Goal: Task Accomplishment & Management: Use online tool/utility

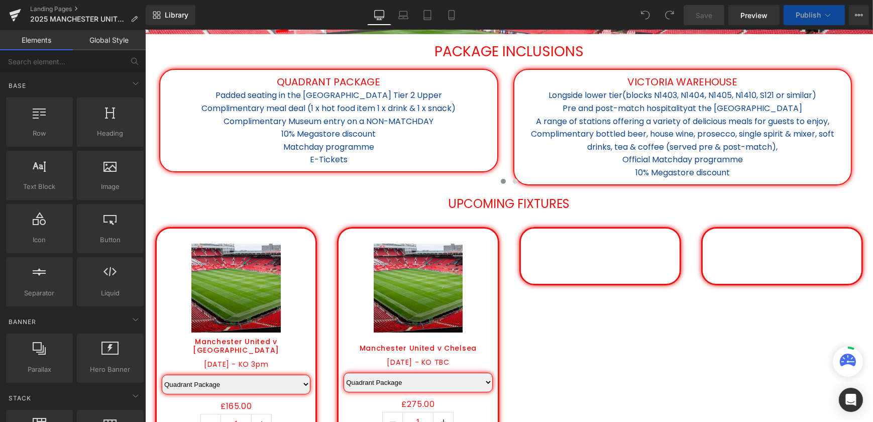
scroll to position [457, 0]
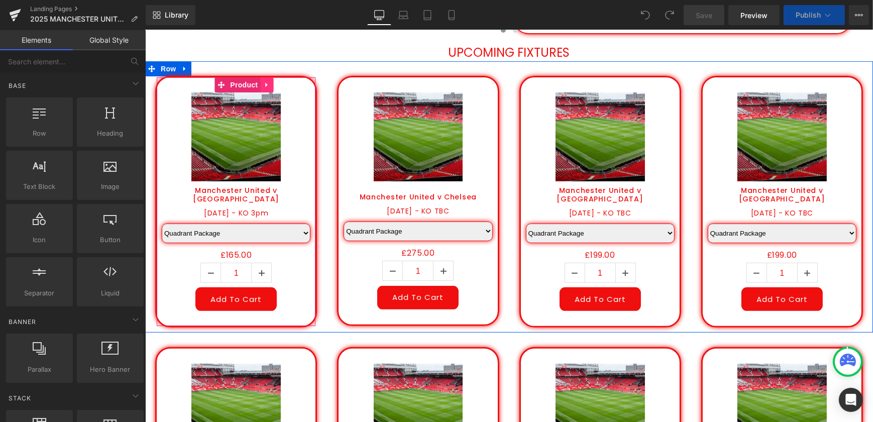
click at [265, 85] on icon at bounding box center [266, 84] width 2 height 5
click at [269, 82] on icon at bounding box center [272, 84] width 7 height 7
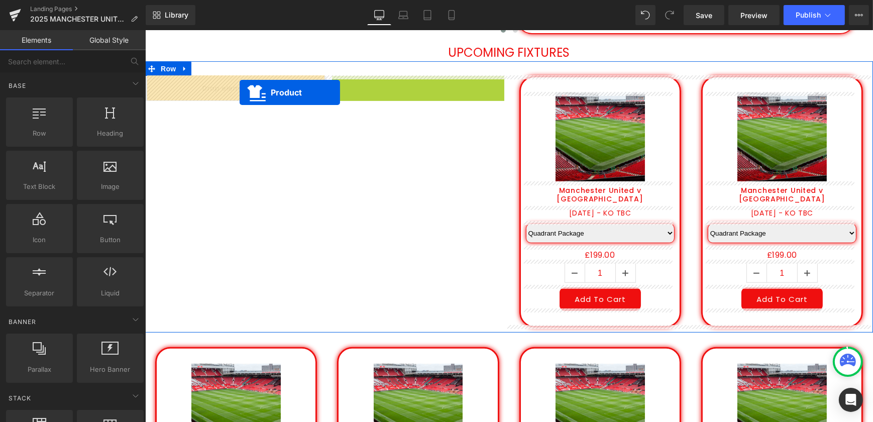
drag, startPoint x: 402, startPoint y: 89, endPoint x: 237, endPoint y: 90, distance: 164.8
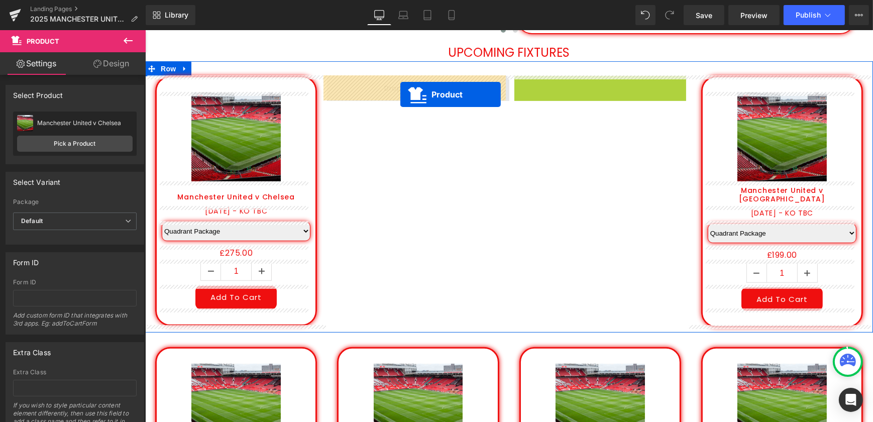
drag, startPoint x: 460, startPoint y: 99, endPoint x: 400, endPoint y: 94, distance: 60.5
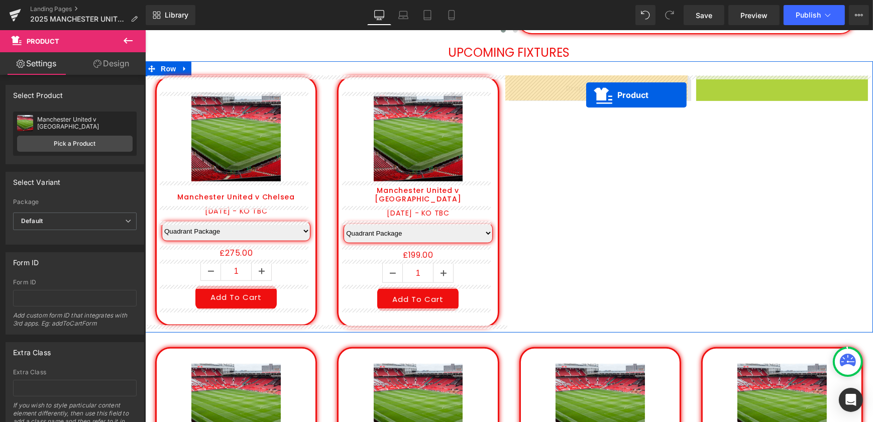
drag, startPoint x: 767, startPoint y: 86, endPoint x: 583, endPoint y: 92, distance: 184.0
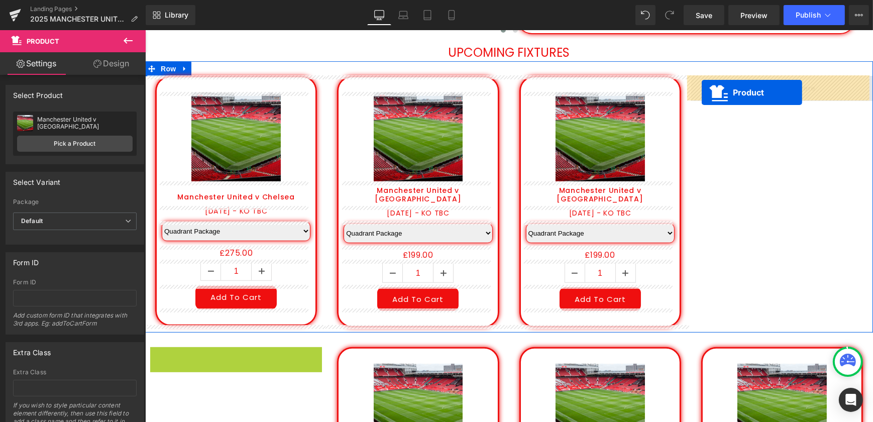
drag, startPoint x: 215, startPoint y: 355, endPoint x: 702, endPoint y: 92, distance: 552.9
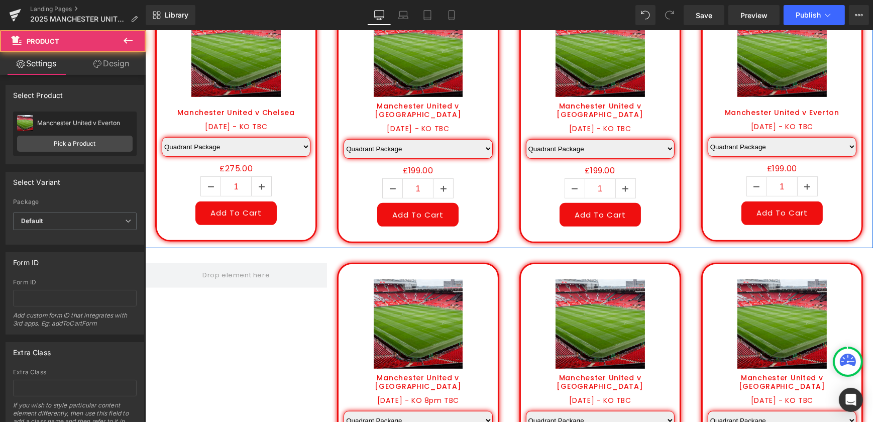
scroll to position [639, 0]
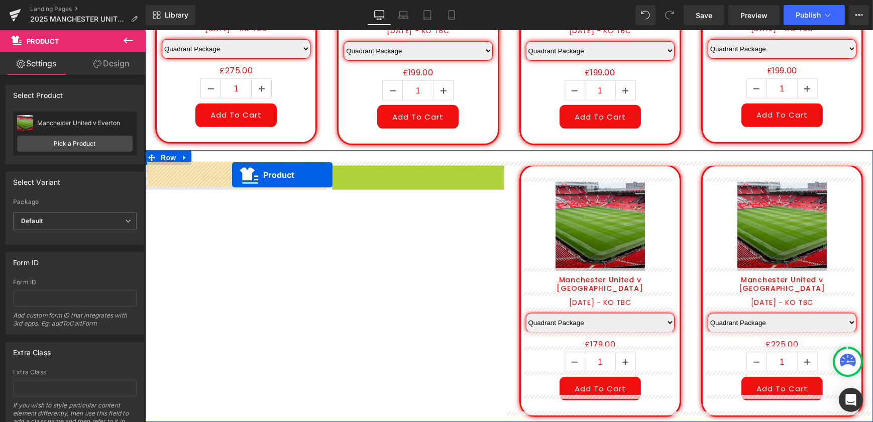
drag, startPoint x: 401, startPoint y: 171, endPoint x: 230, endPoint y: 175, distance: 170.9
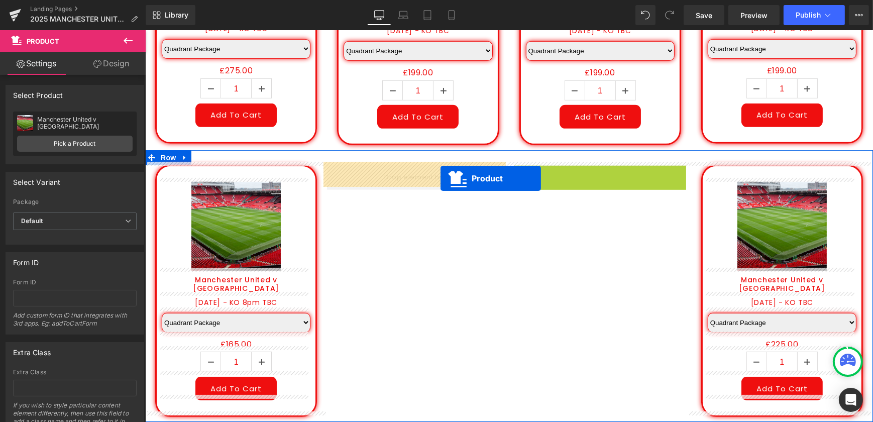
drag, startPoint x: 580, startPoint y: 170, endPoint x: 533, endPoint y: 175, distance: 47.5
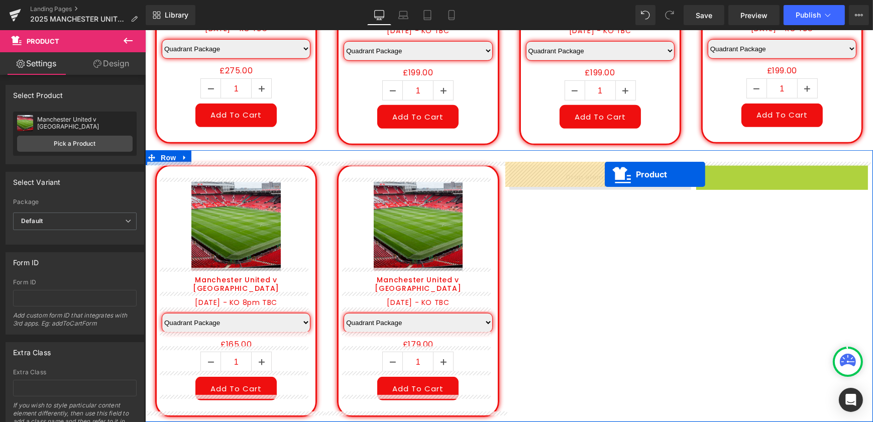
drag, startPoint x: 768, startPoint y: 172, endPoint x: 597, endPoint y: 174, distance: 171.9
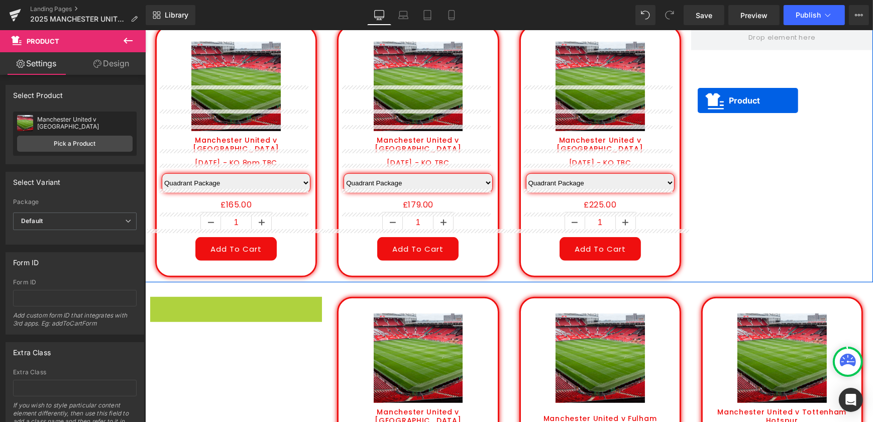
scroll to position [731, 0]
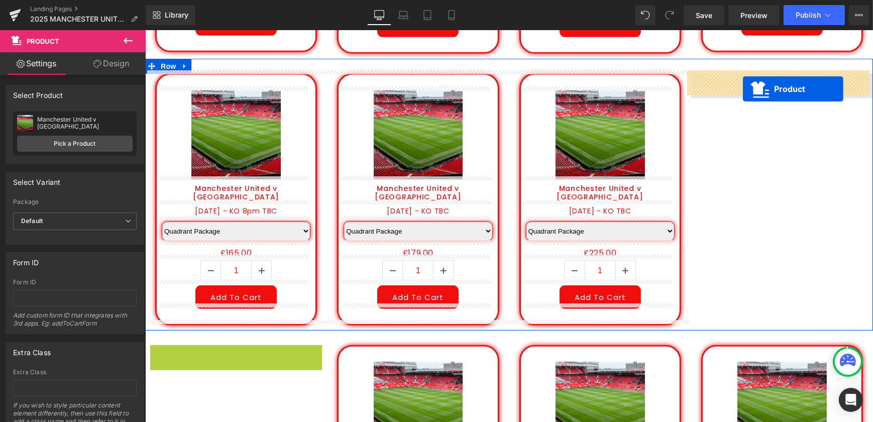
drag, startPoint x: 214, startPoint y: 257, endPoint x: 743, endPoint y: 89, distance: 554.5
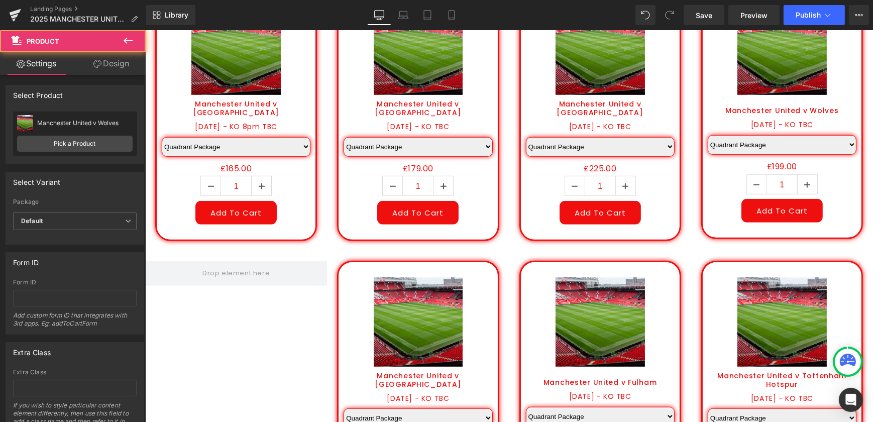
scroll to position [914, 0]
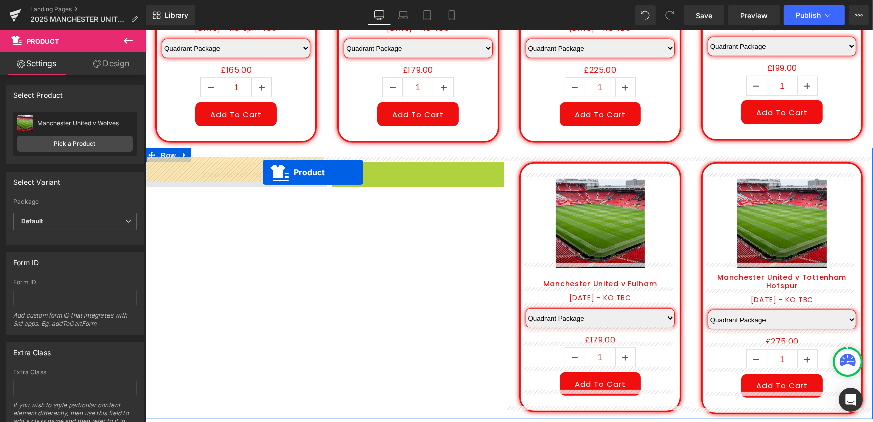
drag, startPoint x: 397, startPoint y: 168, endPoint x: 224, endPoint y: 172, distance: 173.4
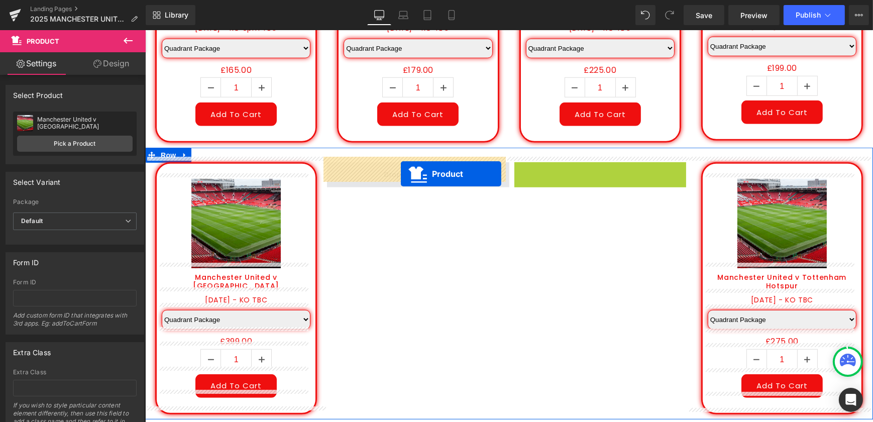
drag, startPoint x: 581, startPoint y: 168, endPoint x: 399, endPoint y: 173, distance: 182.5
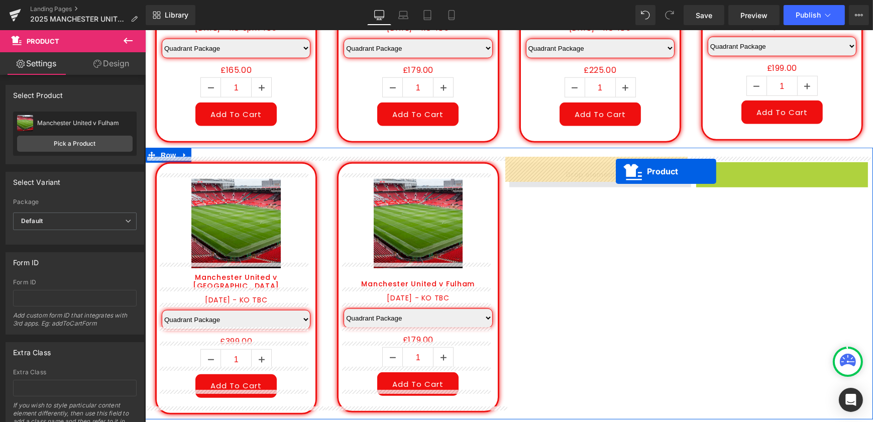
drag, startPoint x: 762, startPoint y: 164, endPoint x: 591, endPoint y: 169, distance: 170.4
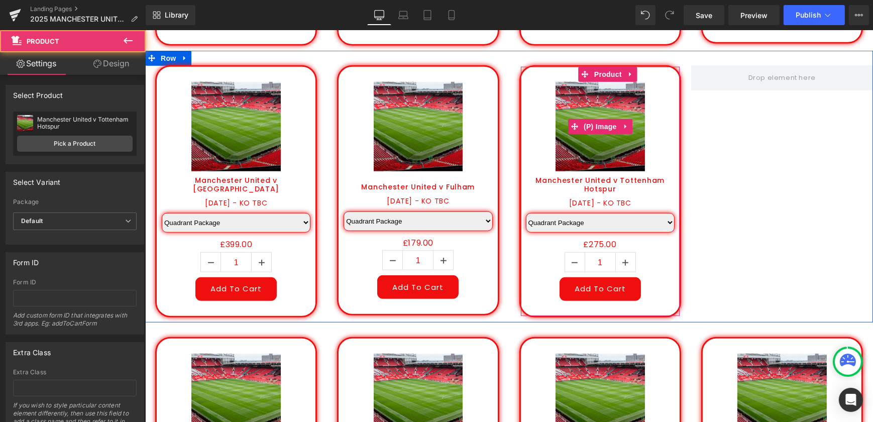
scroll to position [1096, 0]
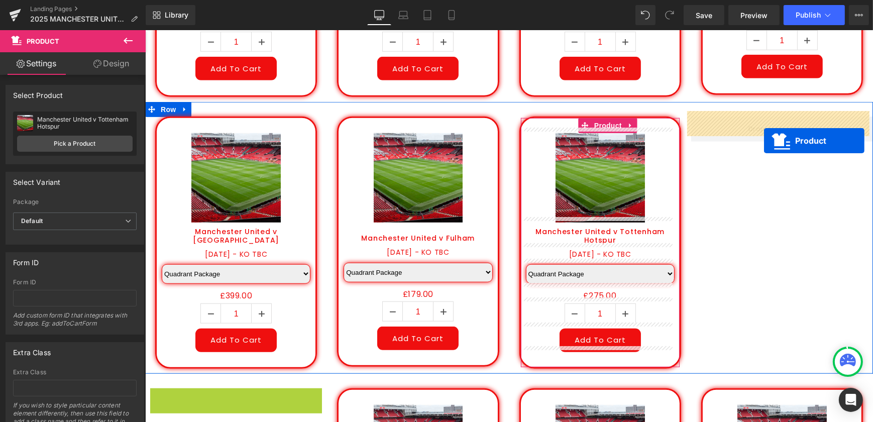
drag, startPoint x: 218, startPoint y: 251, endPoint x: 763, endPoint y: 140, distance: 556.9
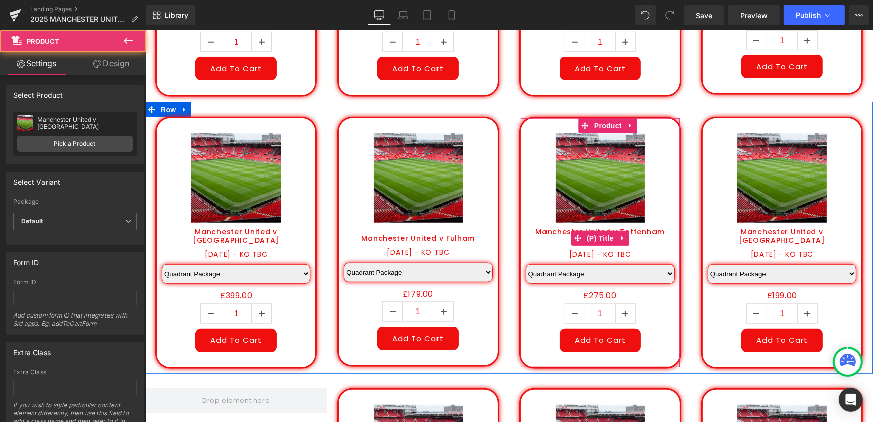
scroll to position [1233, 0]
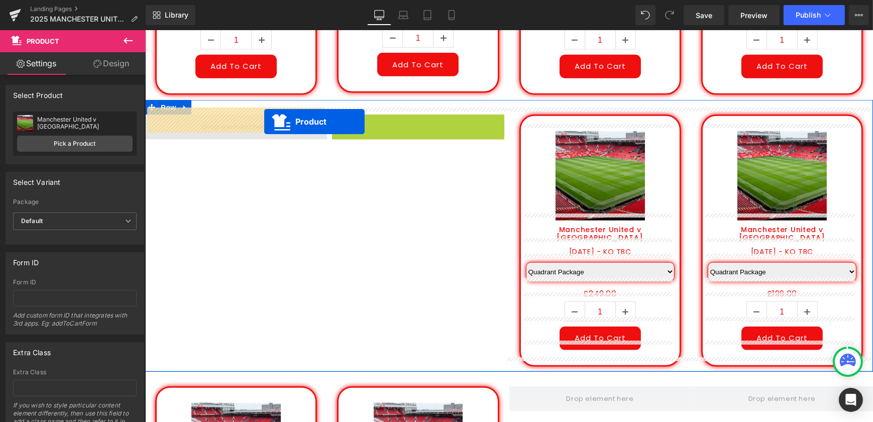
drag, startPoint x: 400, startPoint y: 118, endPoint x: 242, endPoint y: 121, distance: 158.3
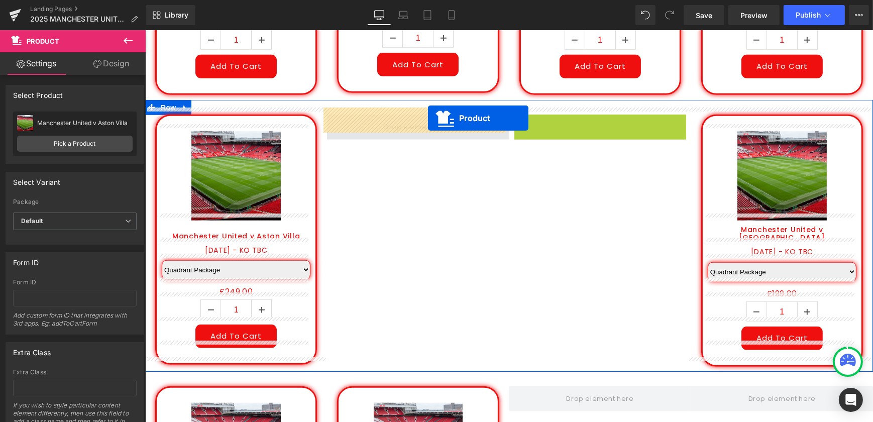
drag, startPoint x: 582, startPoint y: 117, endPoint x: 408, endPoint y: 119, distance: 174.4
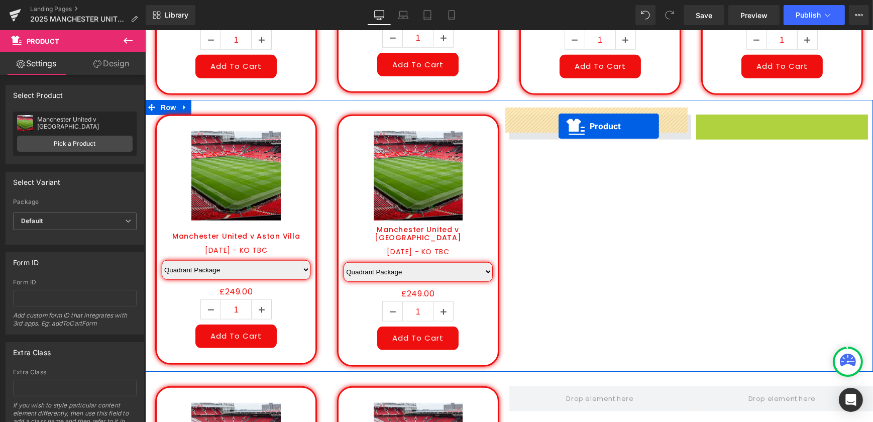
drag, startPoint x: 764, startPoint y: 116, endPoint x: 536, endPoint y: 126, distance: 228.4
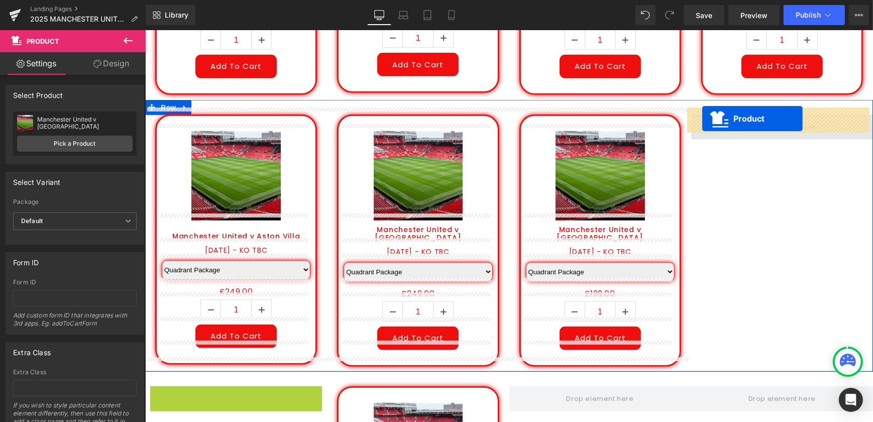
drag, startPoint x: 217, startPoint y: 385, endPoint x: 710, endPoint y: 117, distance: 561.3
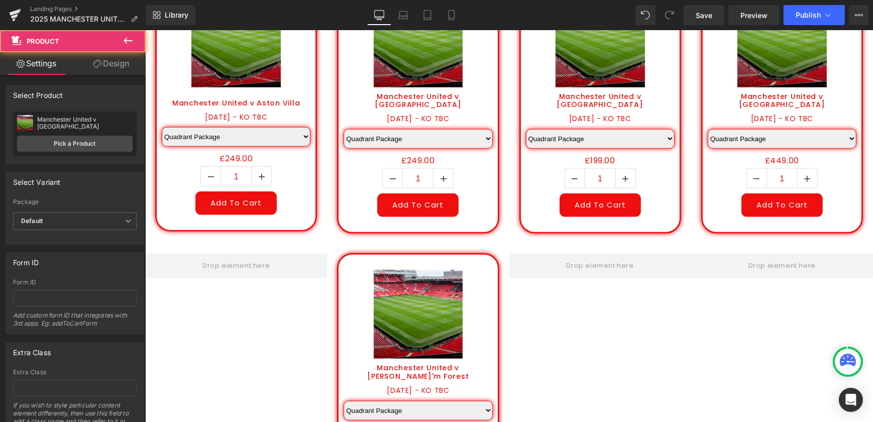
scroll to position [1370, 0]
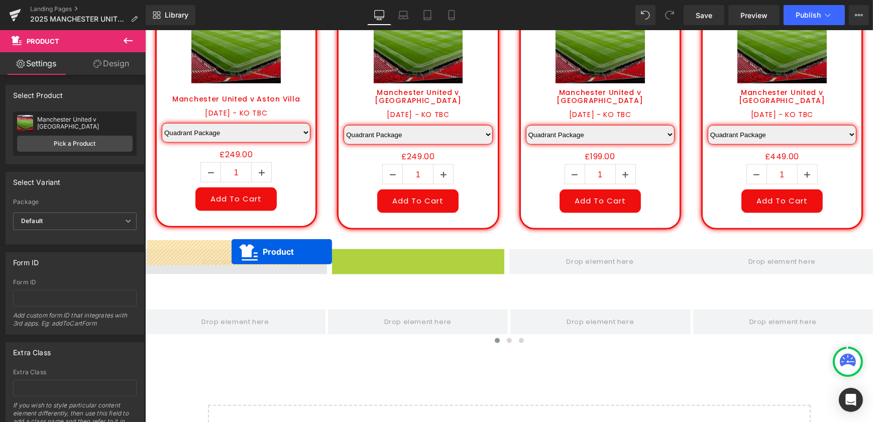
drag, startPoint x: 399, startPoint y: 247, endPoint x: 231, endPoint y: 251, distance: 167.9
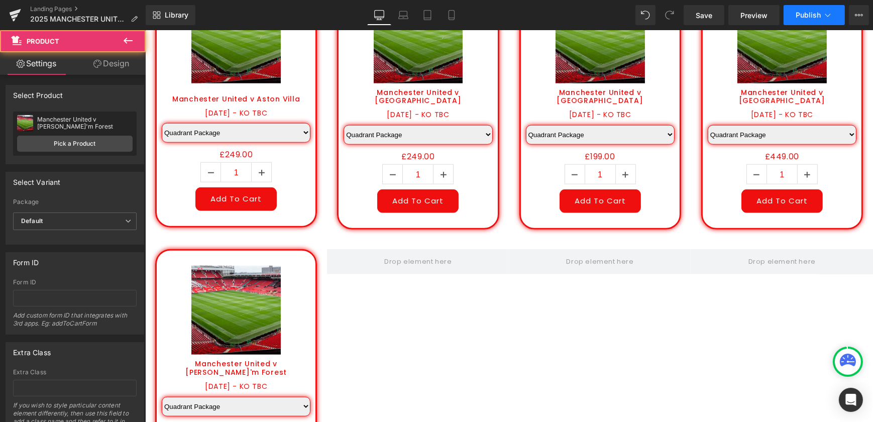
click at [800, 11] on span "Publish" at bounding box center [808, 15] width 25 height 8
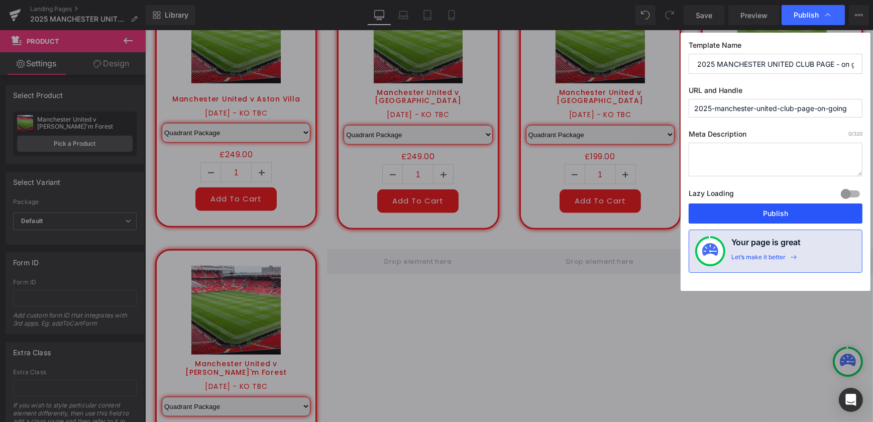
click at [792, 211] on button "Publish" at bounding box center [776, 214] width 174 height 20
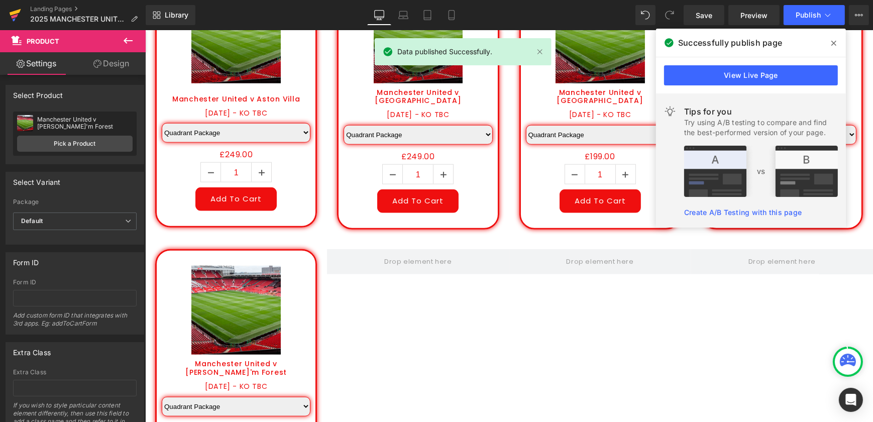
click at [16, 12] on icon at bounding box center [16, 12] width 12 height 7
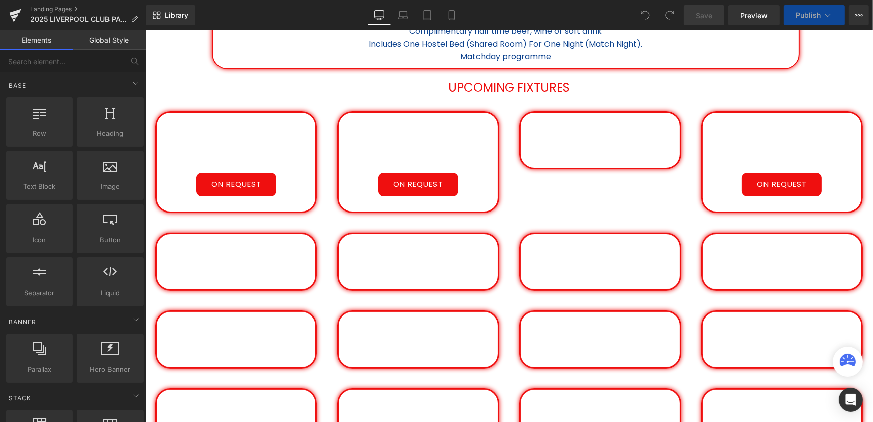
scroll to position [411, 0]
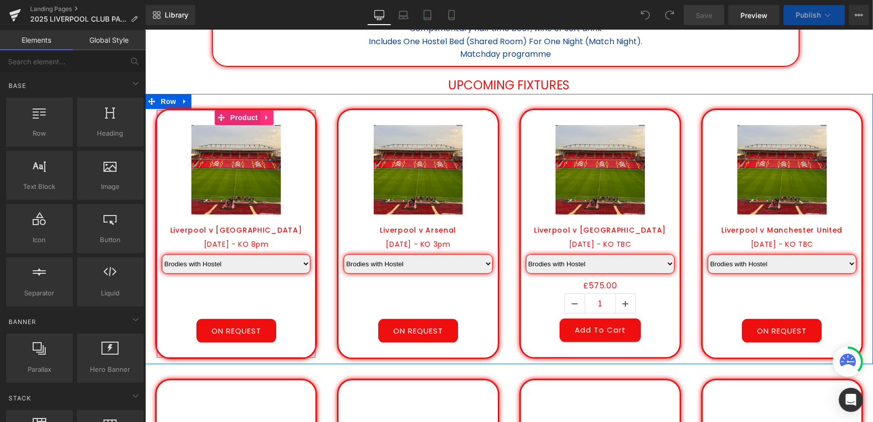
click at [265, 118] on icon at bounding box center [266, 118] width 2 height 5
click at [269, 119] on icon at bounding box center [272, 117] width 7 height 7
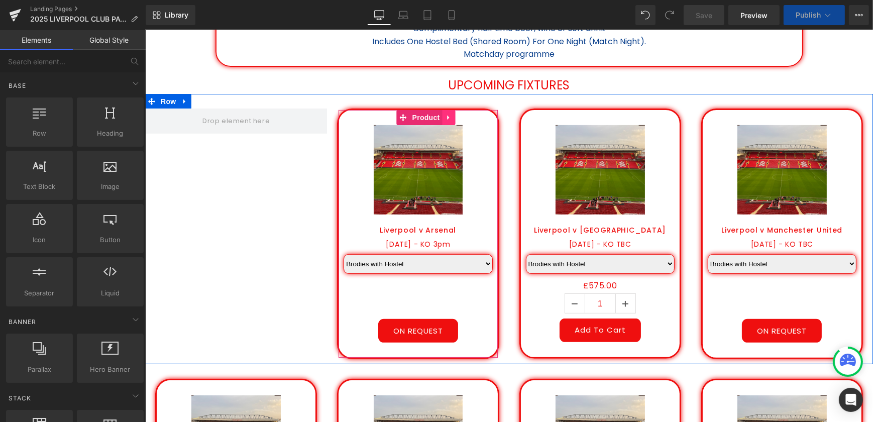
click at [445, 115] on icon at bounding box center [448, 118] width 7 height 8
click at [452, 120] on icon at bounding box center [455, 117] width 7 height 7
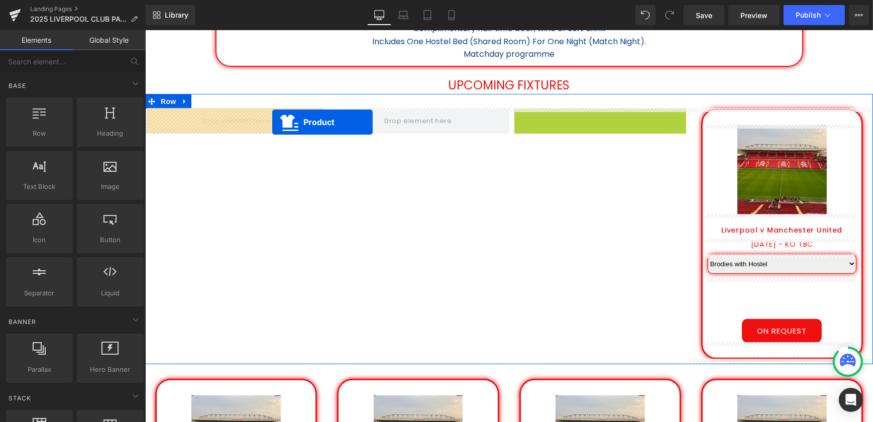
drag, startPoint x: 581, startPoint y: 117, endPoint x: 272, endPoint y: 122, distance: 309.6
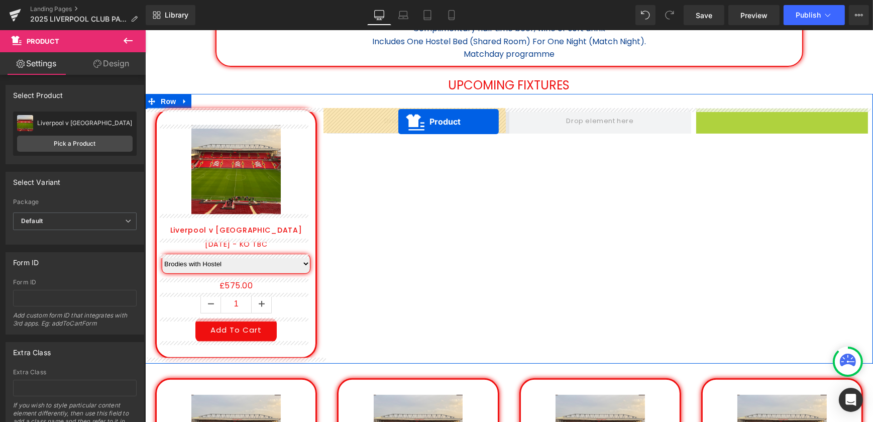
drag, startPoint x: 767, startPoint y: 117, endPoint x: 398, endPoint y: 122, distance: 368.9
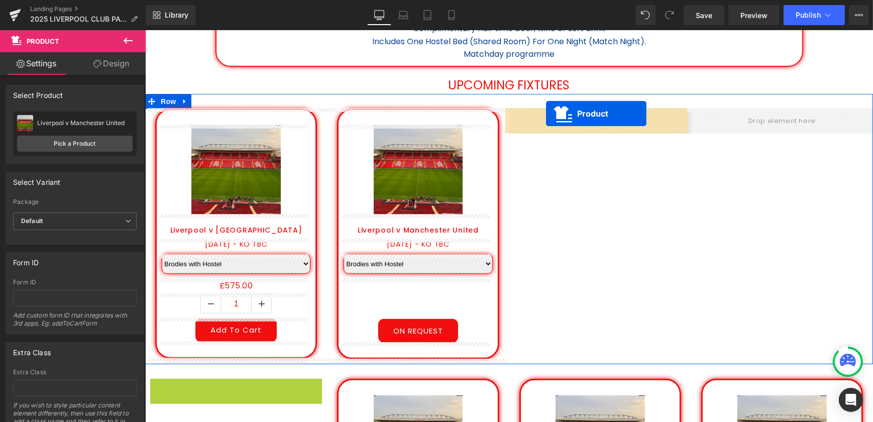
drag, startPoint x: 214, startPoint y: 390, endPoint x: 546, endPoint y: 114, distance: 431.8
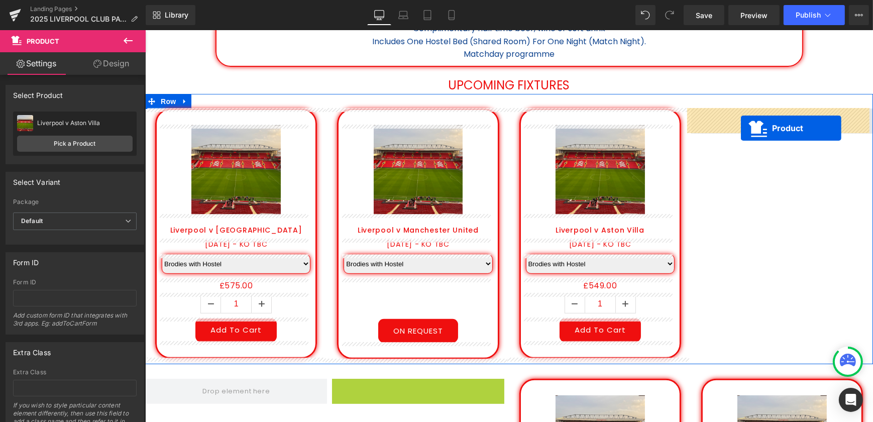
drag, startPoint x: 400, startPoint y: 388, endPoint x: 741, endPoint y: 128, distance: 428.5
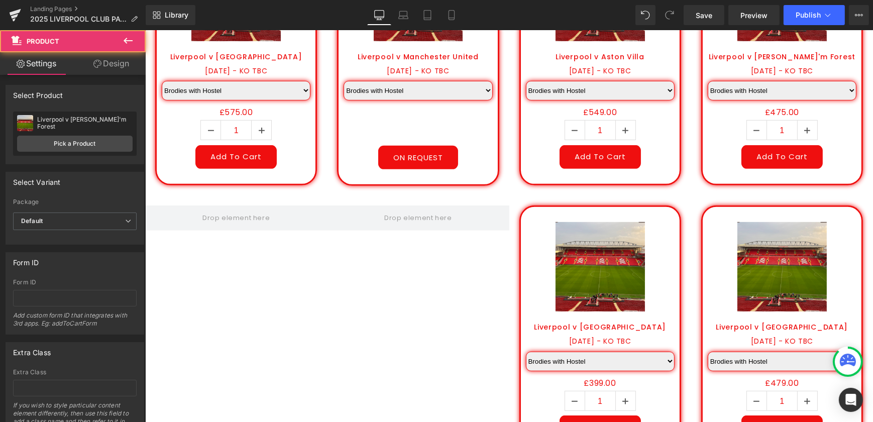
scroll to position [594, 0]
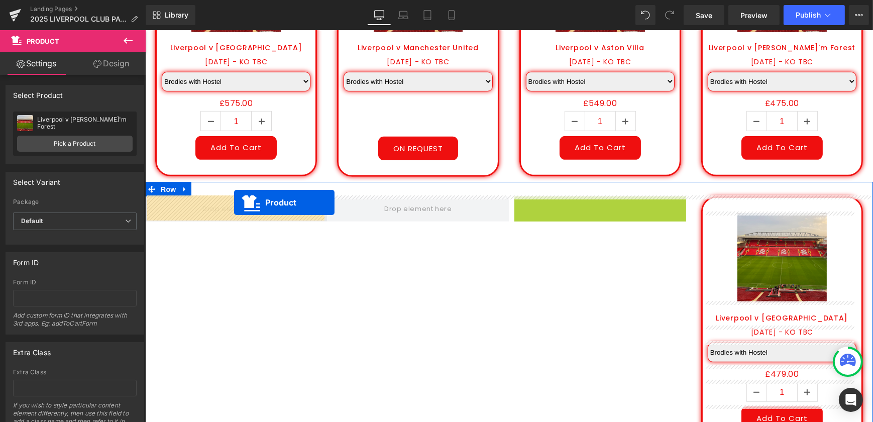
drag, startPoint x: 580, startPoint y: 201, endPoint x: 234, endPoint y: 203, distance: 346.8
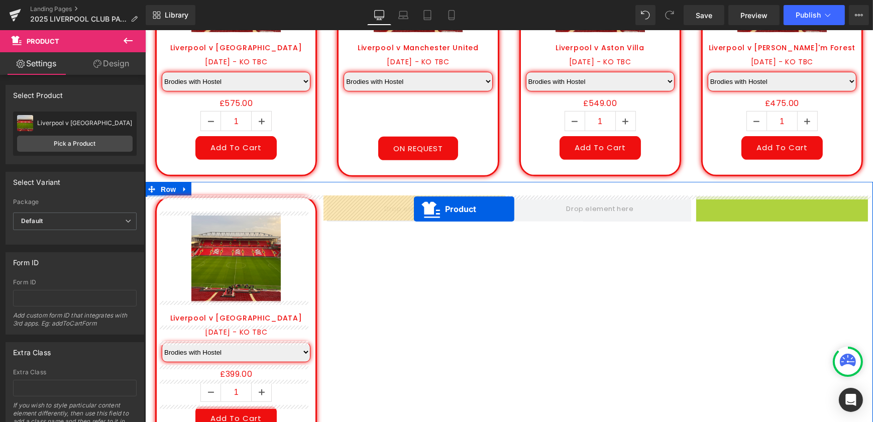
drag, startPoint x: 767, startPoint y: 203, endPoint x: 413, endPoint y: 209, distance: 353.9
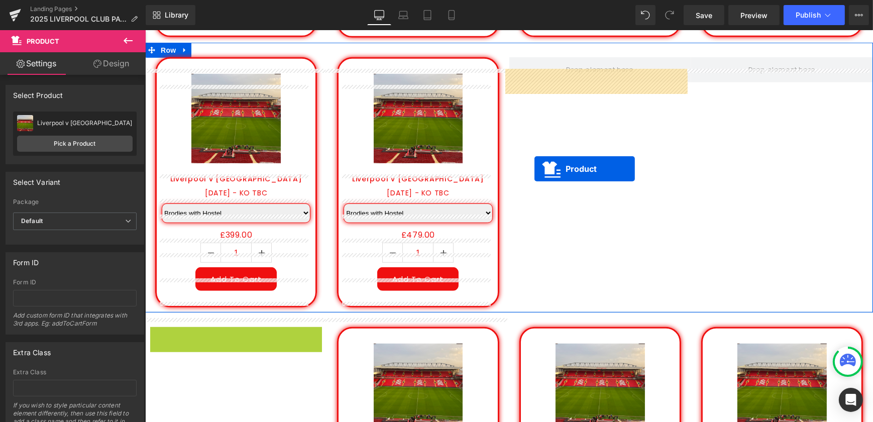
scroll to position [685, 0]
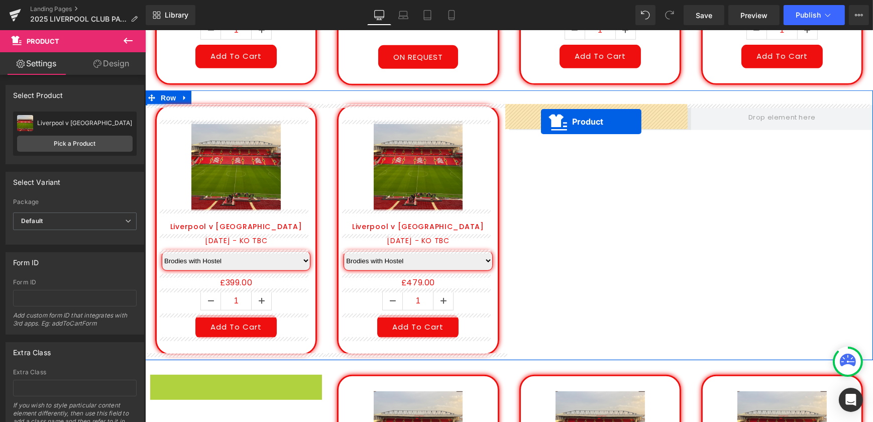
drag, startPoint x: 216, startPoint y: 291, endPoint x: 541, endPoint y: 122, distance: 366.8
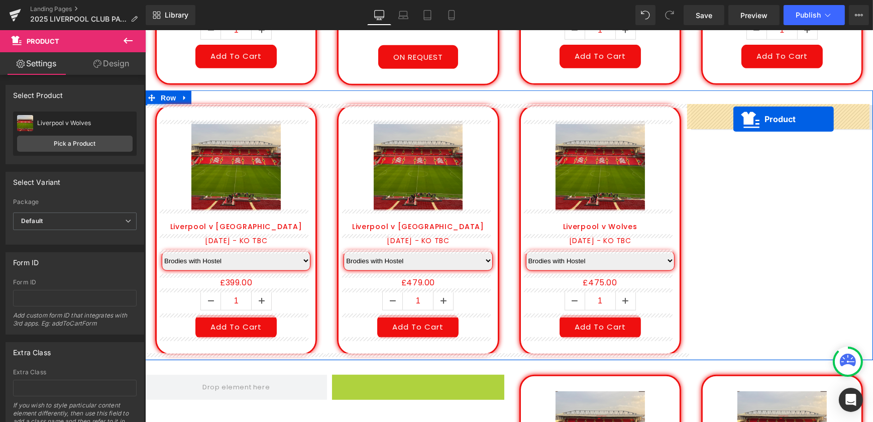
drag, startPoint x: 396, startPoint y: 381, endPoint x: 734, endPoint y: 119, distance: 427.6
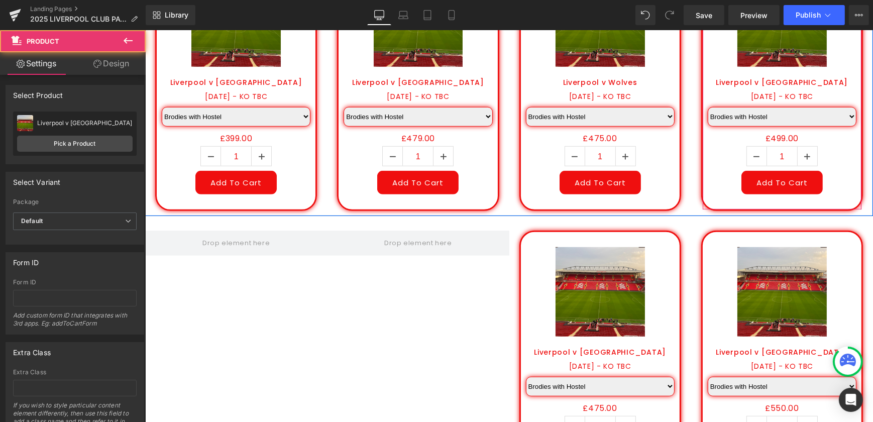
scroll to position [868, 0]
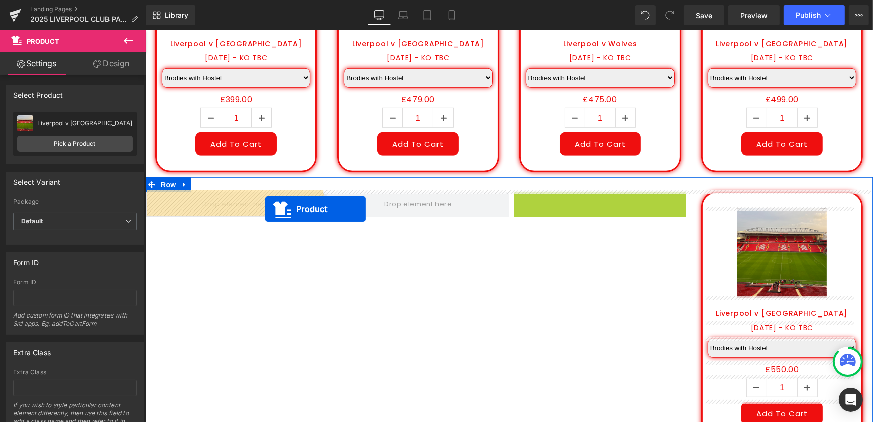
drag, startPoint x: 579, startPoint y: 198, endPoint x: 259, endPoint y: 209, distance: 320.3
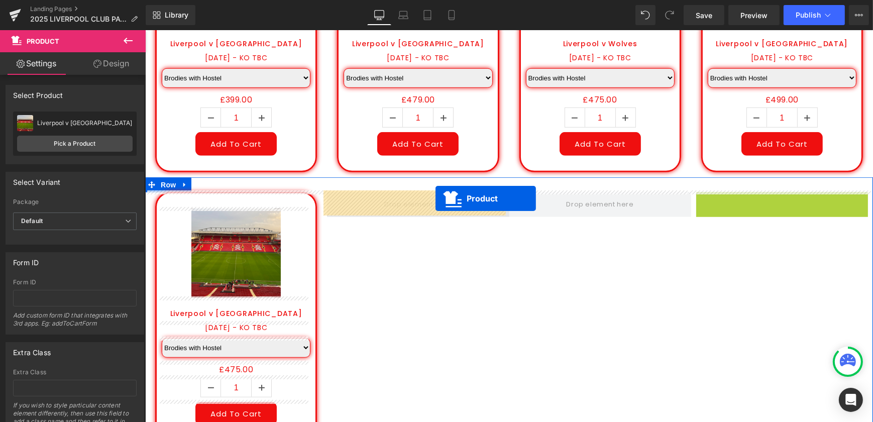
drag, startPoint x: 762, startPoint y: 199, endPoint x: 434, endPoint y: 199, distance: 327.7
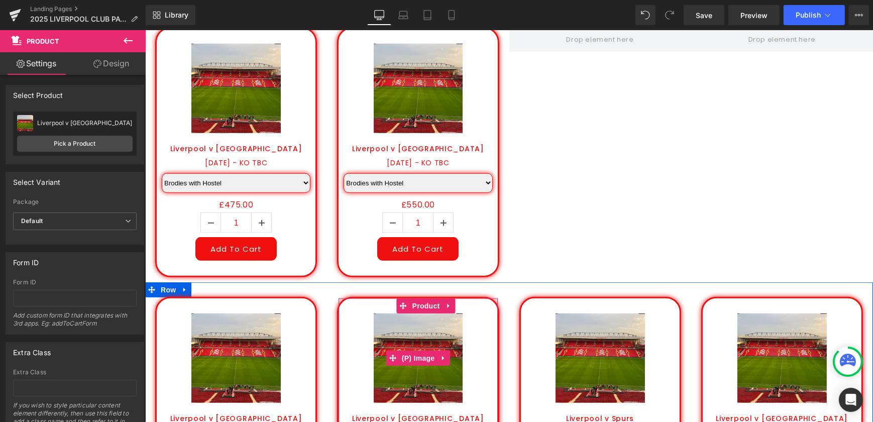
scroll to position [1005, 0]
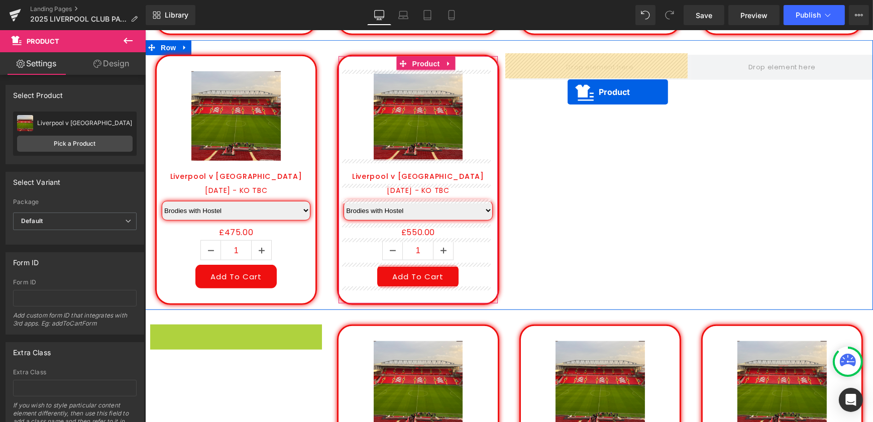
drag, startPoint x: 216, startPoint y: 333, endPoint x: 567, endPoint y: 92, distance: 426.1
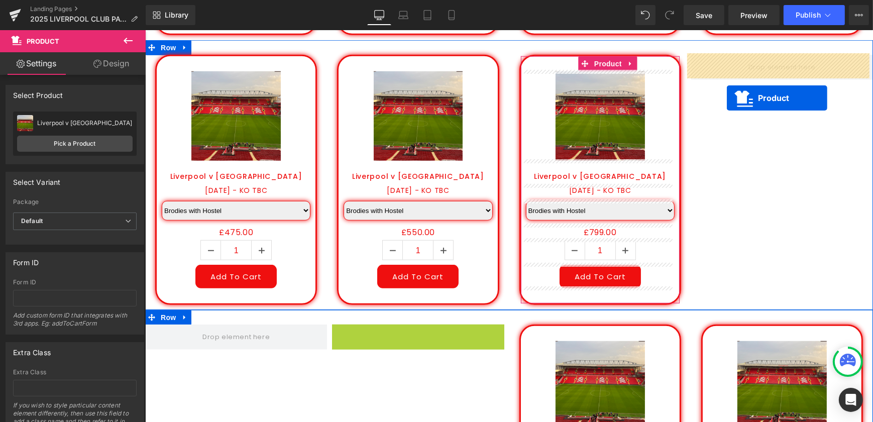
drag, startPoint x: 400, startPoint y: 333, endPoint x: 727, endPoint y: 98, distance: 402.5
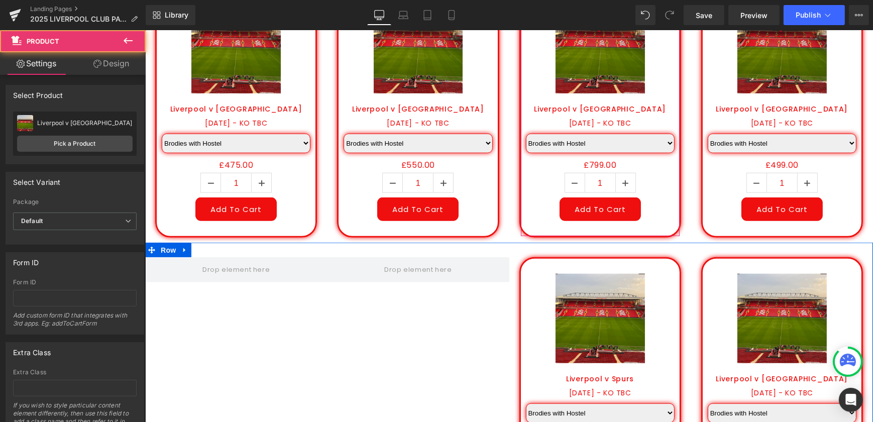
scroll to position [1188, 0]
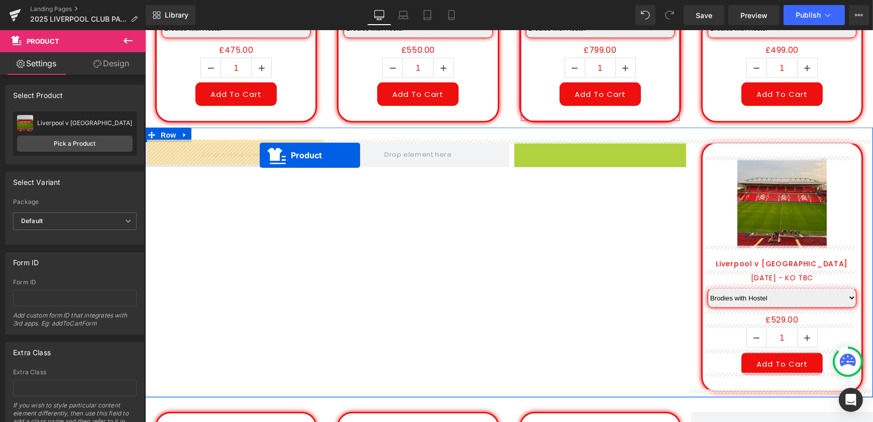
drag, startPoint x: 585, startPoint y: 147, endPoint x: 259, endPoint y: 155, distance: 326.8
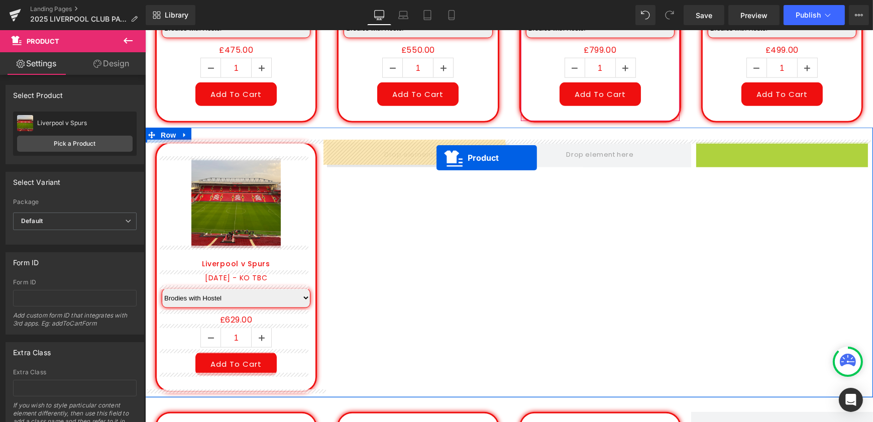
drag, startPoint x: 760, startPoint y: 146, endPoint x: 436, endPoint y: 158, distance: 323.8
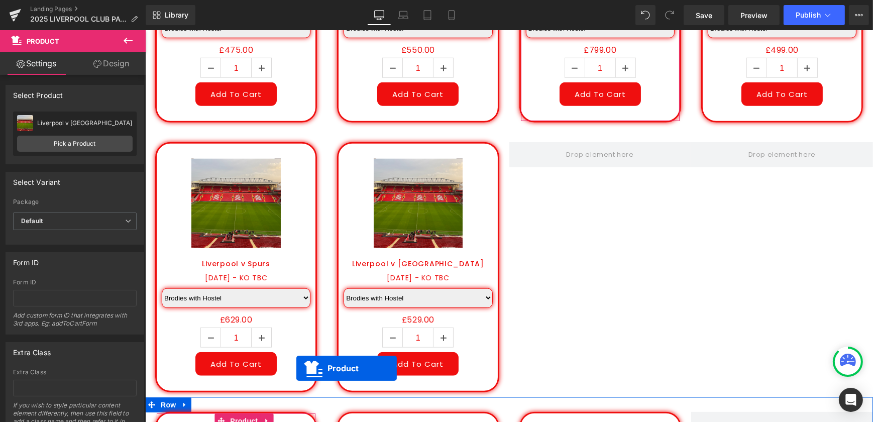
scroll to position [1198, 0]
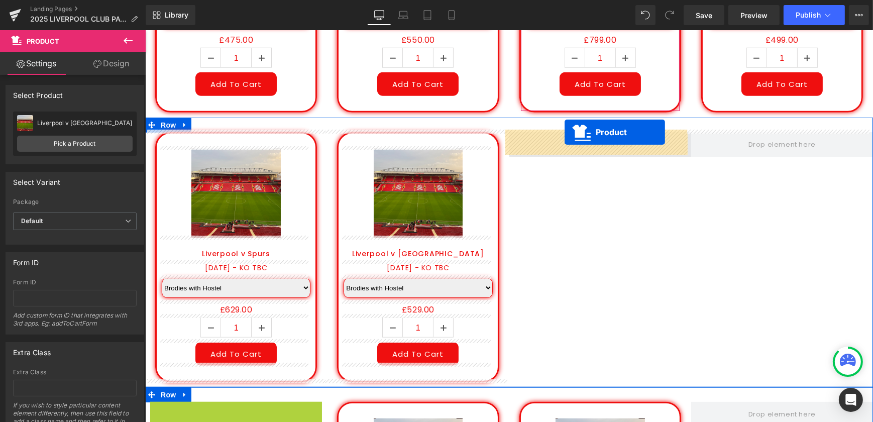
drag, startPoint x: 213, startPoint y: 417, endPoint x: 564, endPoint y: 132, distance: 452.4
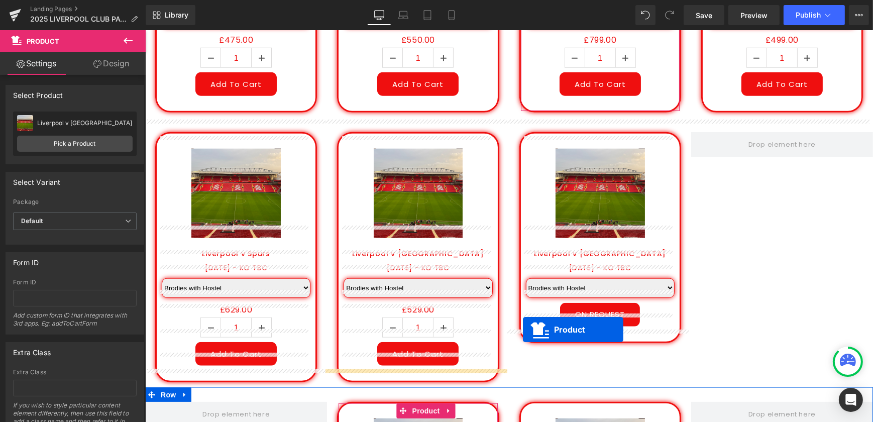
scroll to position [1208, 0]
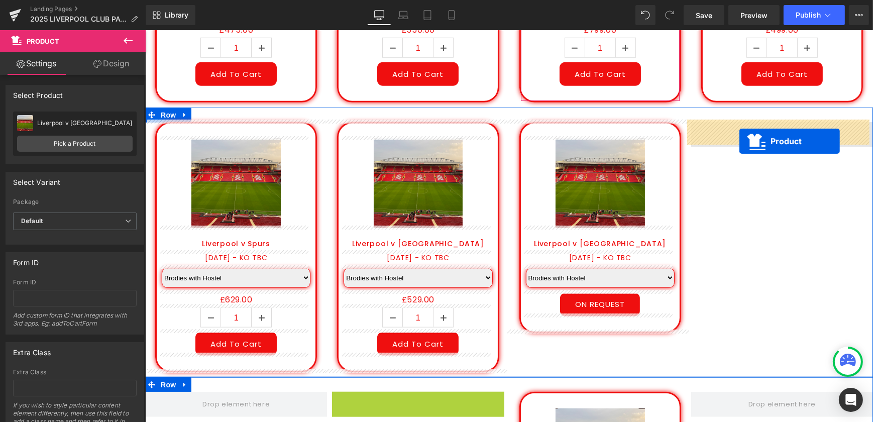
drag, startPoint x: 397, startPoint y: 407, endPoint x: 739, endPoint y: 141, distance: 433.8
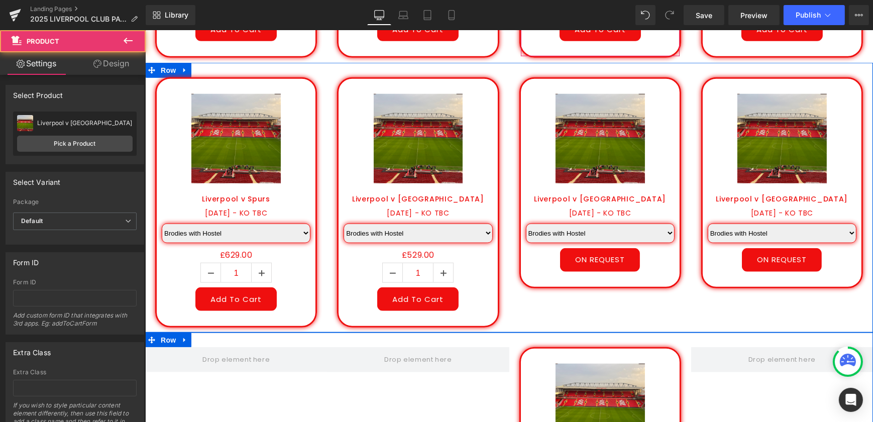
scroll to position [1345, 0]
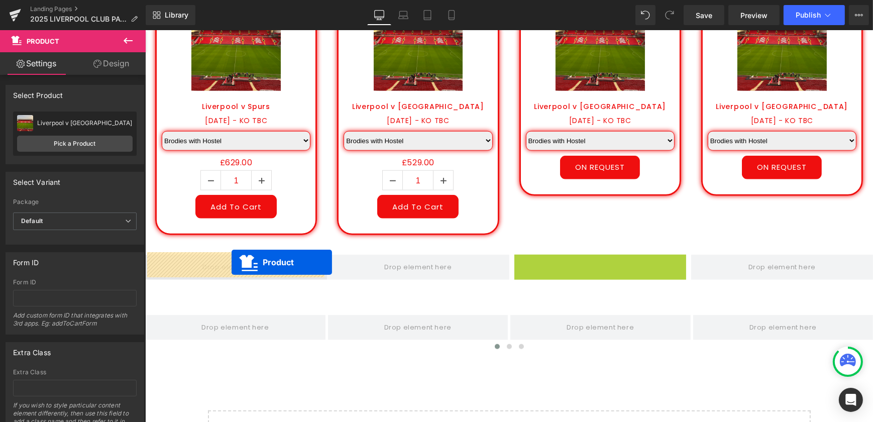
drag, startPoint x: 581, startPoint y: 263, endPoint x: 233, endPoint y: 259, distance: 348.8
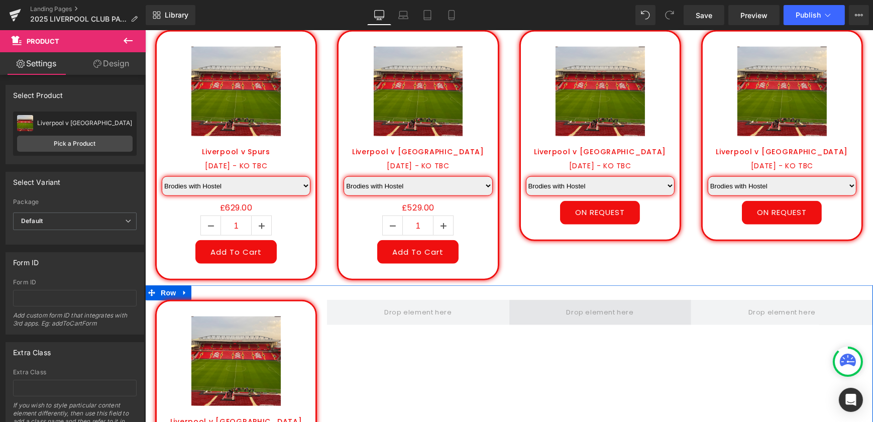
scroll to position [1299, 0]
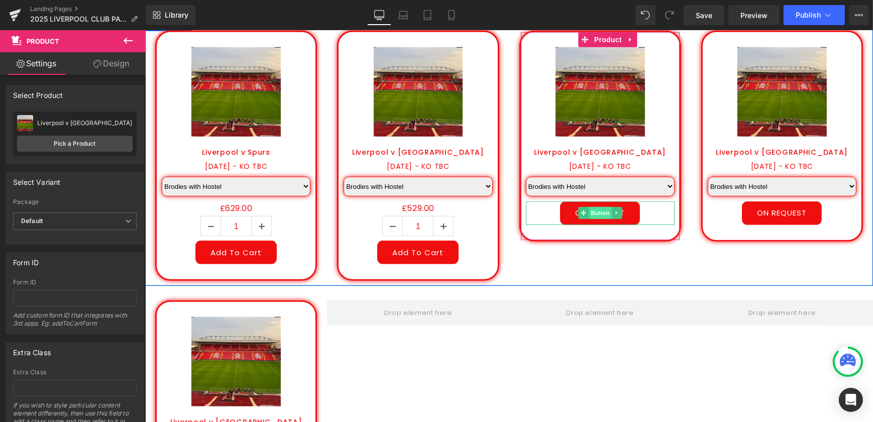
click at [598, 211] on span "Button" at bounding box center [599, 213] width 23 height 12
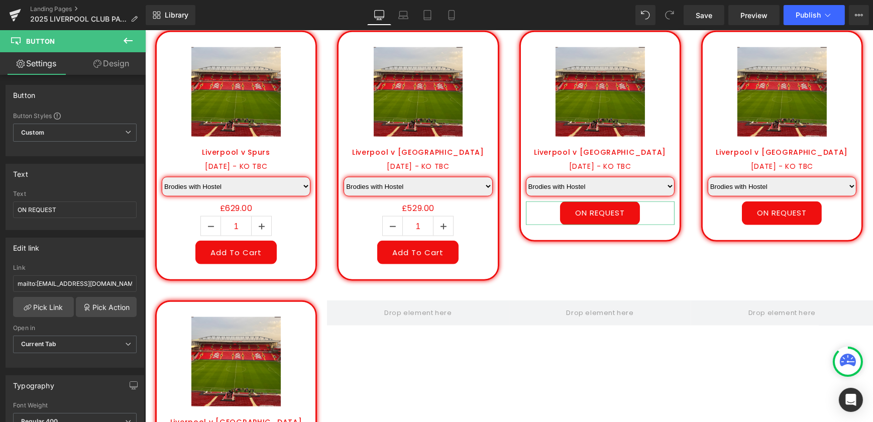
click at [103, 71] on link "Design" at bounding box center [111, 63] width 73 height 23
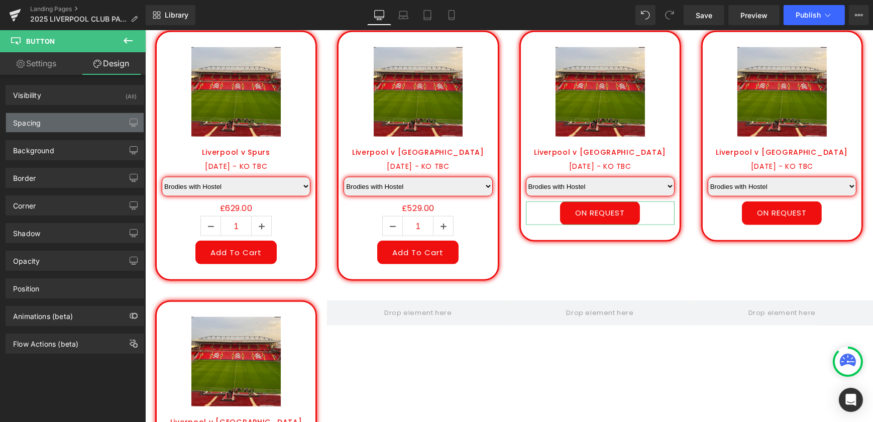
click at [55, 124] on div "Spacing" at bounding box center [75, 122] width 138 height 19
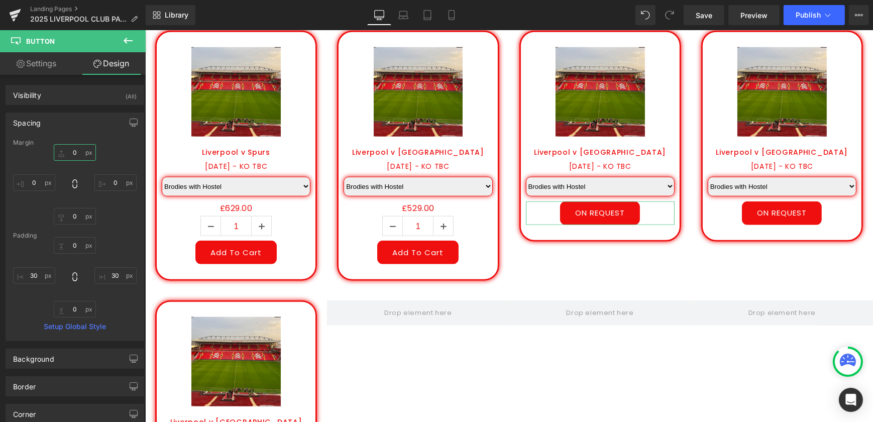
click at [80, 155] on input "text" at bounding box center [75, 152] width 42 height 17
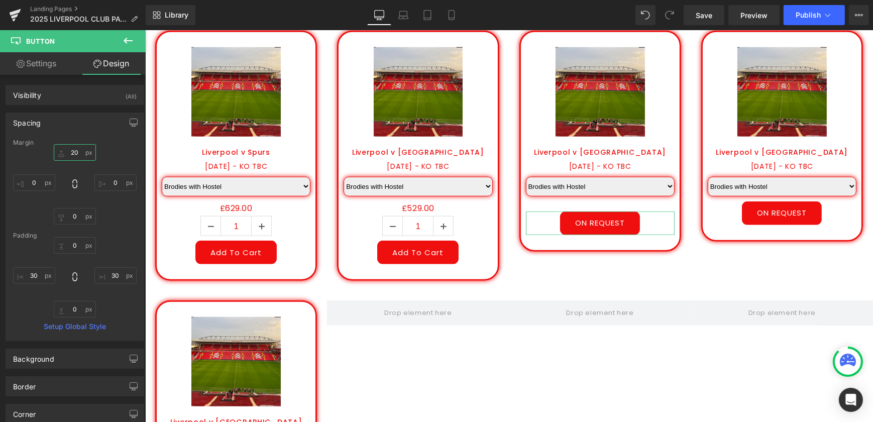
type input "2"
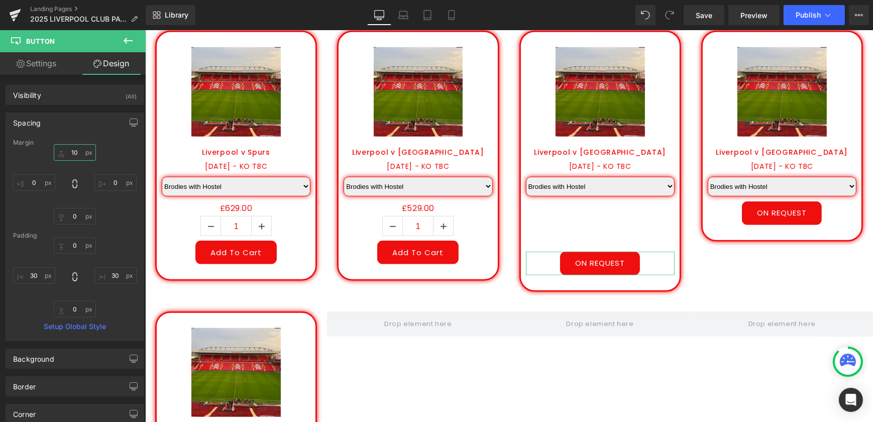
type input "1"
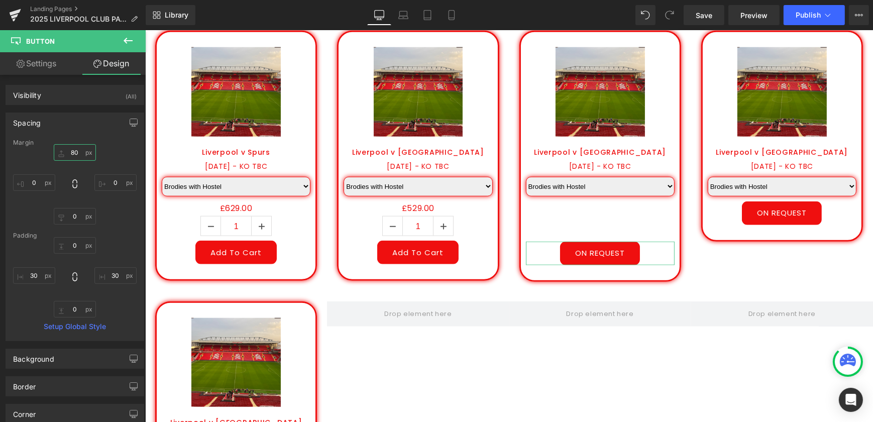
type input "8"
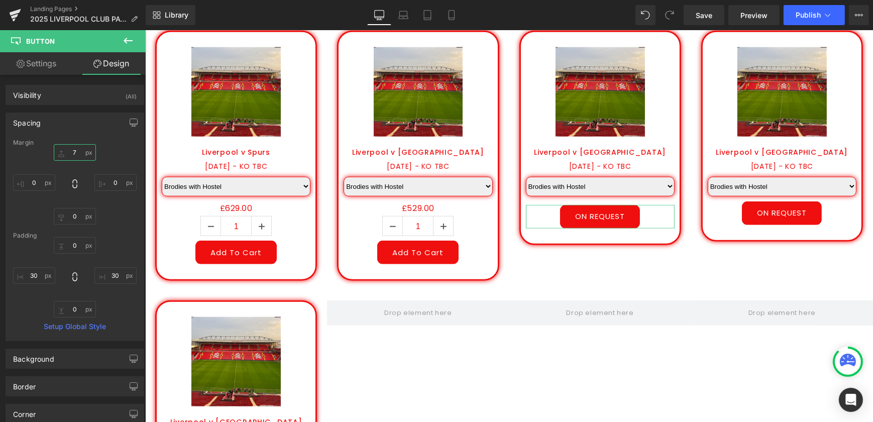
type input "75"
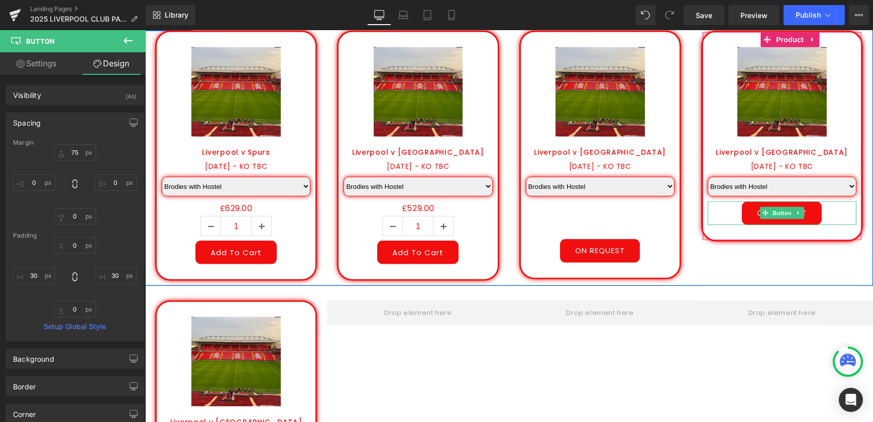
click at [777, 211] on span "Button" at bounding box center [781, 213] width 23 height 12
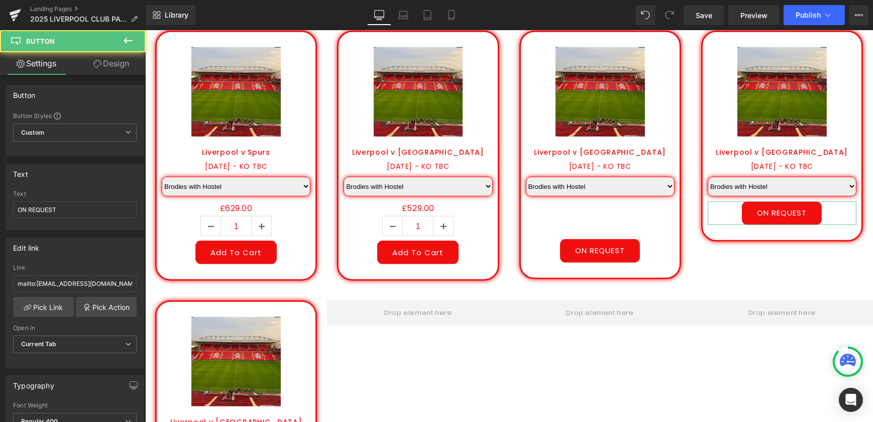
click at [115, 60] on link "Design" at bounding box center [111, 63] width 73 height 23
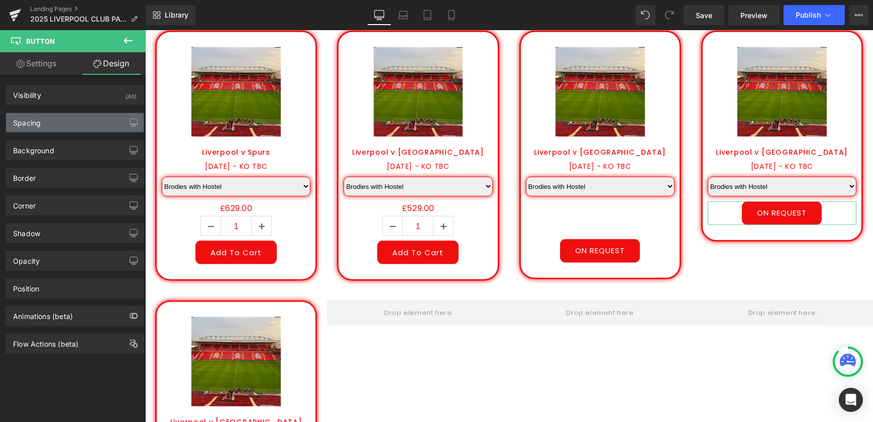
click at [44, 126] on div "Spacing" at bounding box center [75, 122] width 138 height 19
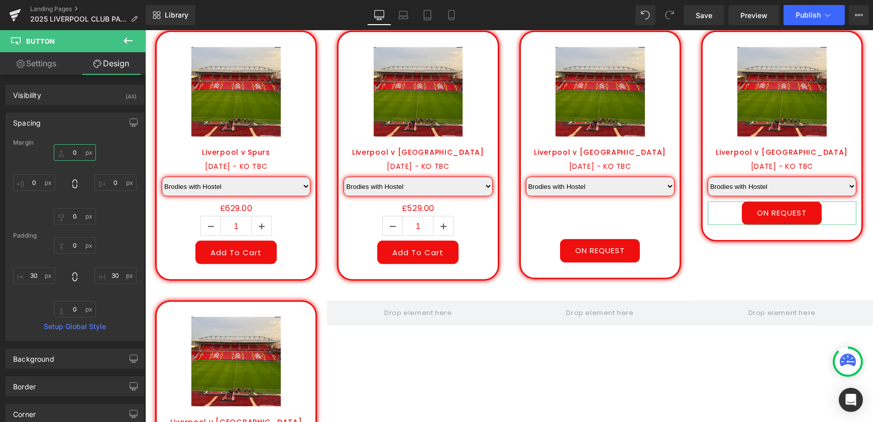
click at [70, 151] on input "0" at bounding box center [75, 152] width 42 height 17
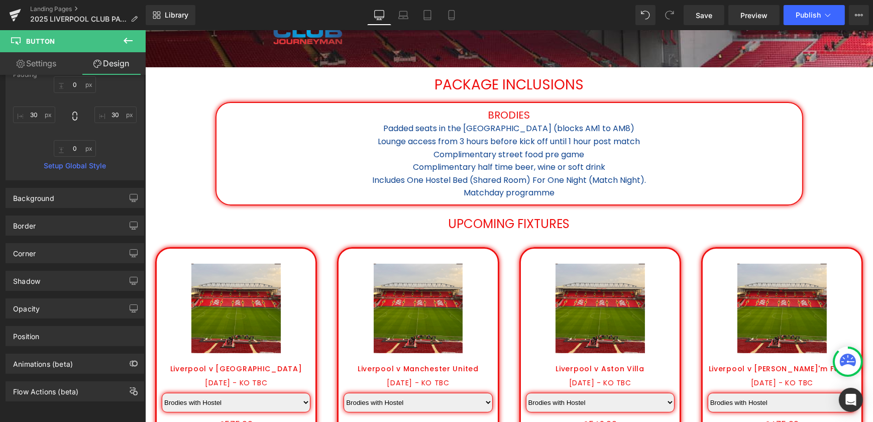
scroll to position [203, 0]
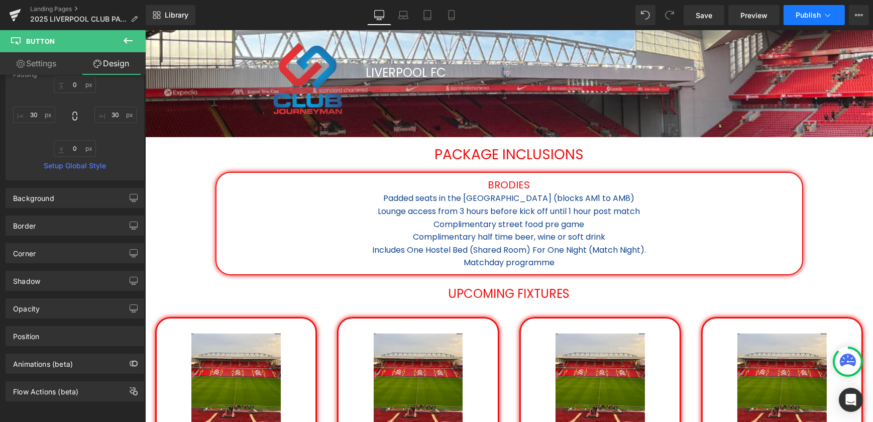
type input "75"
click at [800, 15] on span "Publish" at bounding box center [808, 15] width 25 height 8
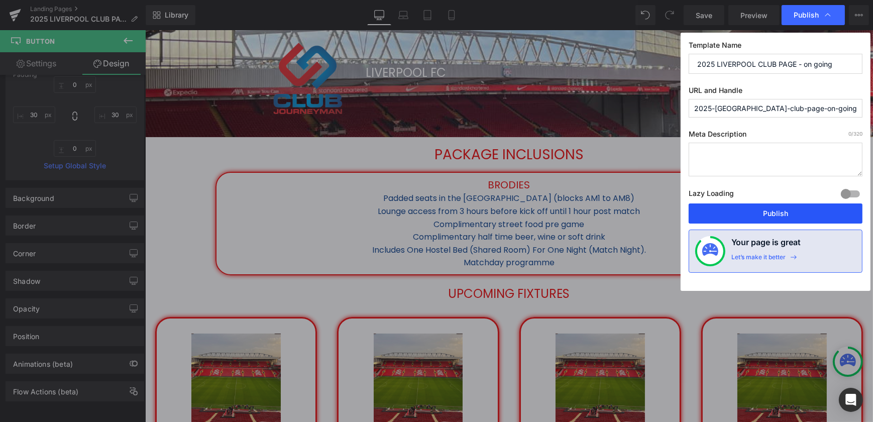
click at [789, 210] on button "Publish" at bounding box center [776, 214] width 174 height 20
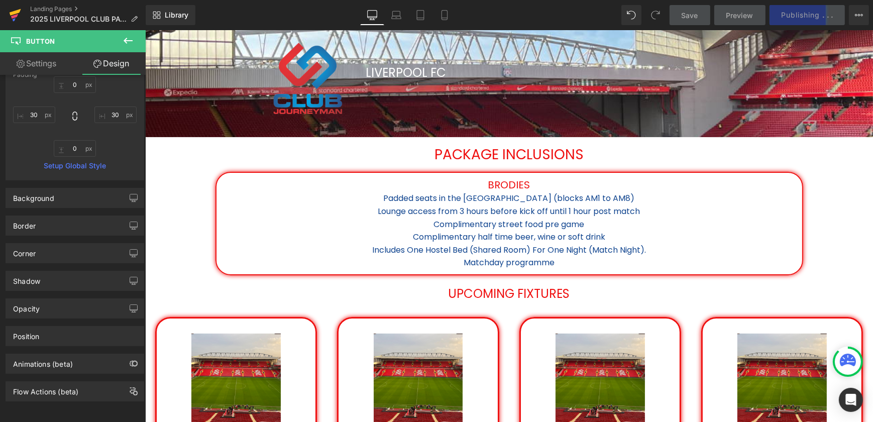
click at [17, 11] on icon at bounding box center [16, 12] width 12 height 7
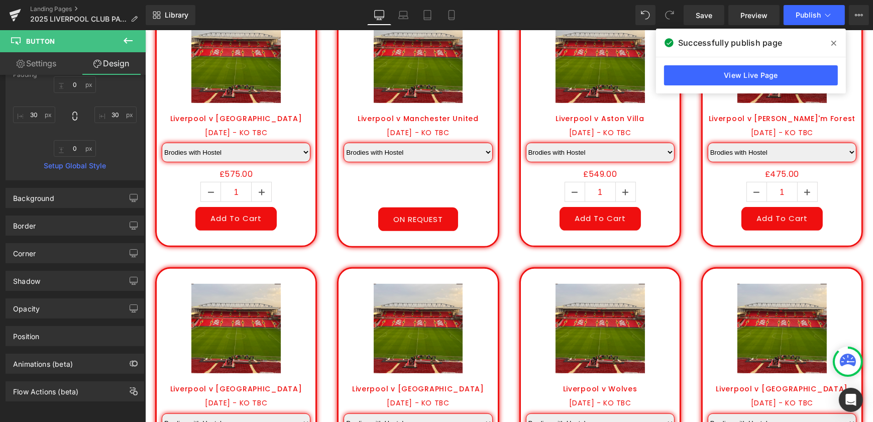
scroll to position [294, 0]
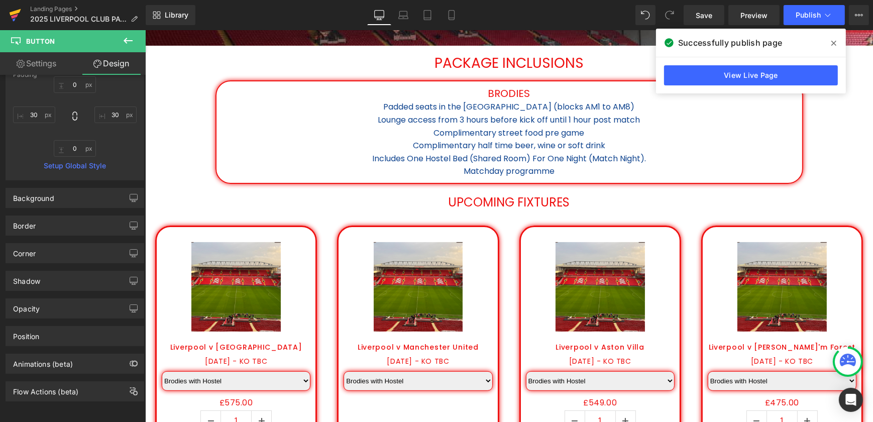
click at [16, 12] on icon at bounding box center [16, 12] width 12 height 7
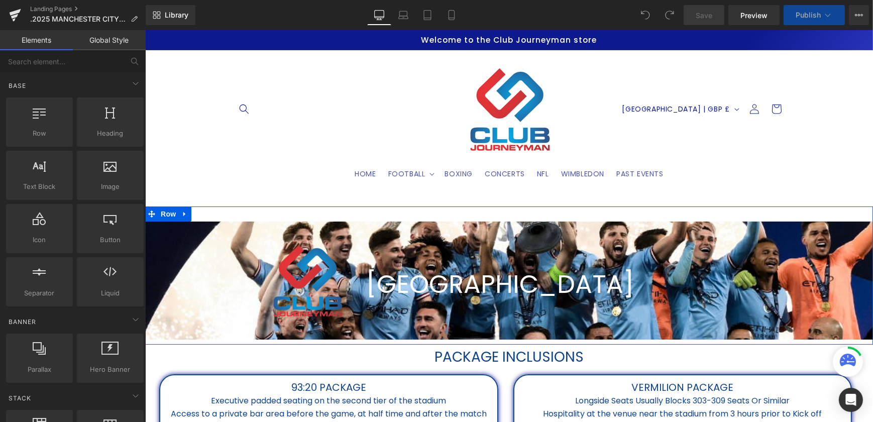
select select "Vermilion"
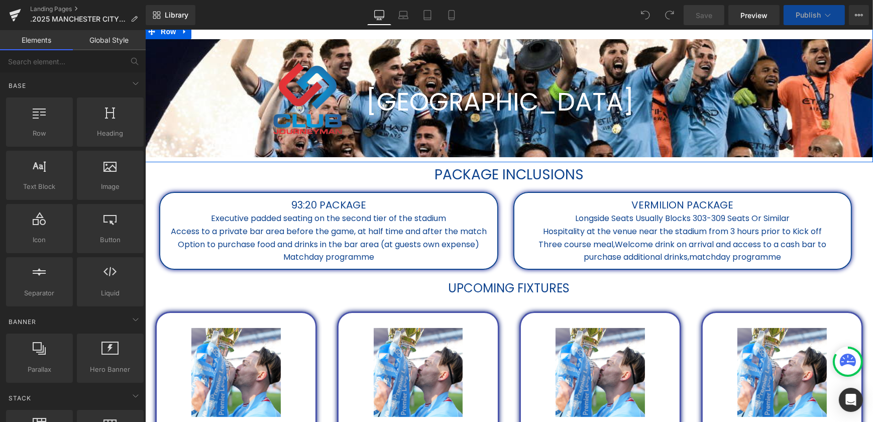
select select "Vermilion"
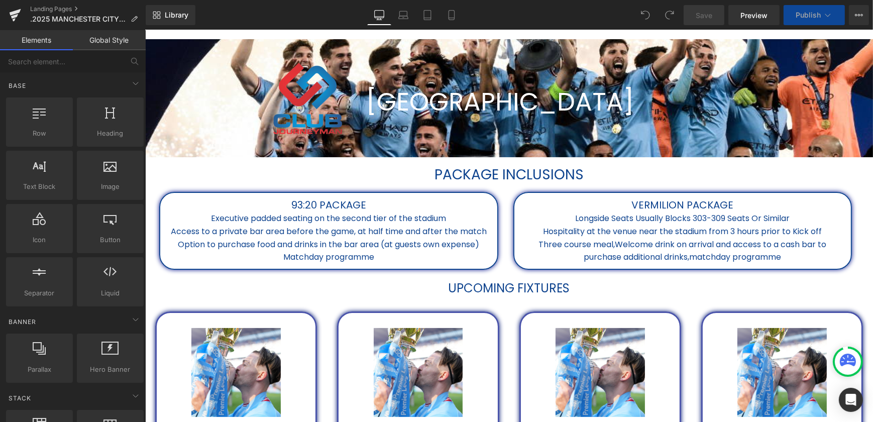
select select "Vermilion"
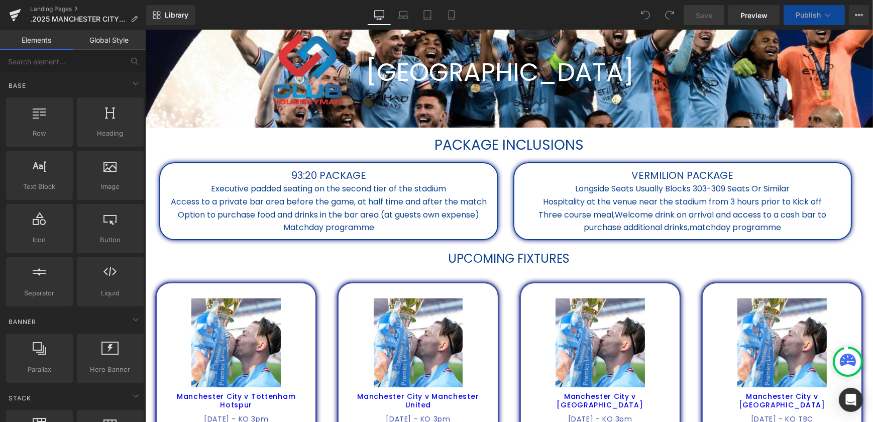
scroll to position [274, 0]
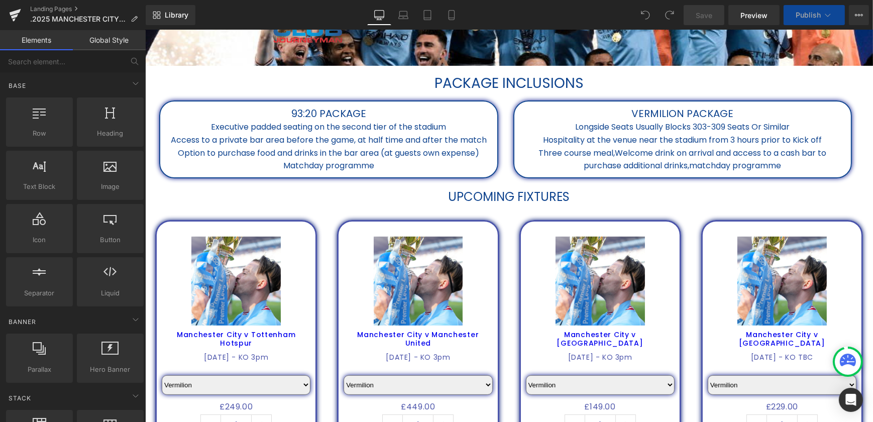
select select "Vermilion"
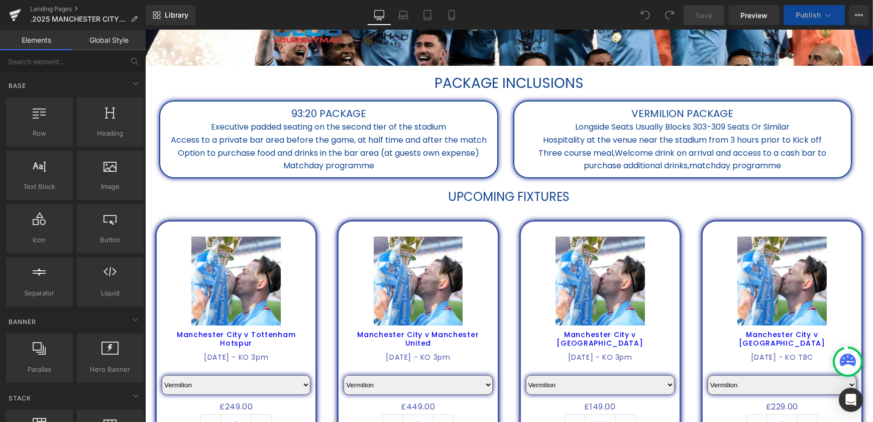
select select "Vermilion"
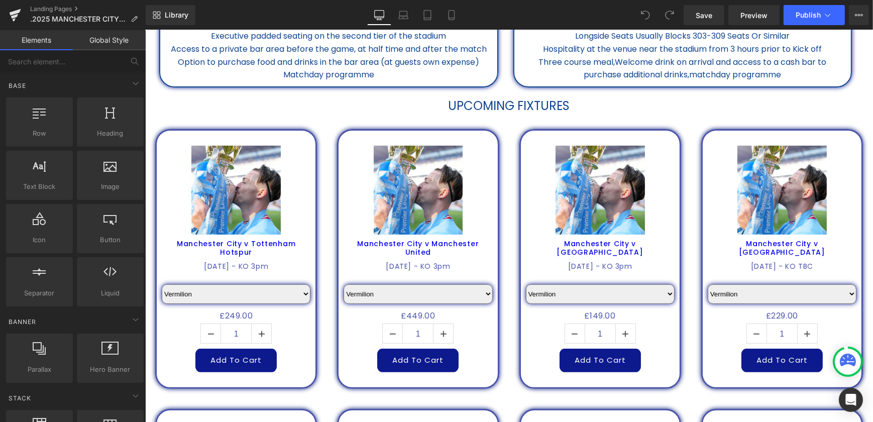
scroll to position [365, 0]
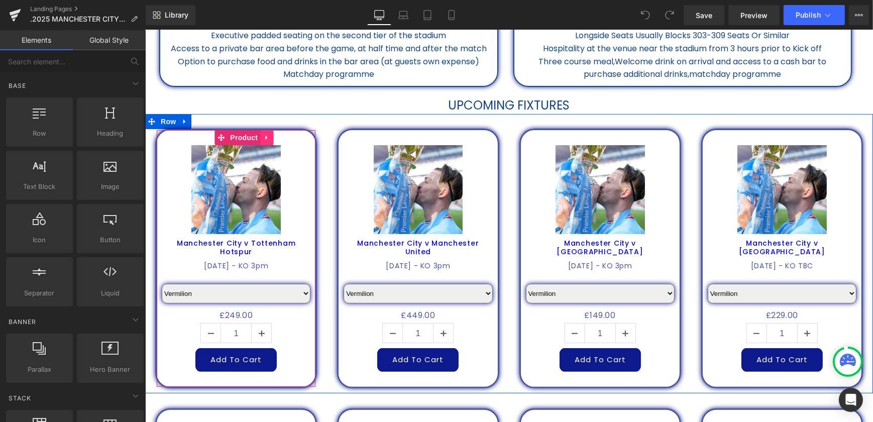
click at [264, 141] on link at bounding box center [266, 137] width 13 height 15
click at [273, 139] on icon at bounding box center [272, 138] width 7 height 8
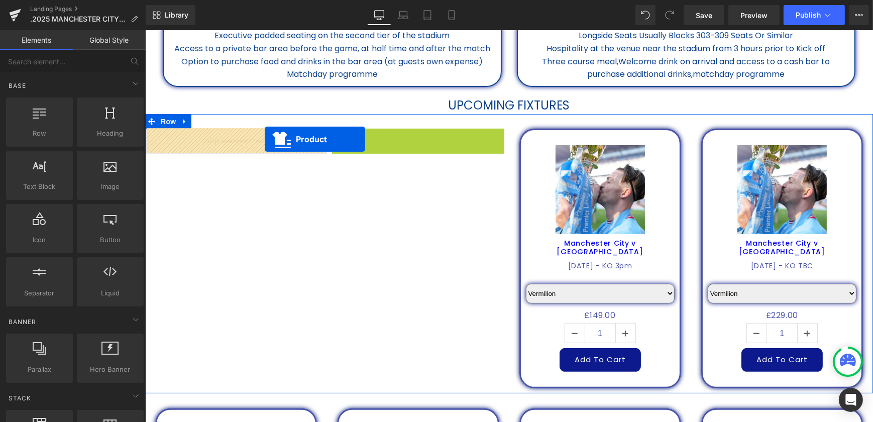
drag, startPoint x: 401, startPoint y: 138, endPoint x: 264, endPoint y: 139, distance: 136.7
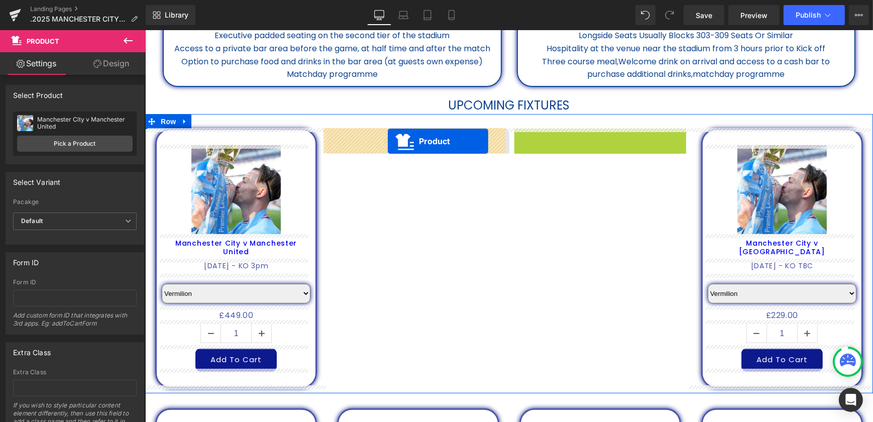
drag, startPoint x: 586, startPoint y: 137, endPoint x: 386, endPoint y: 141, distance: 199.6
select select "Vermilion"
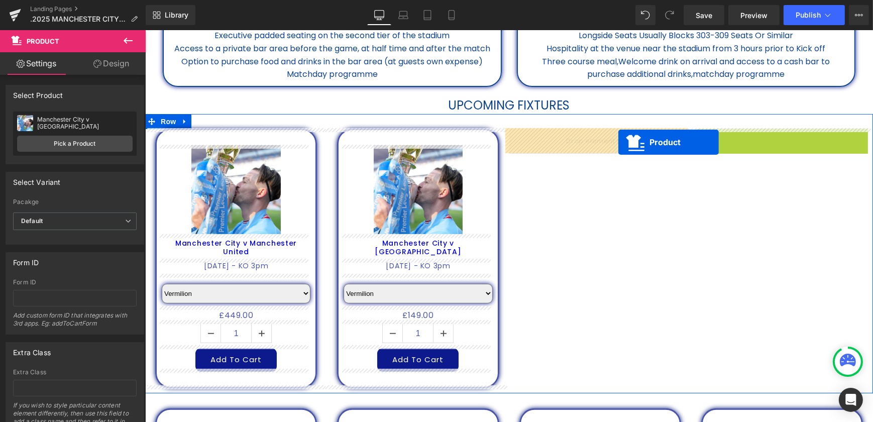
drag, startPoint x: 764, startPoint y: 138, endPoint x: 612, endPoint y: 143, distance: 152.8
select select "Vermilion"
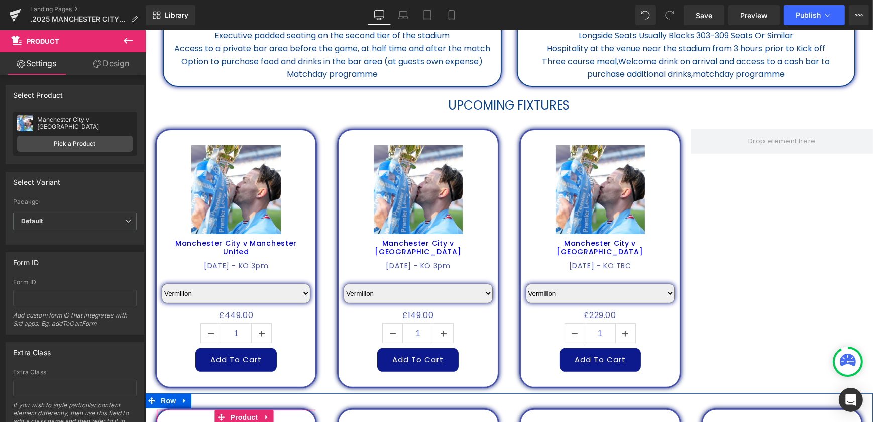
scroll to position [375, 0]
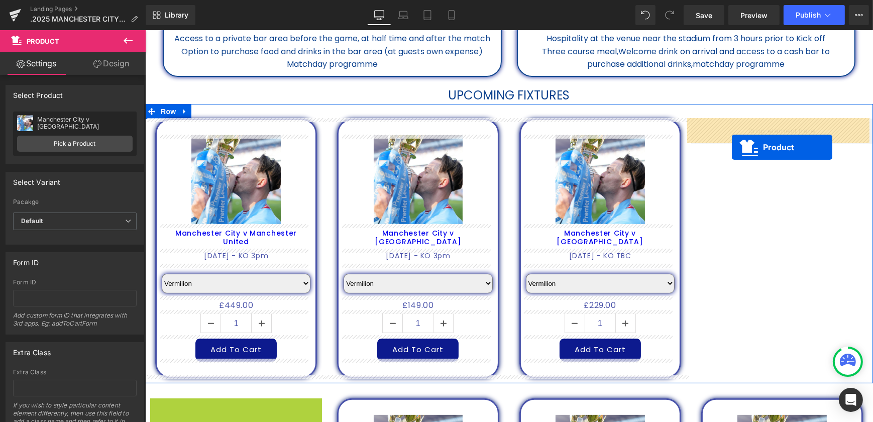
drag, startPoint x: 219, startPoint y: 414, endPoint x: 732, endPoint y: 147, distance: 578.1
select select "Vermilion"
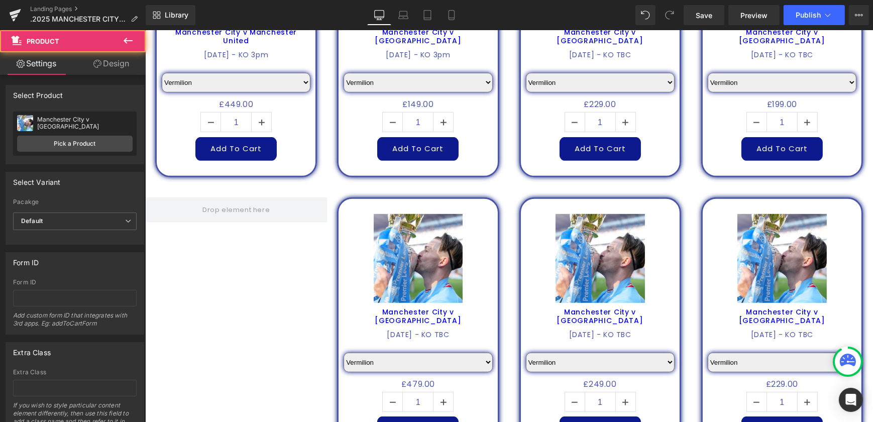
scroll to position [604, 0]
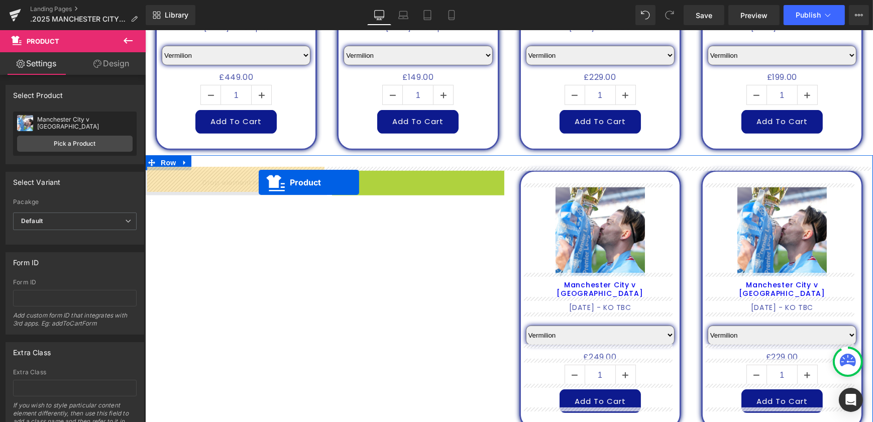
drag, startPoint x: 398, startPoint y: 176, endPoint x: 253, endPoint y: 181, distance: 144.8
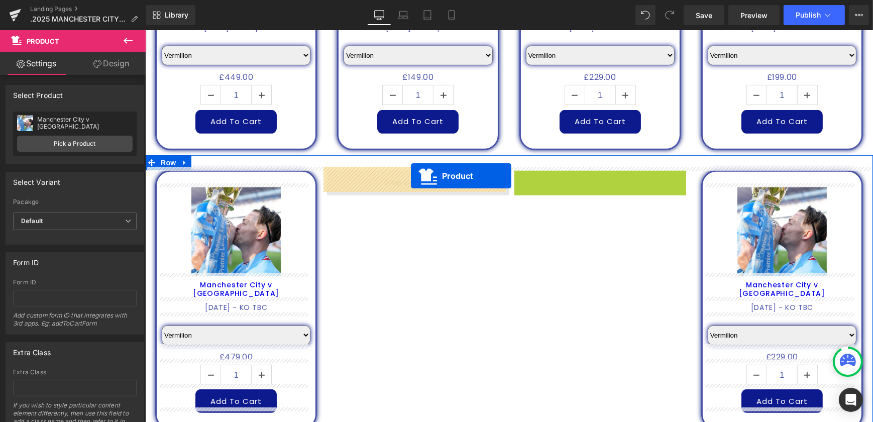
drag, startPoint x: 579, startPoint y: 174, endPoint x: 411, endPoint y: 176, distance: 168.9
select select "Vermilion"
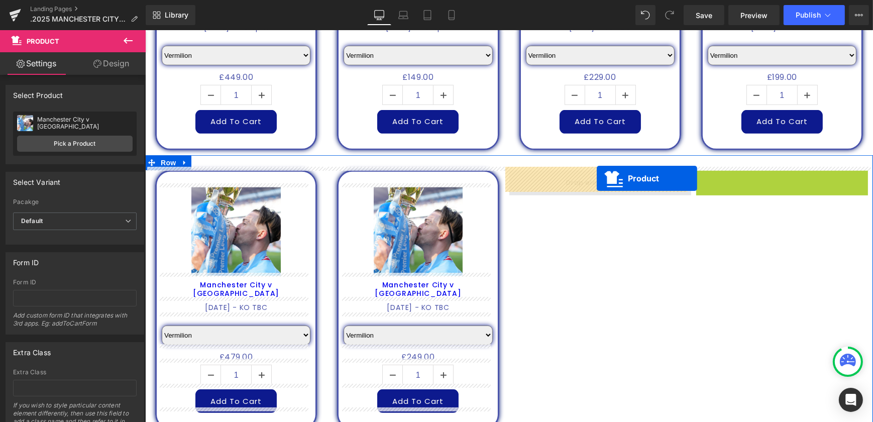
drag, startPoint x: 766, startPoint y: 174, endPoint x: 597, endPoint y: 178, distance: 169.4
select select "Vermilion"
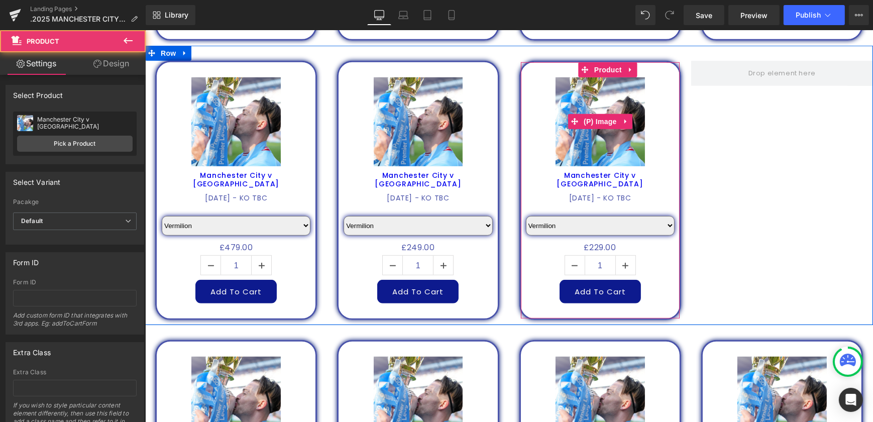
scroll to position [741, 0]
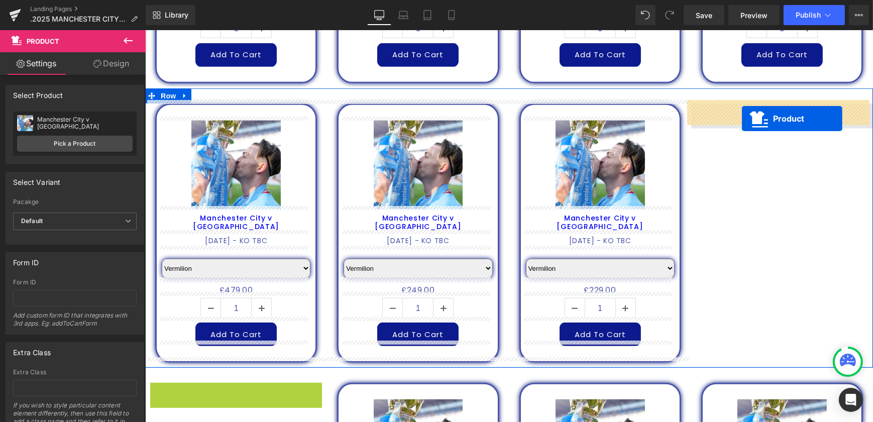
drag, startPoint x: 221, startPoint y: 316, endPoint x: 742, endPoint y: 119, distance: 557.0
select select "Vermilion"
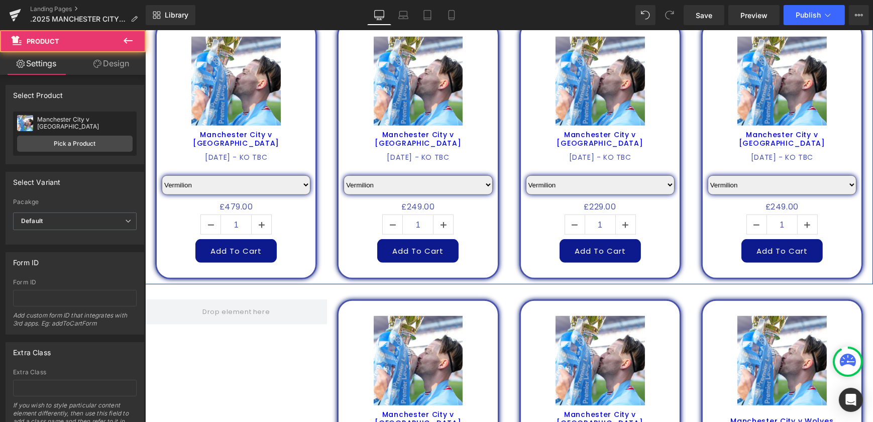
scroll to position [853, 0]
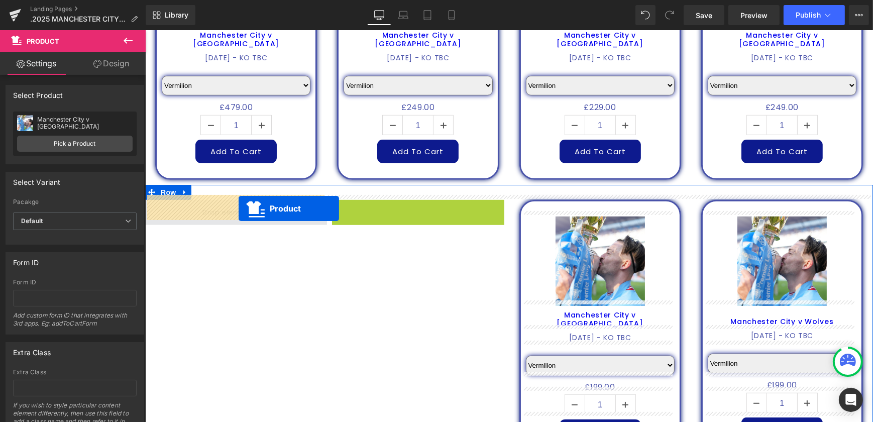
drag, startPoint x: 397, startPoint y: 204, endPoint x: 227, endPoint y: 209, distance: 170.4
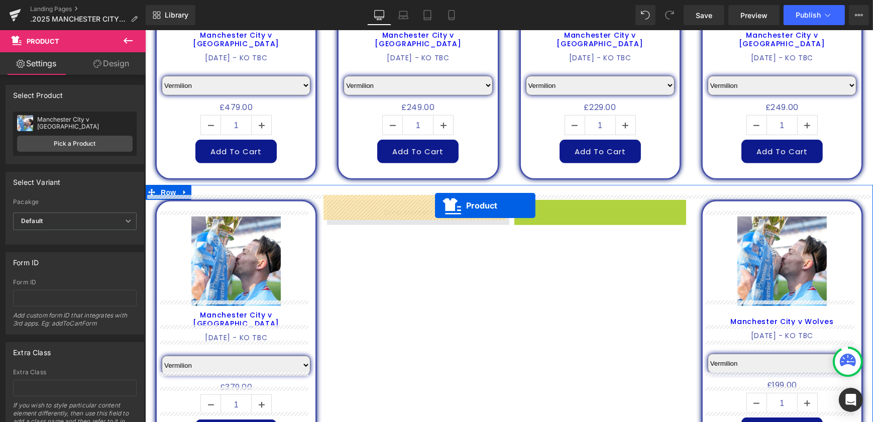
drag, startPoint x: 579, startPoint y: 204, endPoint x: 433, endPoint y: 206, distance: 146.3
select select "Vermilion"
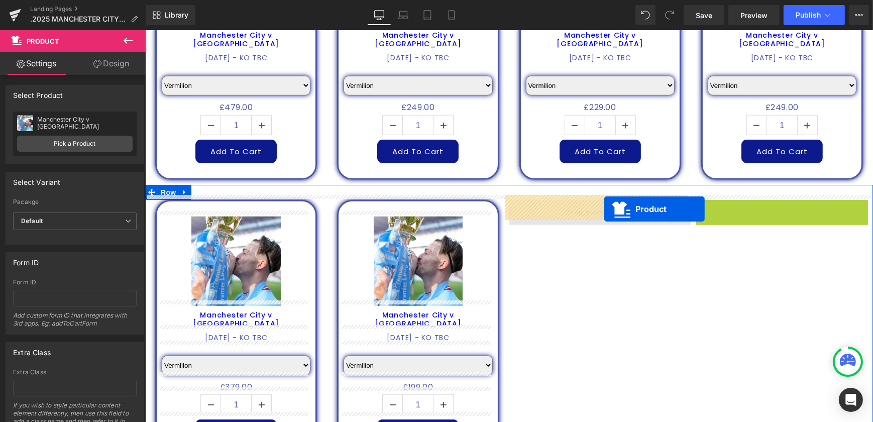
drag, startPoint x: 765, startPoint y: 201, endPoint x: 596, endPoint y: 208, distance: 170.0
select select "Vermilion"
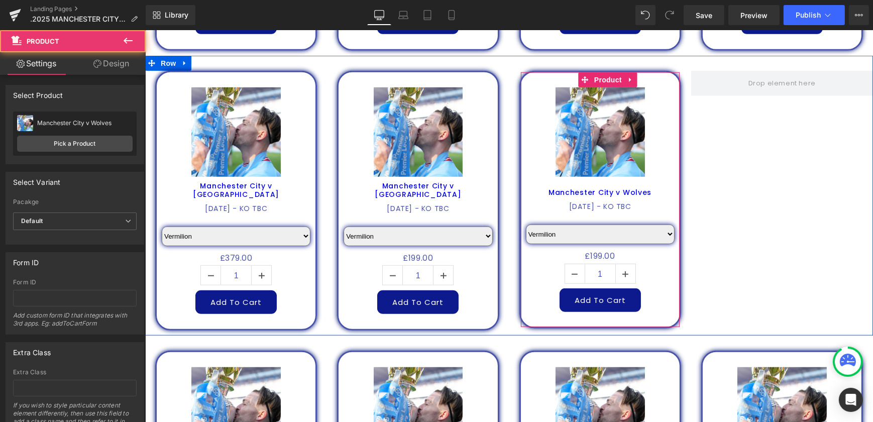
scroll to position [990, 0]
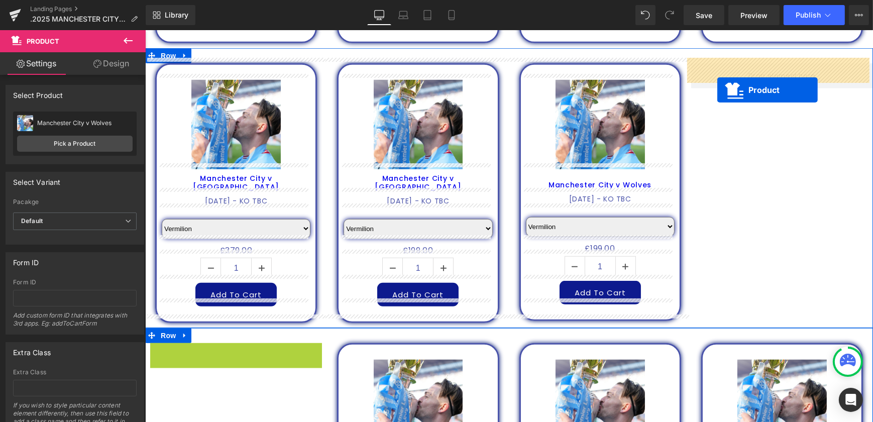
drag, startPoint x: 219, startPoint y: 347, endPoint x: 717, endPoint y: 89, distance: 560.8
select select "Vermilion"
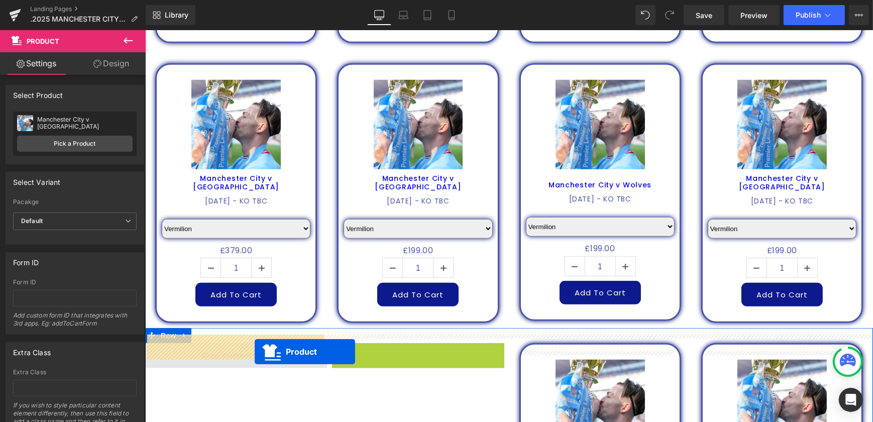
drag, startPoint x: 396, startPoint y: 348, endPoint x: 250, endPoint y: 349, distance: 145.7
select select "Vermilion"
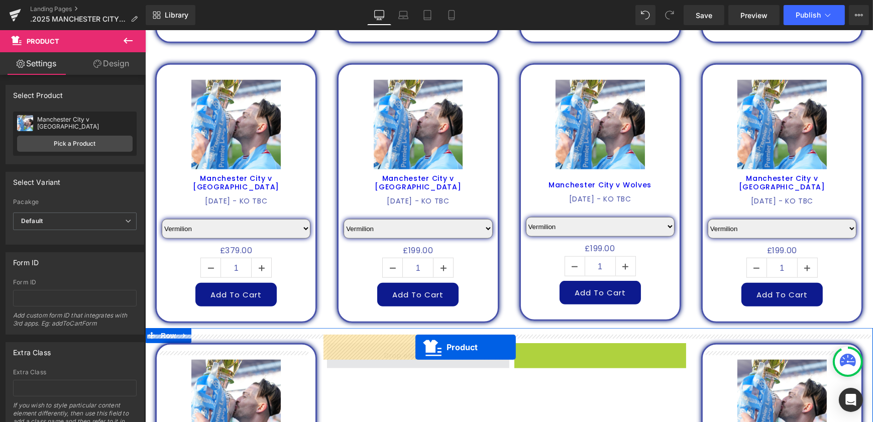
drag, startPoint x: 579, startPoint y: 347, endPoint x: 415, endPoint y: 347, distance: 163.8
select select "Vermilion"
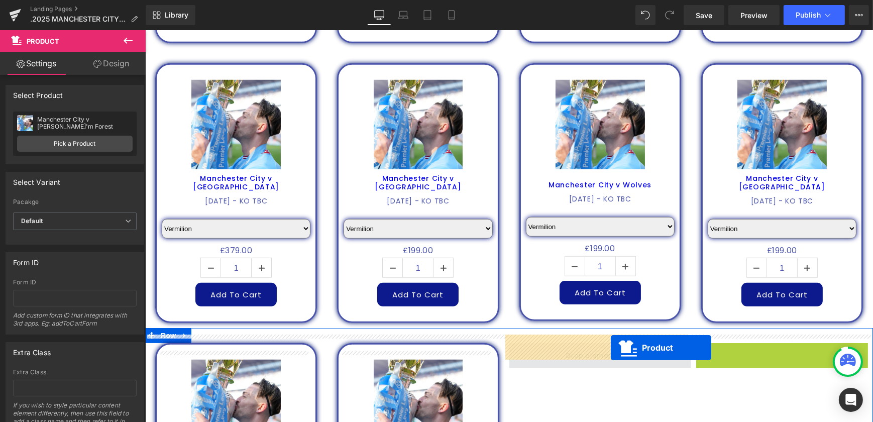
drag, startPoint x: 763, startPoint y: 344, endPoint x: 602, endPoint y: 348, distance: 161.4
select select "Vermilion"
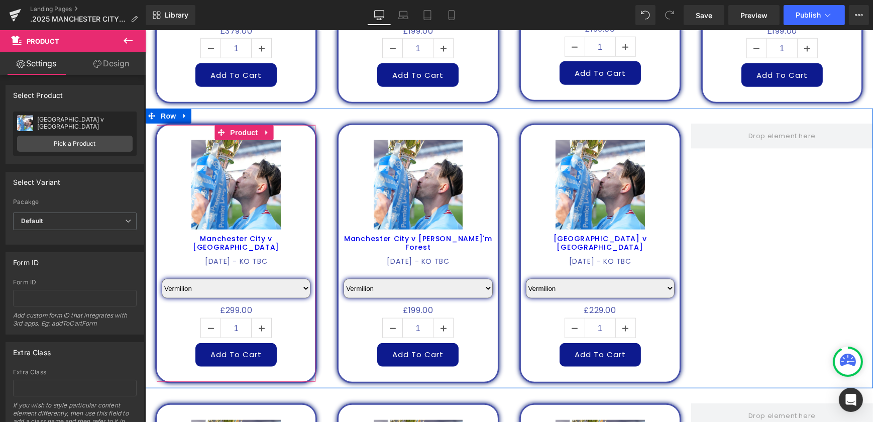
scroll to position [1264, 0]
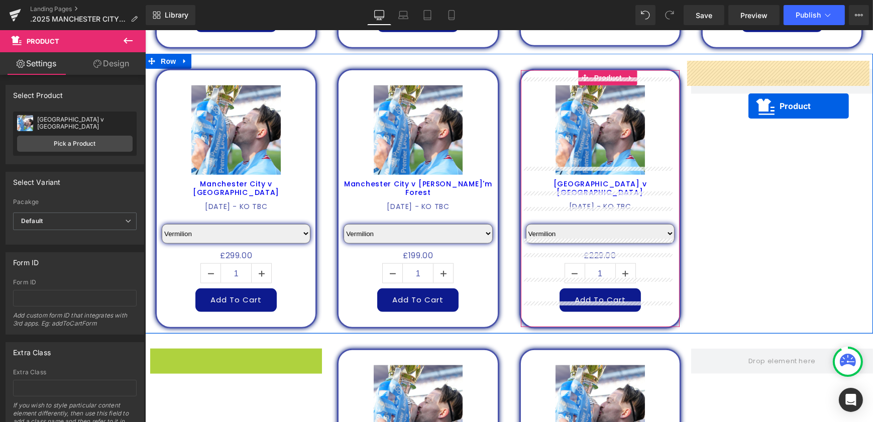
drag, startPoint x: 213, startPoint y: 349, endPoint x: 748, endPoint y: 103, distance: 589.4
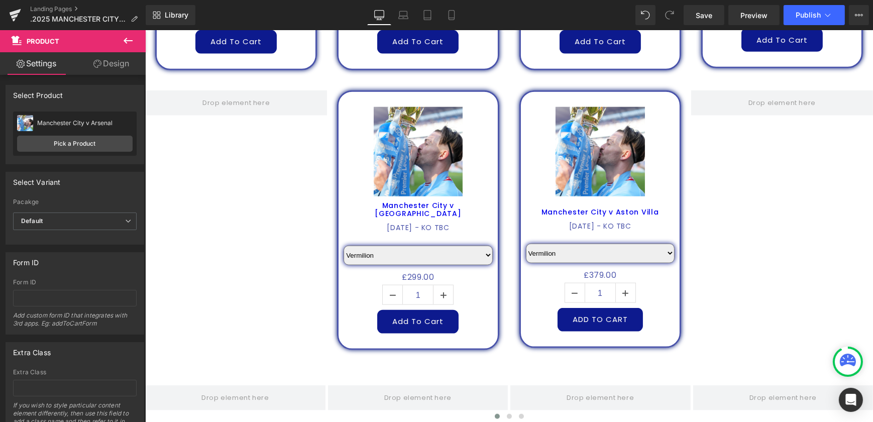
scroll to position [1447, 0]
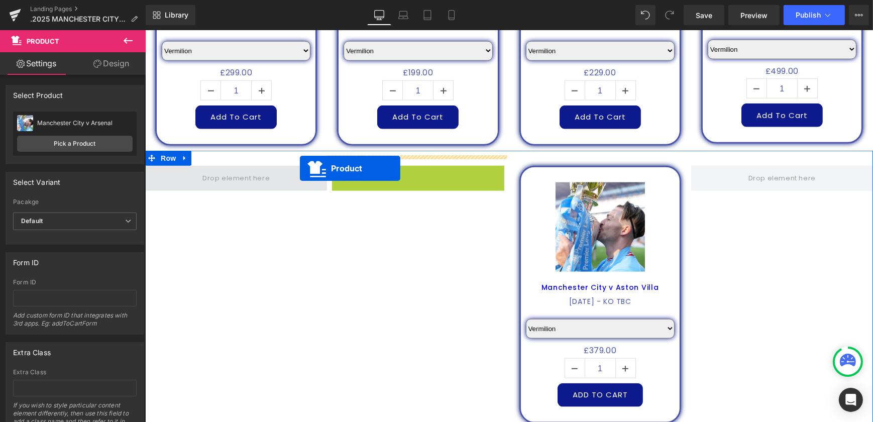
drag, startPoint x: 404, startPoint y: 164, endPoint x: 241, endPoint y: 168, distance: 163.4
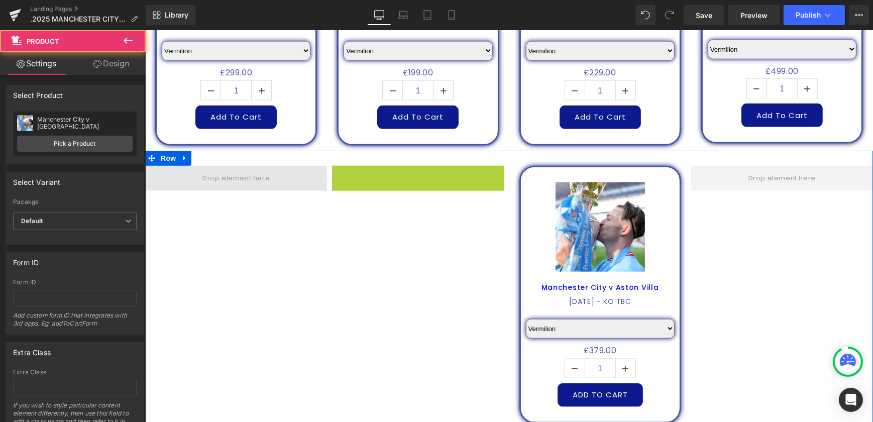
select select "Vermilion"
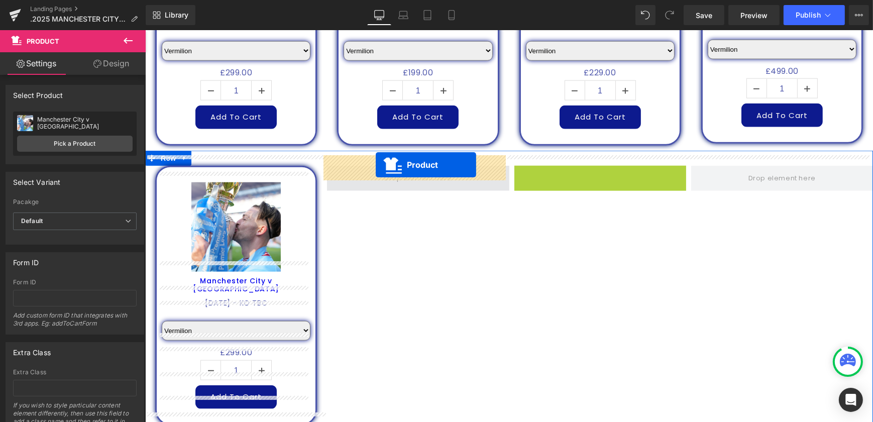
drag, startPoint x: 577, startPoint y: 163, endPoint x: 375, endPoint y: 165, distance: 201.5
select select "Vermilion"
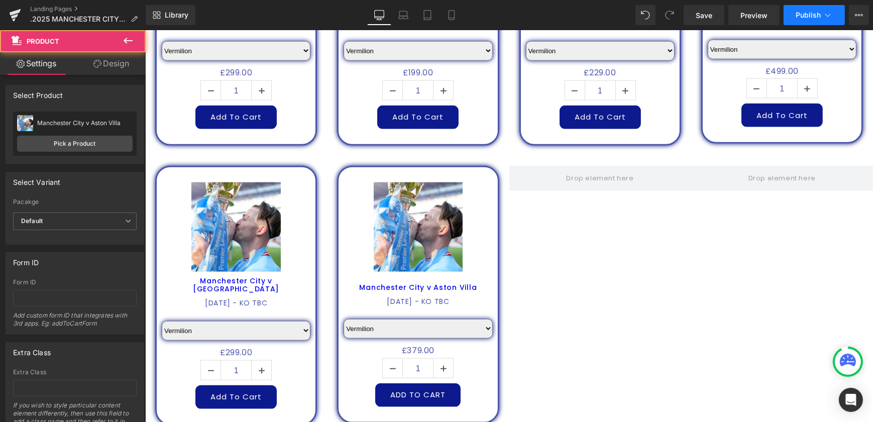
click at [807, 11] on span "Publish" at bounding box center [808, 15] width 25 height 8
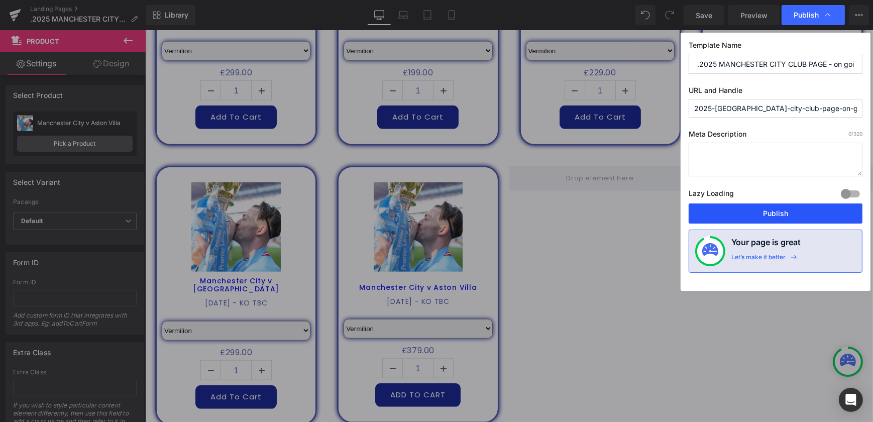
click at [769, 210] on button "Publish" at bounding box center [776, 214] width 174 height 20
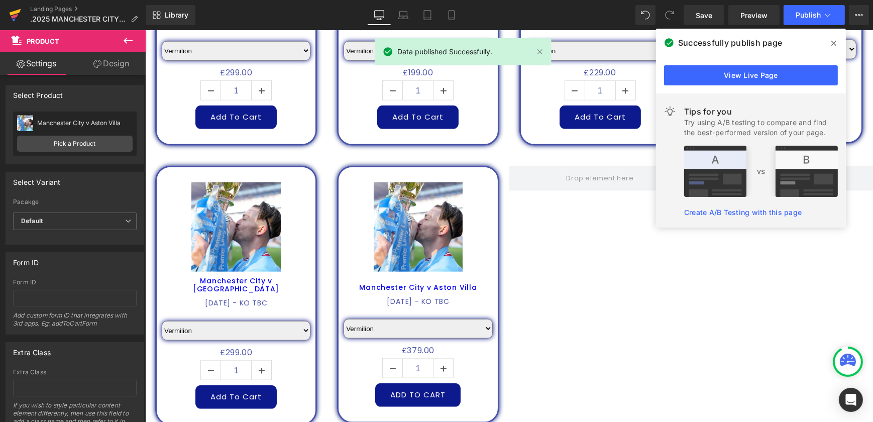
click at [17, 15] on icon at bounding box center [14, 16] width 7 height 5
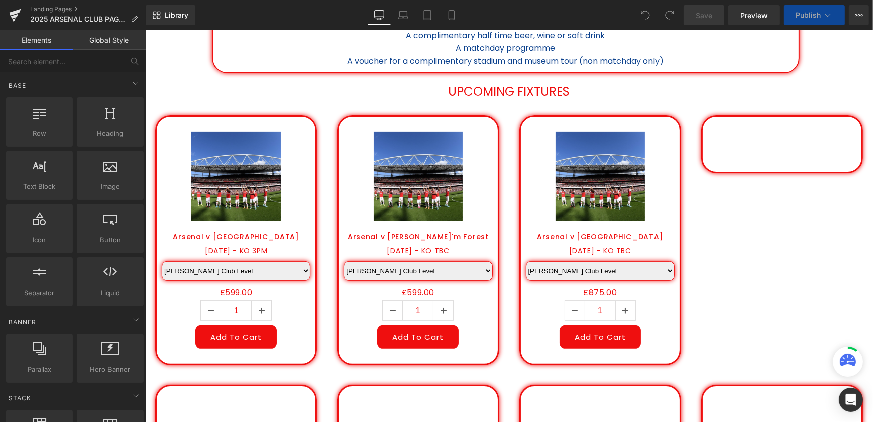
scroll to position [411, 0]
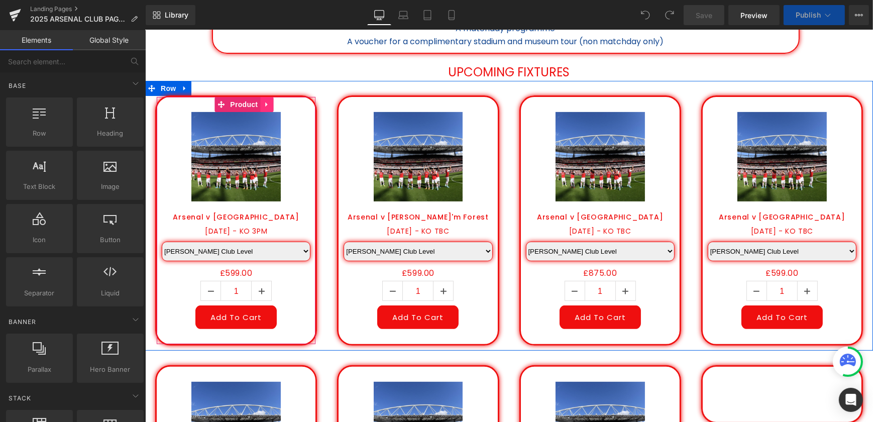
click at [266, 105] on icon at bounding box center [266, 105] width 7 height 8
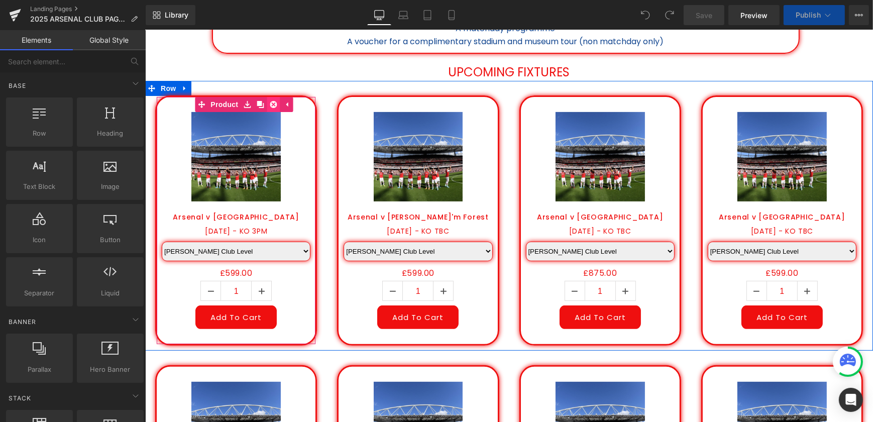
click at [273, 103] on link at bounding box center [272, 104] width 13 height 15
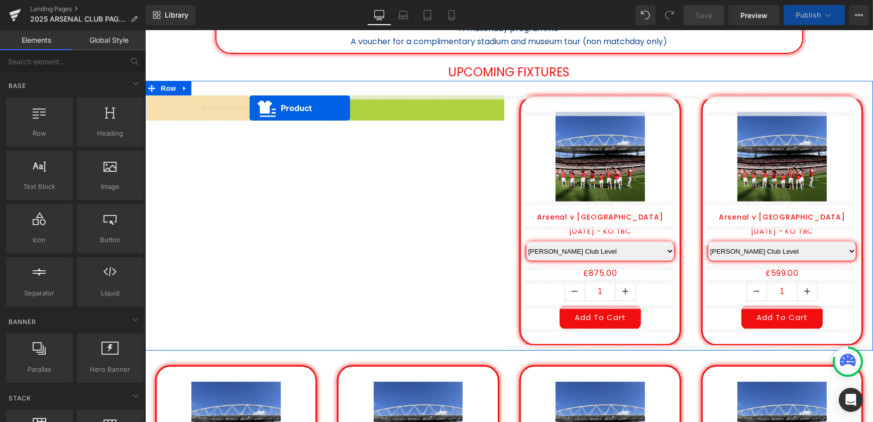
drag, startPoint x: 398, startPoint y: 101, endPoint x: 249, endPoint y: 108, distance: 148.4
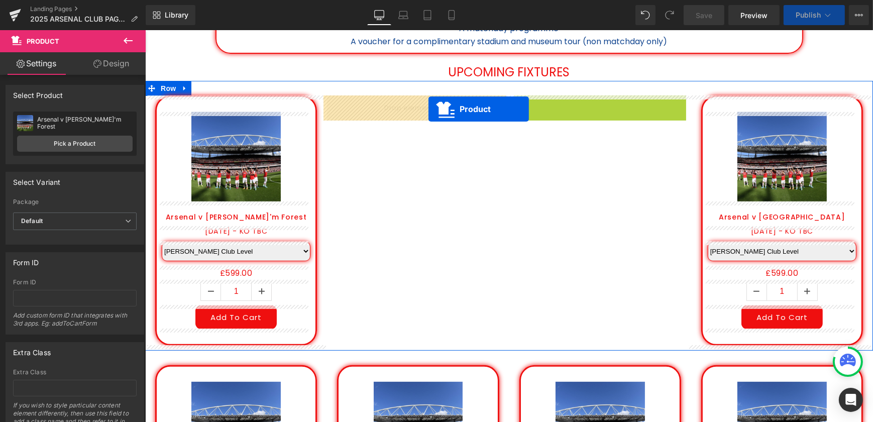
drag, startPoint x: 580, startPoint y: 105, endPoint x: 428, endPoint y: 109, distance: 151.8
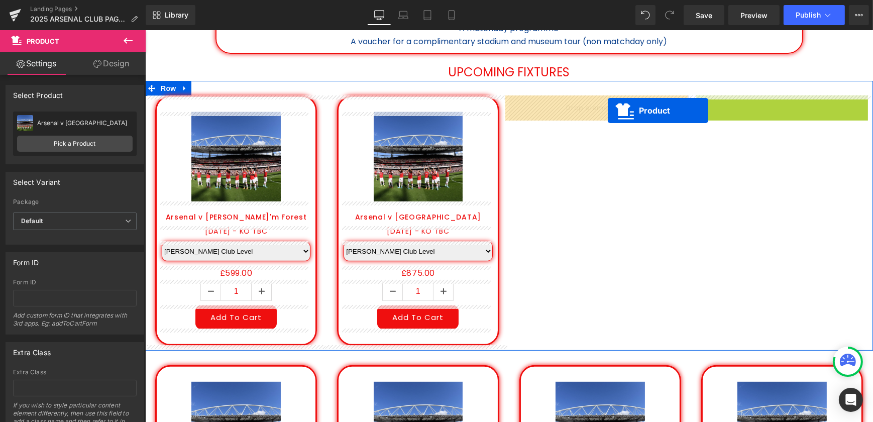
drag, startPoint x: 758, startPoint y: 105, endPoint x: 606, endPoint y: 111, distance: 152.4
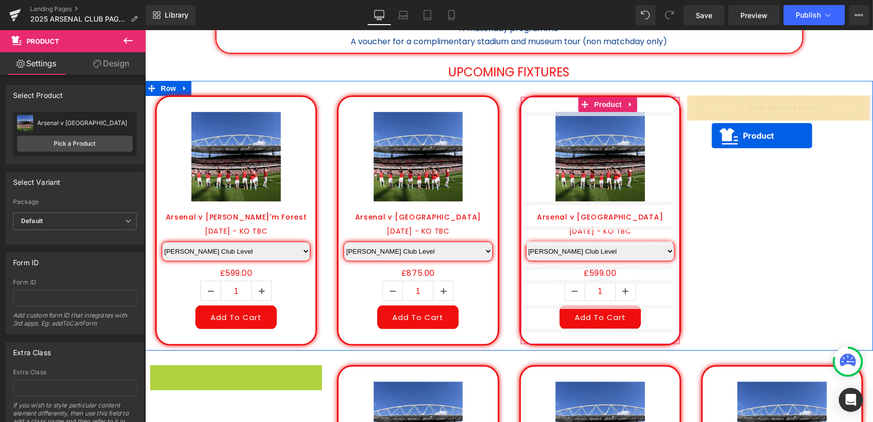
drag, startPoint x: 215, startPoint y: 377, endPoint x: 712, endPoint y: 136, distance: 552.0
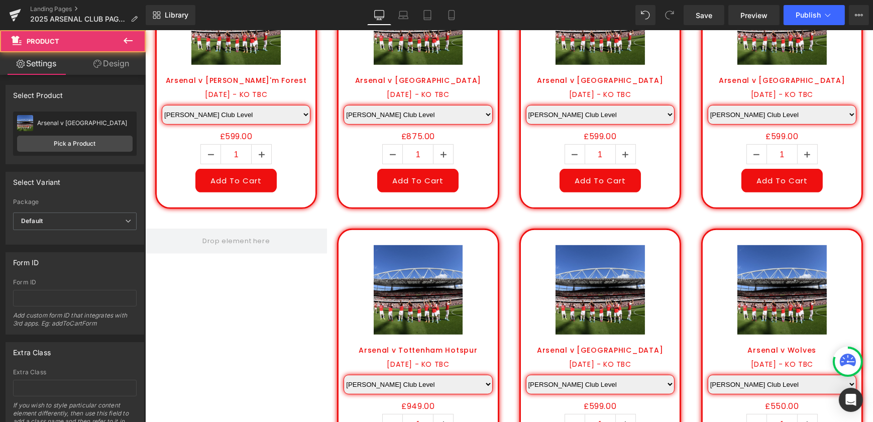
scroll to position [685, 0]
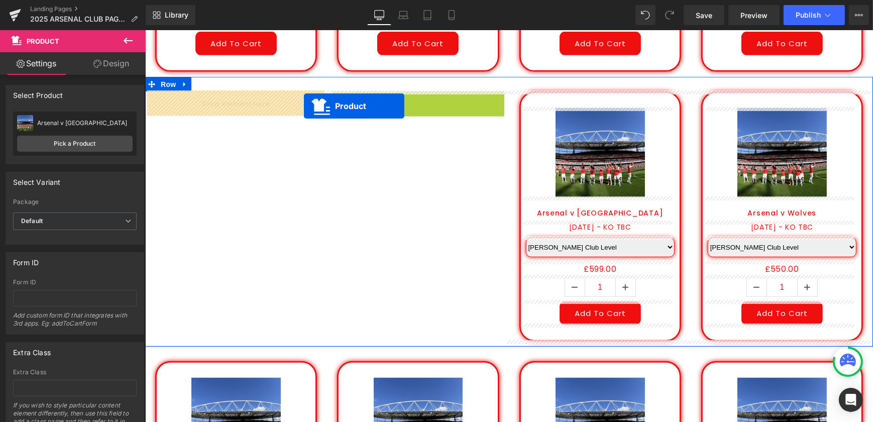
drag, startPoint x: 401, startPoint y: 100, endPoint x: 365, endPoint y: 106, distance: 36.7
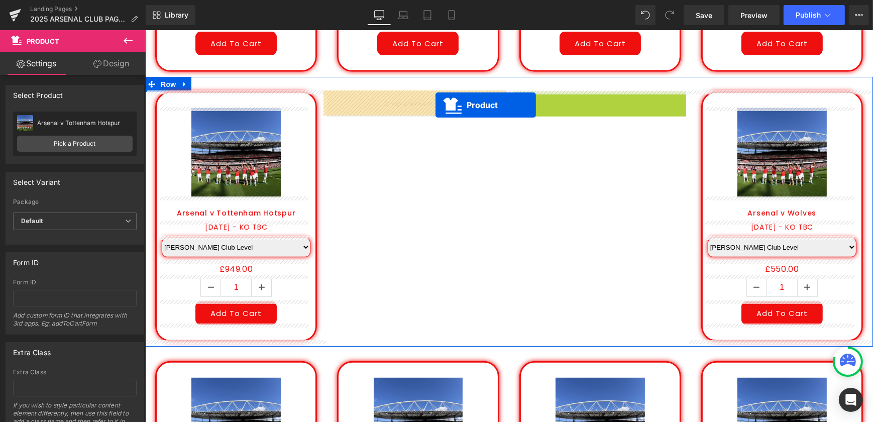
drag, startPoint x: 583, startPoint y: 99, endPoint x: 426, endPoint y: 104, distance: 156.9
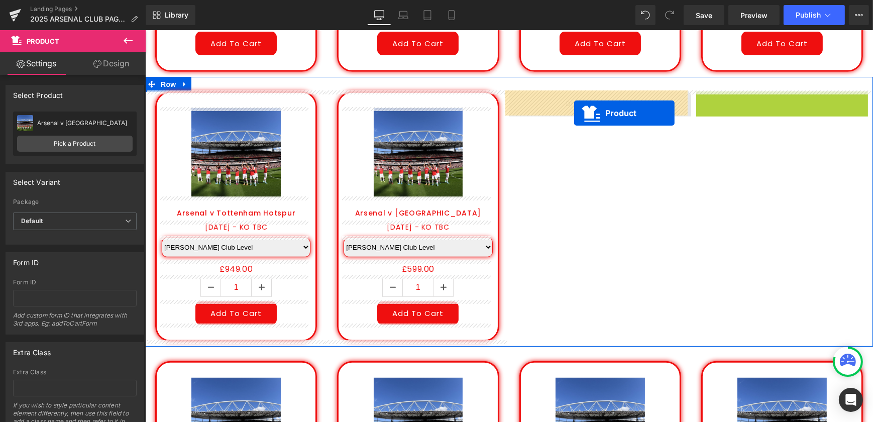
drag, startPoint x: 761, startPoint y: 98, endPoint x: 573, endPoint y: 113, distance: 188.5
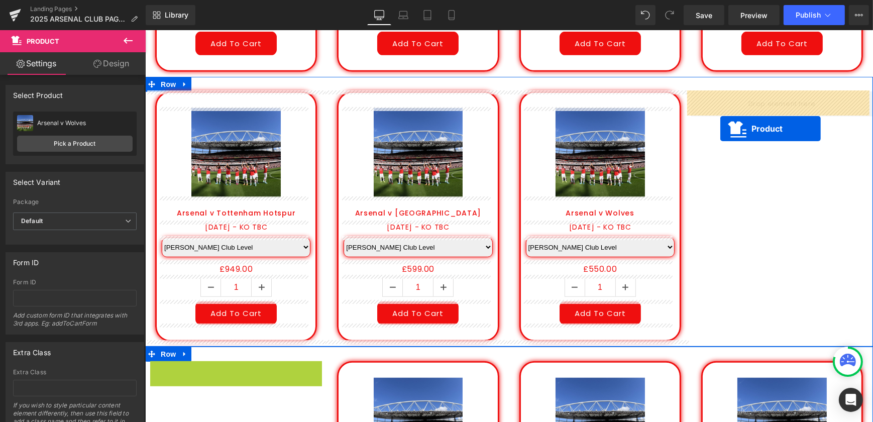
drag, startPoint x: 219, startPoint y: 368, endPoint x: 723, endPoint y: 126, distance: 559.5
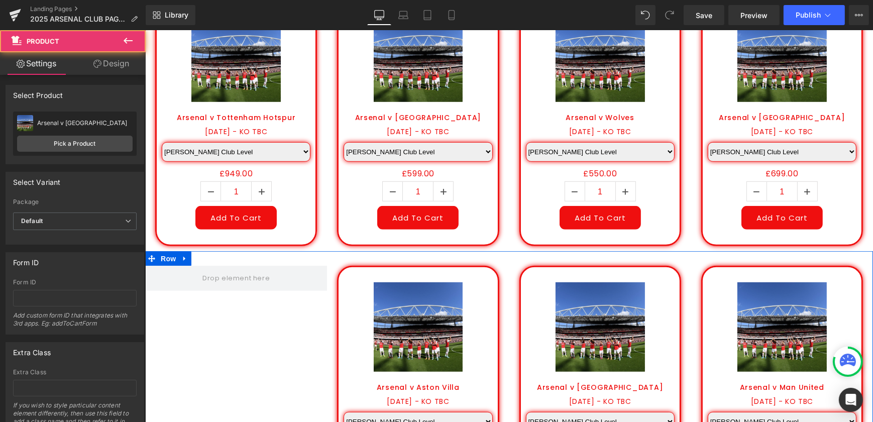
scroll to position [914, 0]
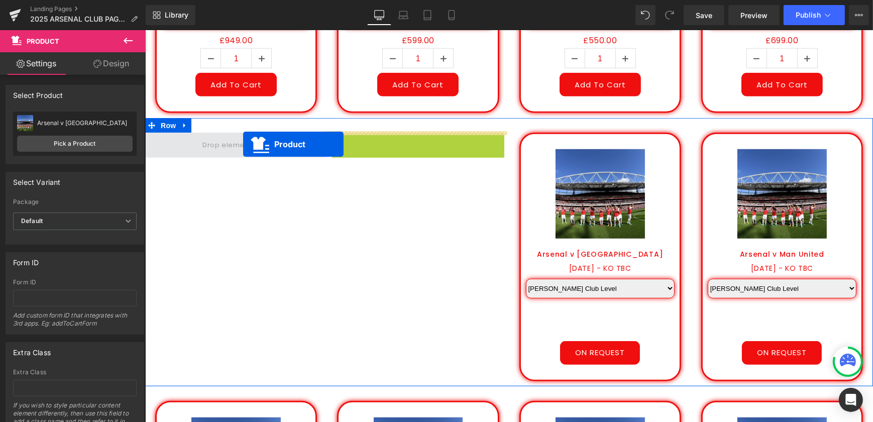
drag, startPoint x: 397, startPoint y: 141, endPoint x: 243, endPoint y: 144, distance: 154.3
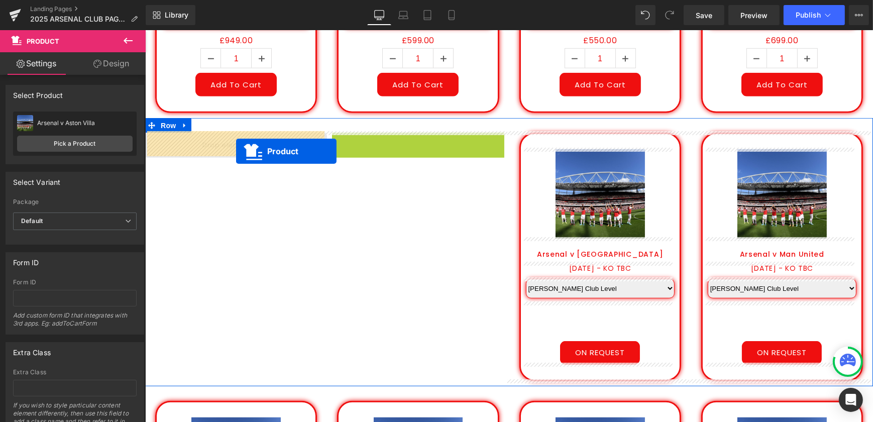
drag, startPoint x: 398, startPoint y: 141, endPoint x: 236, endPoint y: 151, distance: 162.1
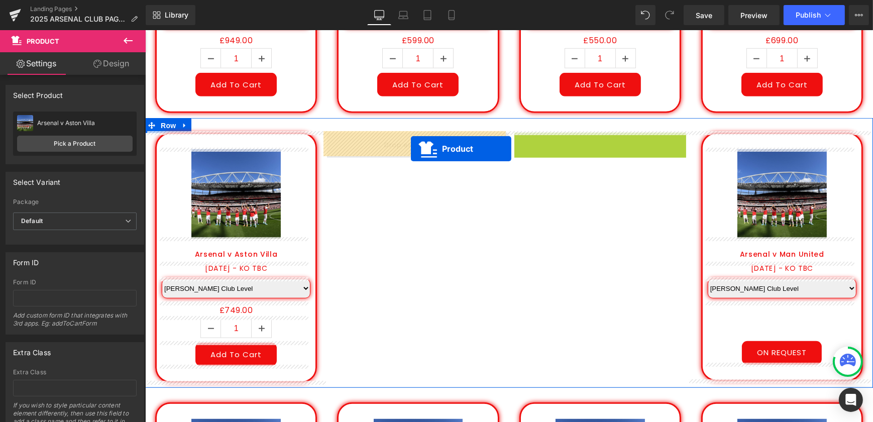
drag, startPoint x: 581, startPoint y: 143, endPoint x: 411, endPoint y: 149, distance: 170.5
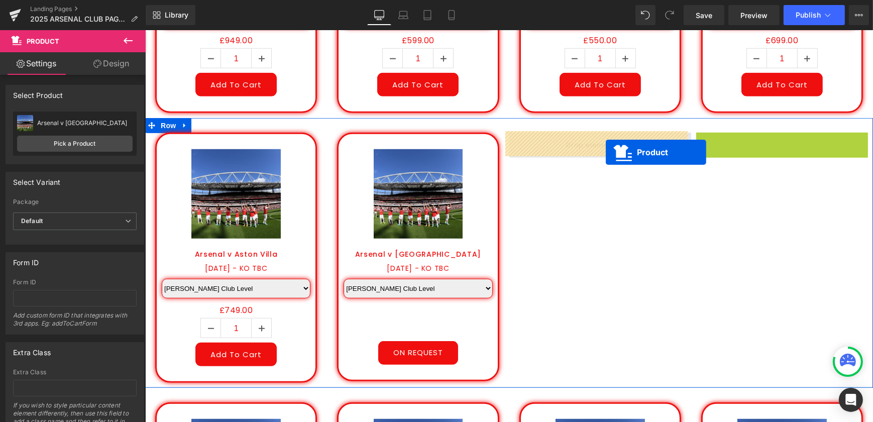
drag, startPoint x: 765, startPoint y: 139, endPoint x: 599, endPoint y: 152, distance: 166.9
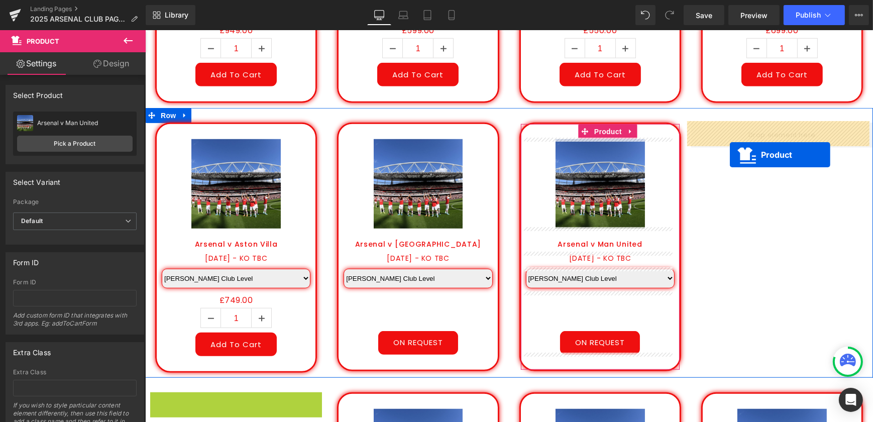
drag, startPoint x: 216, startPoint y: 412, endPoint x: 730, endPoint y: 155, distance: 574.5
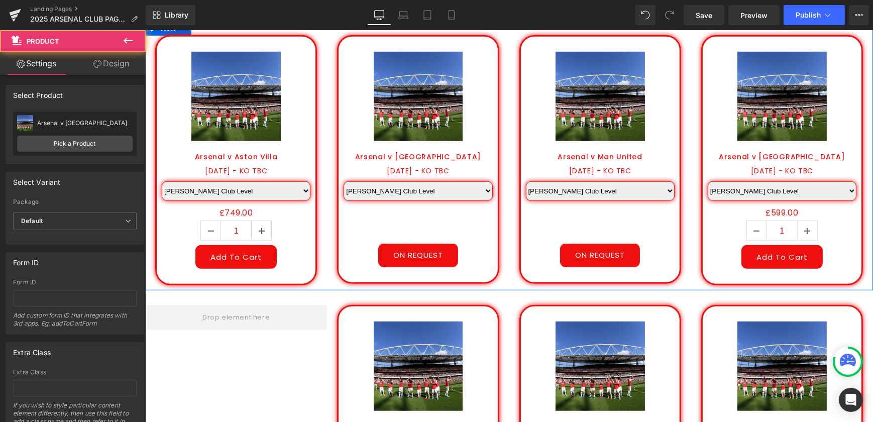
scroll to position [1106, 0]
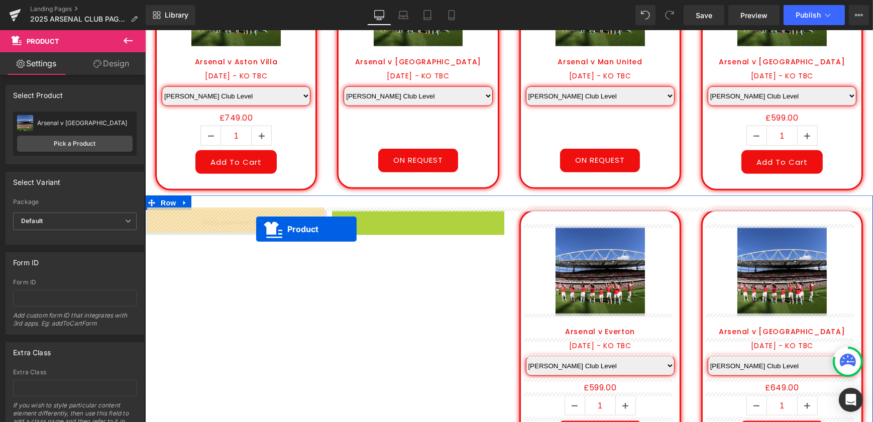
drag, startPoint x: 396, startPoint y: 219, endPoint x: 255, endPoint y: 229, distance: 141.1
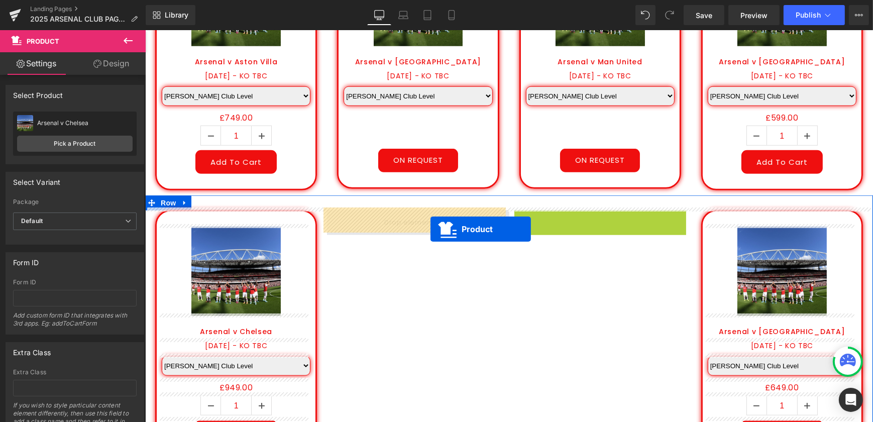
drag, startPoint x: 580, startPoint y: 217, endPoint x: 427, endPoint y: 228, distance: 154.1
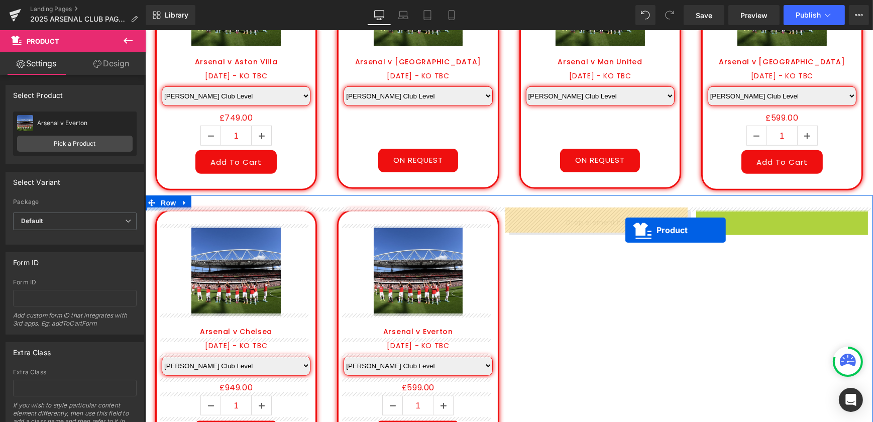
drag, startPoint x: 765, startPoint y: 218, endPoint x: 604, endPoint y: 231, distance: 161.8
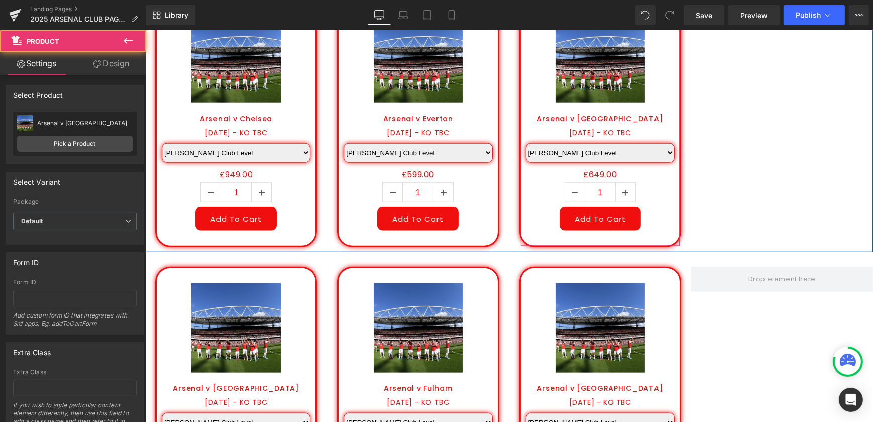
scroll to position [1380, 0]
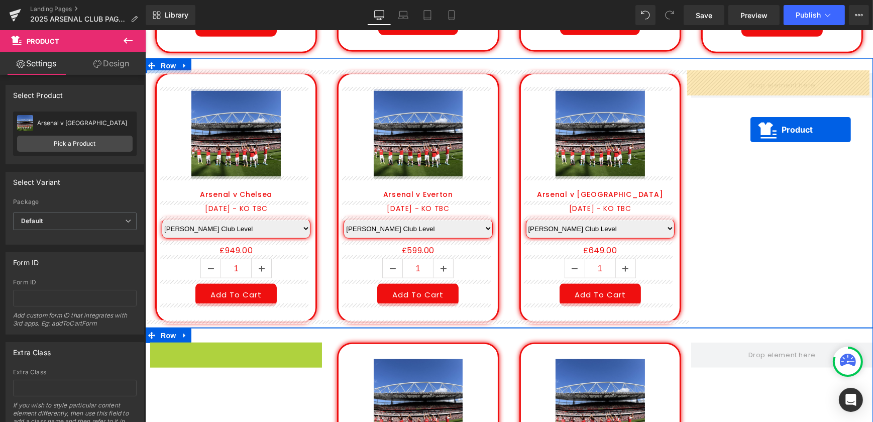
drag, startPoint x: 215, startPoint y: 213, endPoint x: 750, endPoint y: 130, distance: 542.0
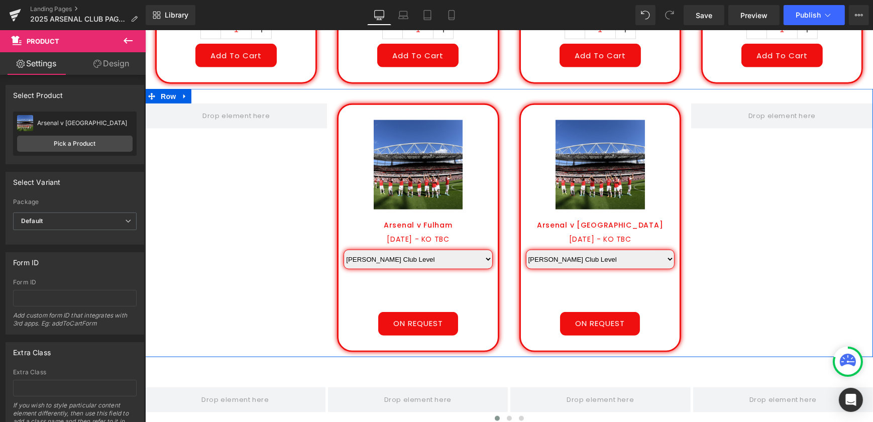
scroll to position [1426, 0]
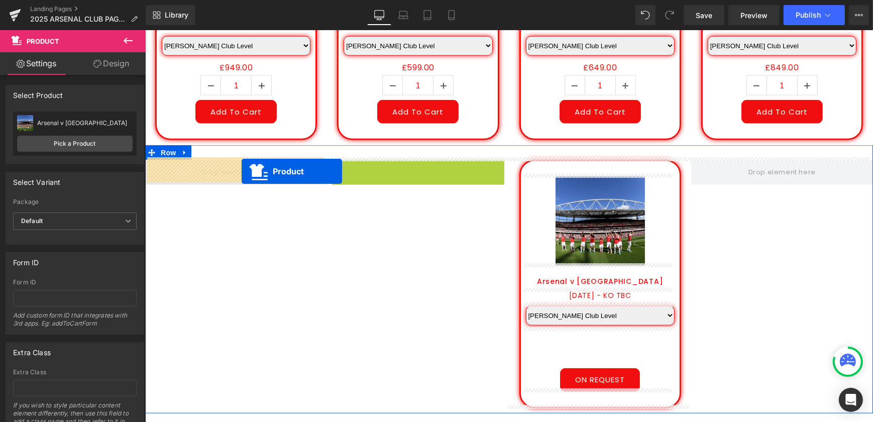
drag, startPoint x: 400, startPoint y: 166, endPoint x: 241, endPoint y: 171, distance: 159.4
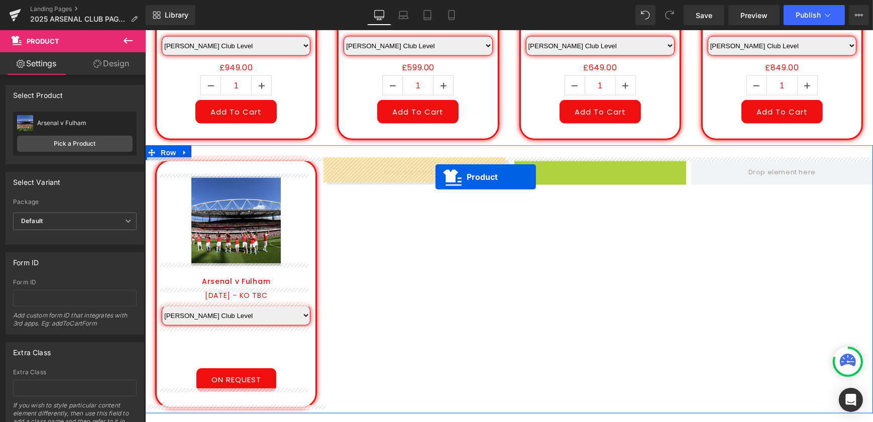
drag, startPoint x: 583, startPoint y: 165, endPoint x: 425, endPoint y: 176, distance: 158.7
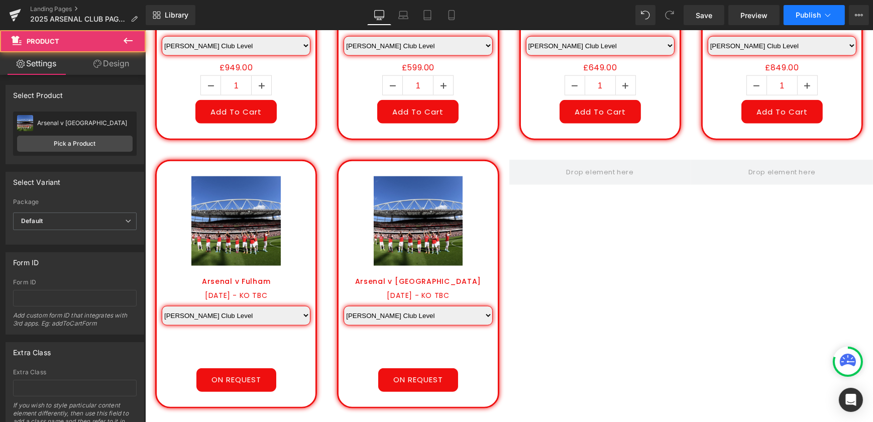
click at [810, 13] on span "Publish" at bounding box center [808, 15] width 25 height 8
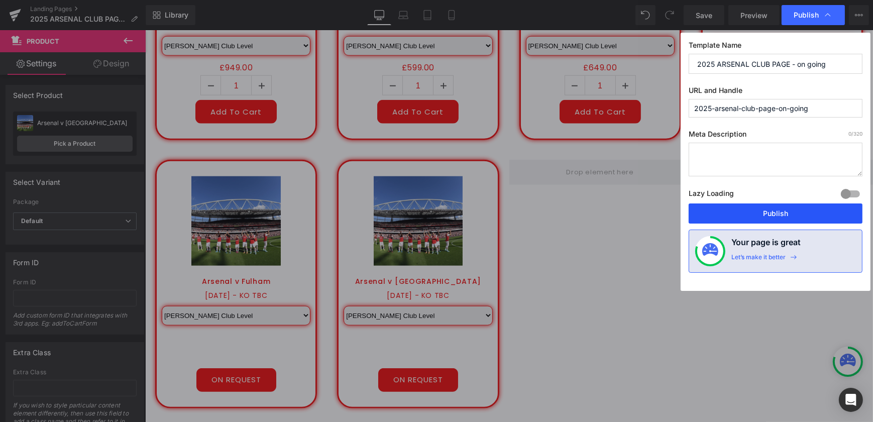
click at [786, 213] on button "Publish" at bounding box center [776, 214] width 174 height 20
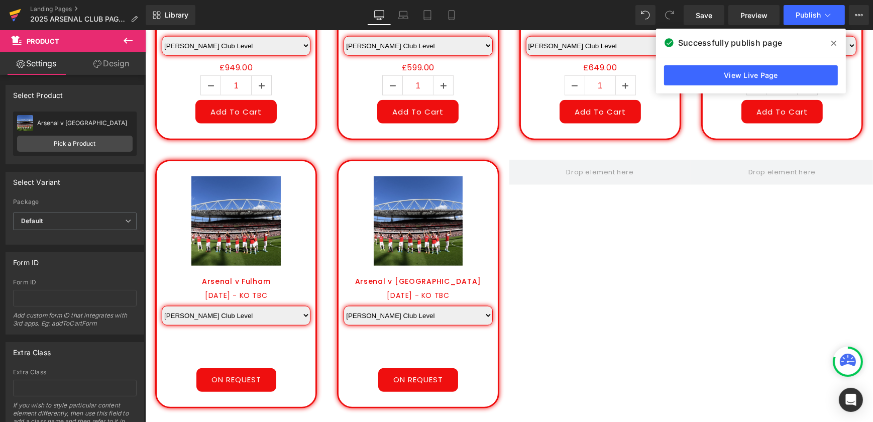
click at [18, 13] on icon at bounding box center [16, 12] width 12 height 7
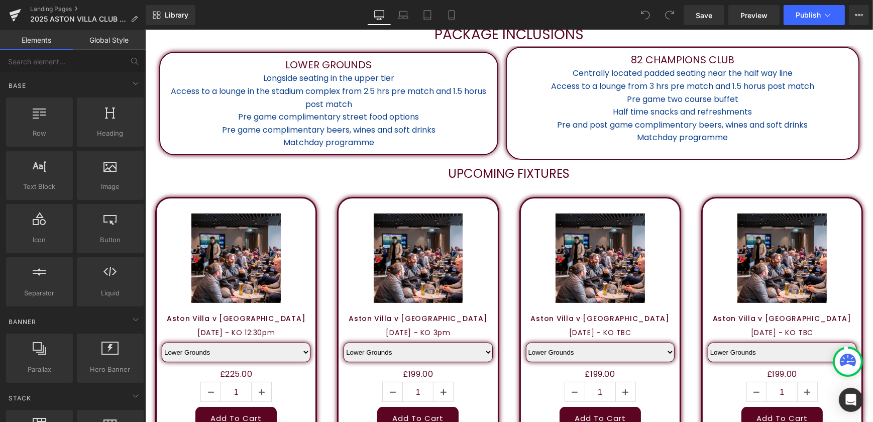
scroll to position [457, 0]
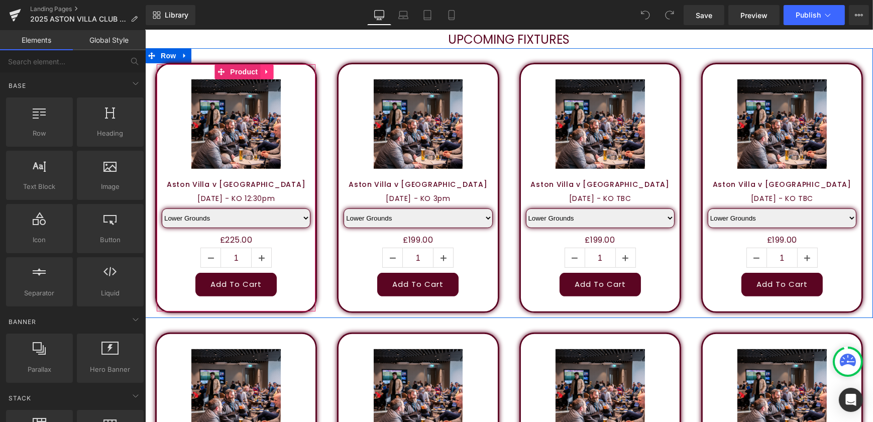
click at [263, 73] on icon at bounding box center [266, 72] width 7 height 8
click at [271, 74] on icon at bounding box center [272, 71] width 7 height 7
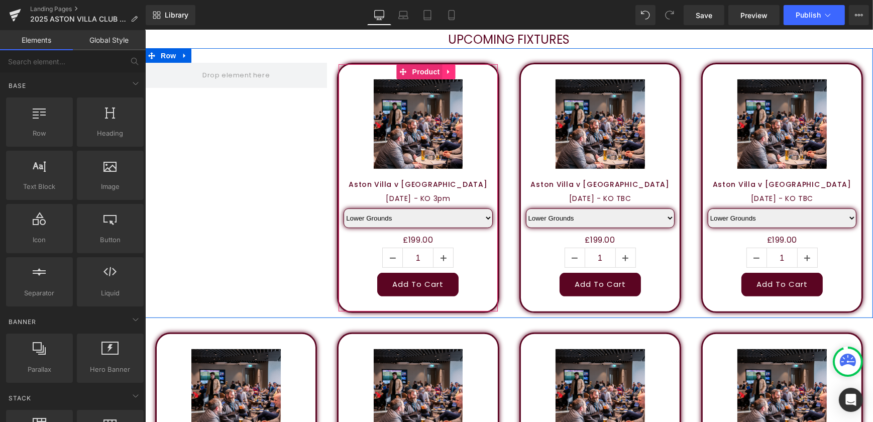
click at [447, 71] on icon at bounding box center [448, 72] width 7 height 8
click at [452, 73] on icon at bounding box center [455, 71] width 7 height 7
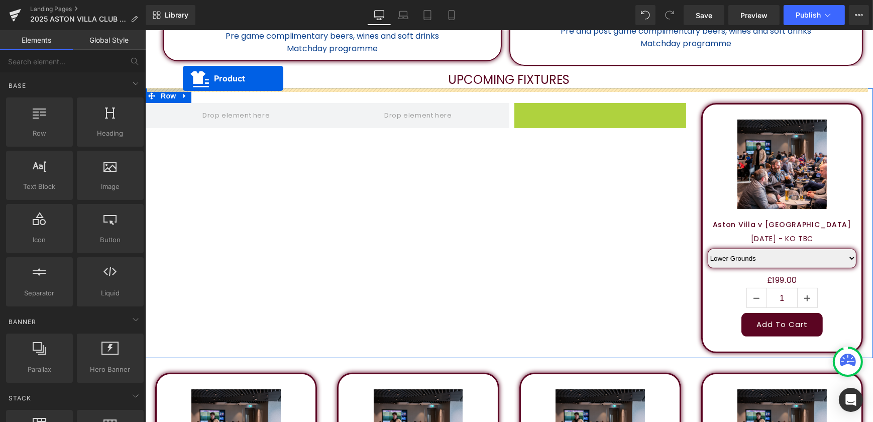
scroll to position [407, 0]
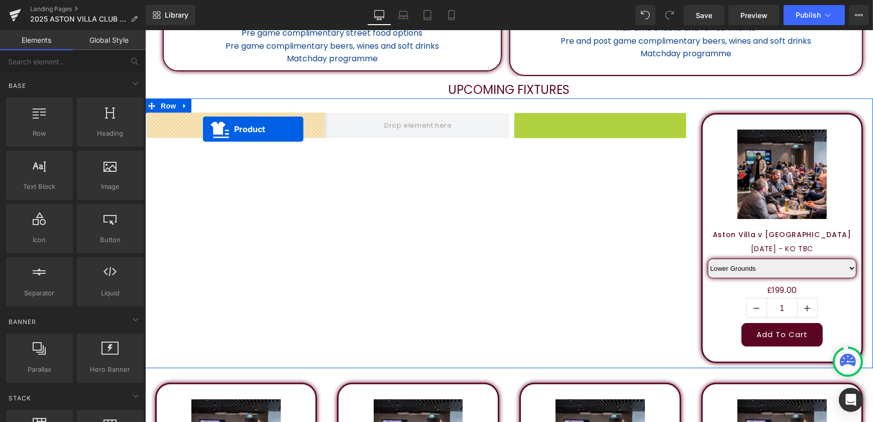
drag, startPoint x: 578, startPoint y: 70, endPoint x: 203, endPoint y: 125, distance: 379.4
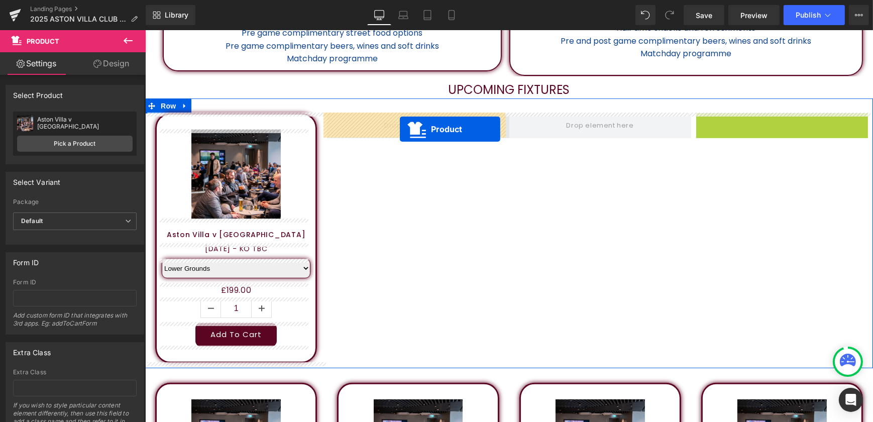
drag, startPoint x: 764, startPoint y: 121, endPoint x: 400, endPoint y: 129, distance: 364.9
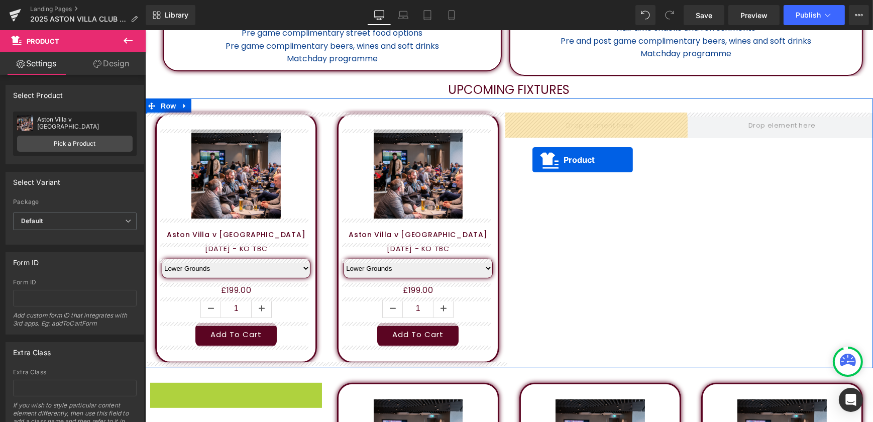
drag, startPoint x: 216, startPoint y: 392, endPoint x: 538, endPoint y: 149, distance: 403.2
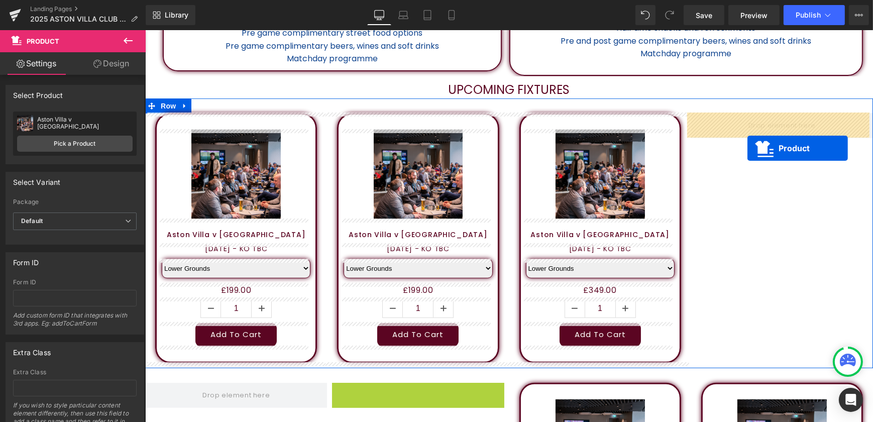
drag, startPoint x: 401, startPoint y: 393, endPoint x: 754, endPoint y: 138, distance: 436.0
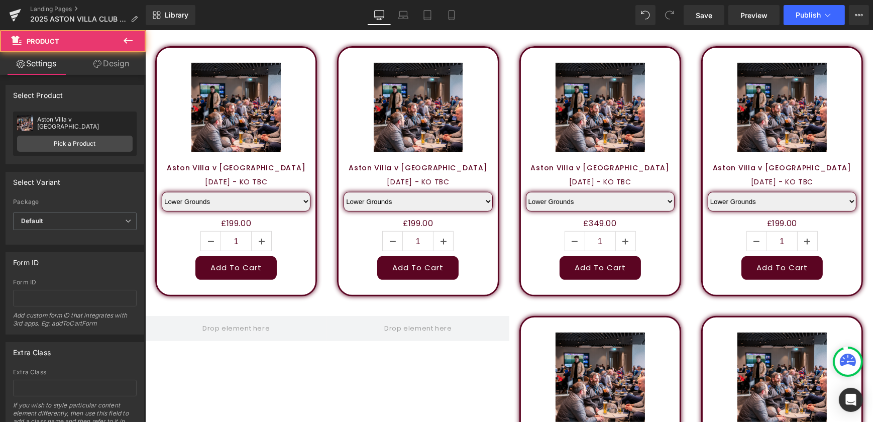
scroll to position [589, 0]
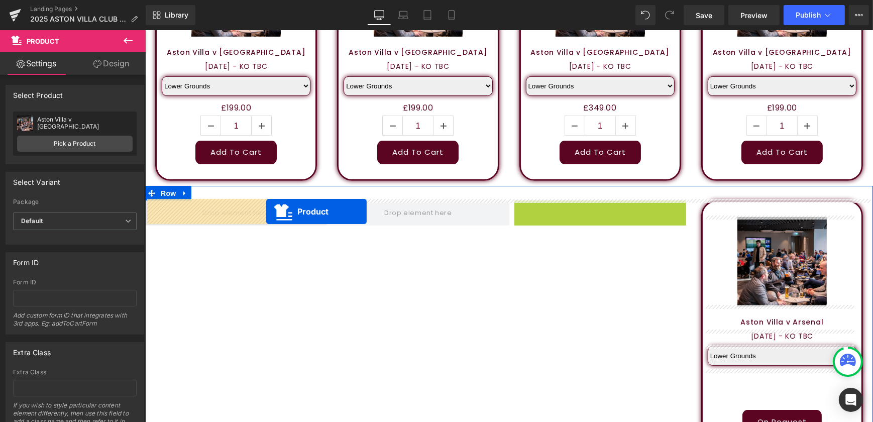
drag, startPoint x: 581, startPoint y: 208, endPoint x: 266, endPoint y: 212, distance: 315.6
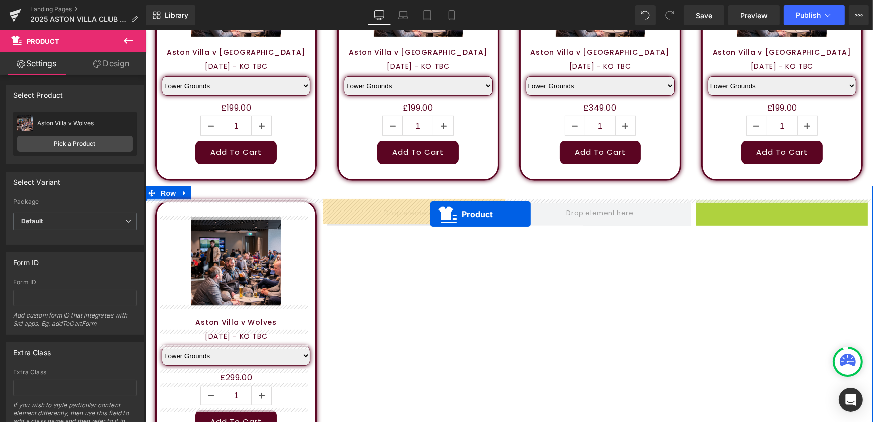
drag, startPoint x: 763, startPoint y: 209, endPoint x: 423, endPoint y: 214, distance: 340.3
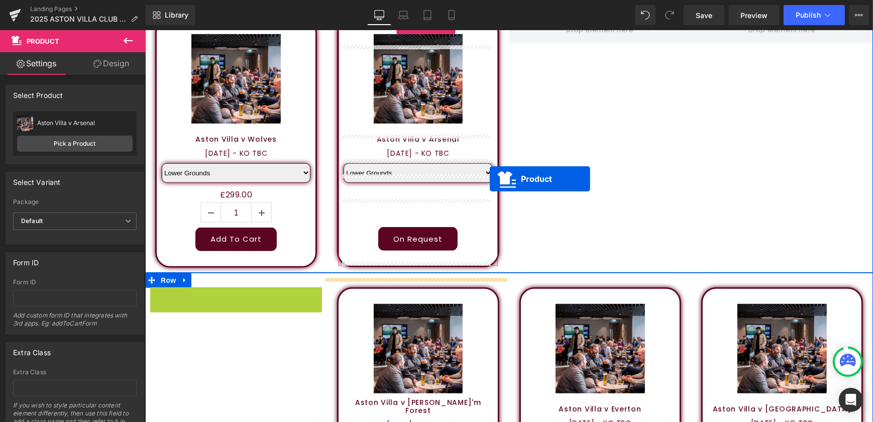
scroll to position [680, 0]
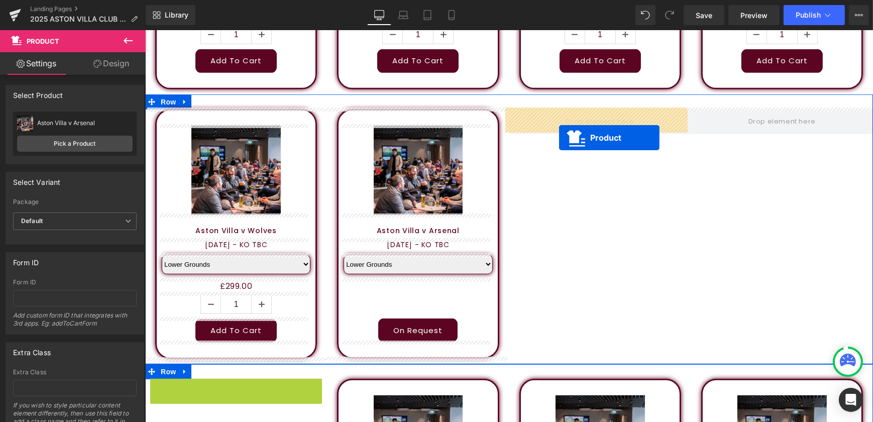
drag, startPoint x: 220, startPoint y: 297, endPoint x: 559, endPoint y: 138, distance: 374.3
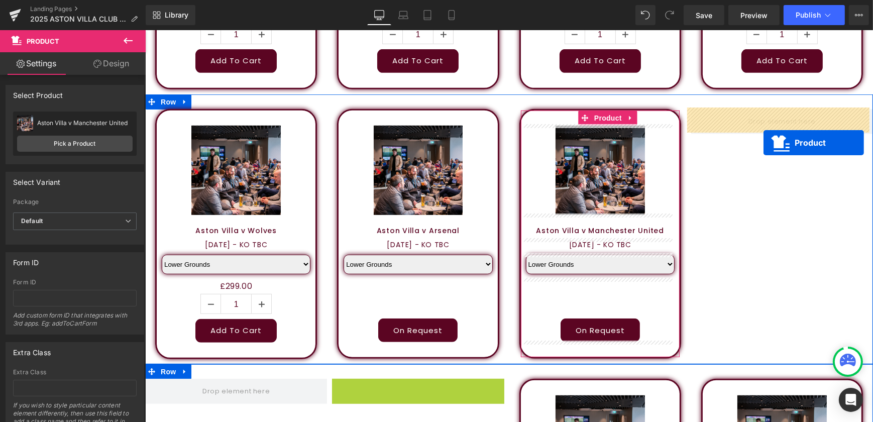
drag, startPoint x: 401, startPoint y: 388, endPoint x: 766, endPoint y: 139, distance: 441.9
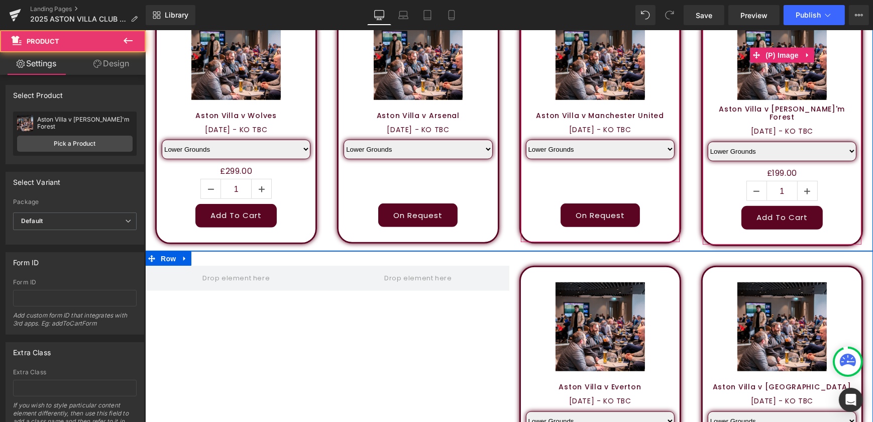
scroll to position [863, 0]
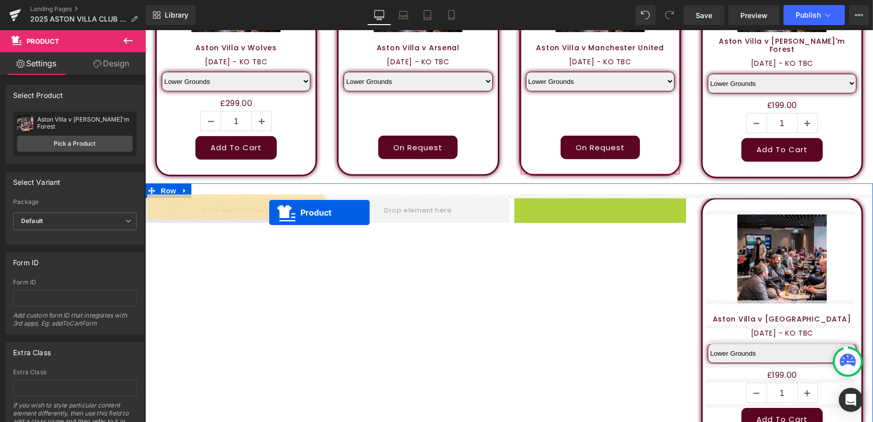
drag, startPoint x: 582, startPoint y: 205, endPoint x: 264, endPoint y: 213, distance: 317.7
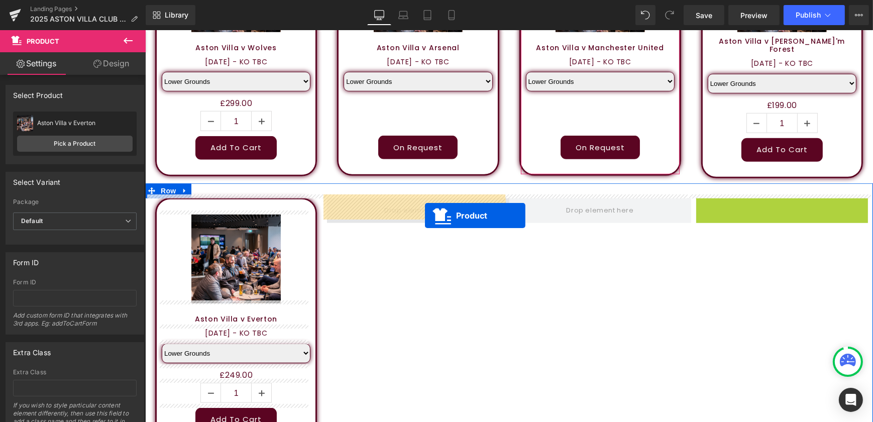
drag, startPoint x: 762, startPoint y: 209, endPoint x: 424, endPoint y: 216, distance: 338.3
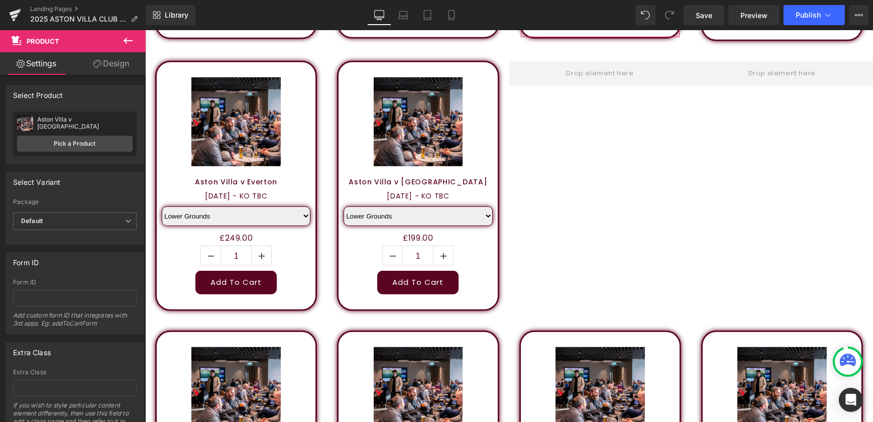
scroll to position [1000, 0]
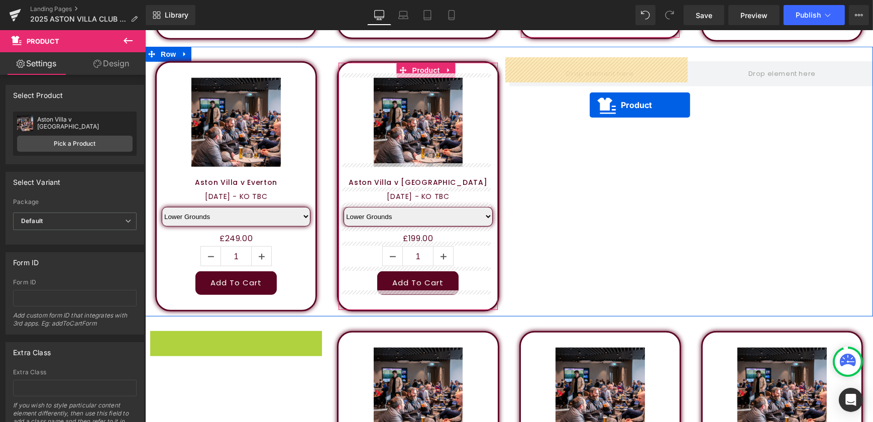
drag, startPoint x: 218, startPoint y: 339, endPoint x: 590, endPoint y: 105, distance: 439.5
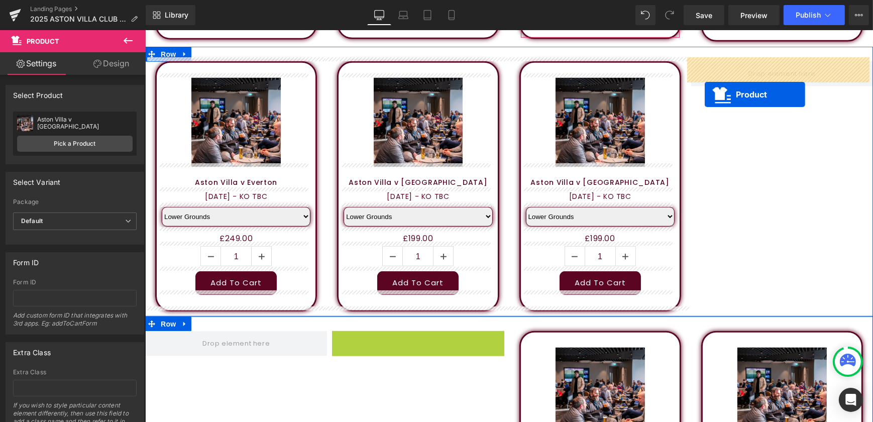
drag, startPoint x: 399, startPoint y: 337, endPoint x: 711, endPoint y: 90, distance: 398.2
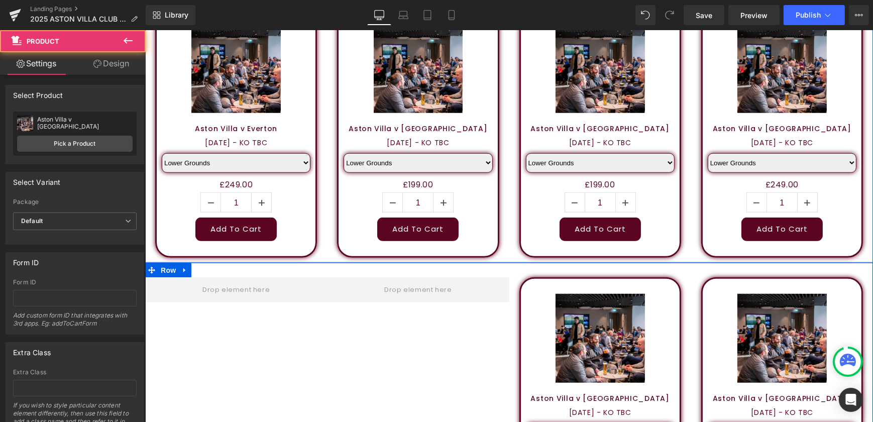
scroll to position [1137, 0]
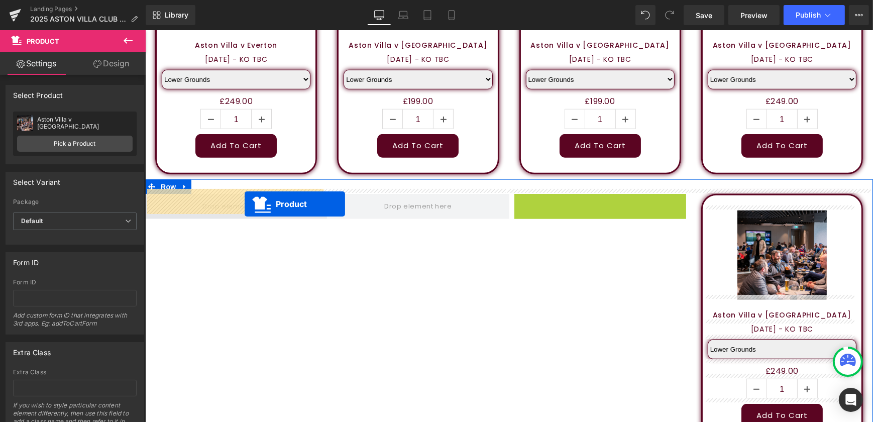
drag, startPoint x: 581, startPoint y: 201, endPoint x: 229, endPoint y: 203, distance: 351.8
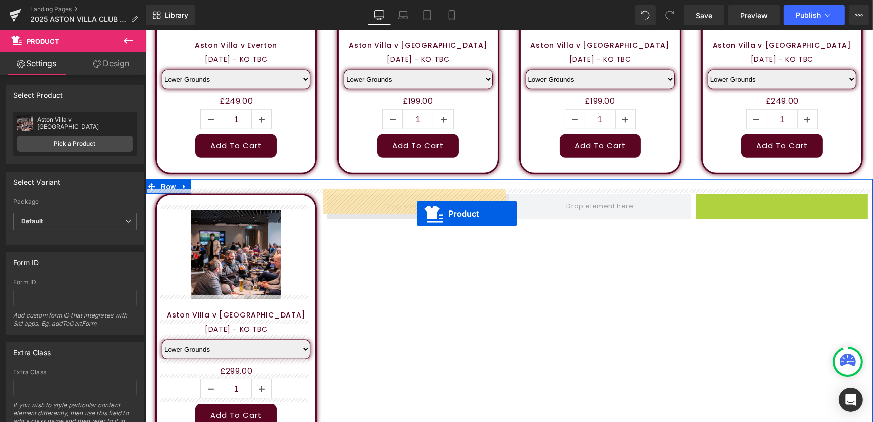
drag, startPoint x: 764, startPoint y: 200, endPoint x: 414, endPoint y: 214, distance: 350.0
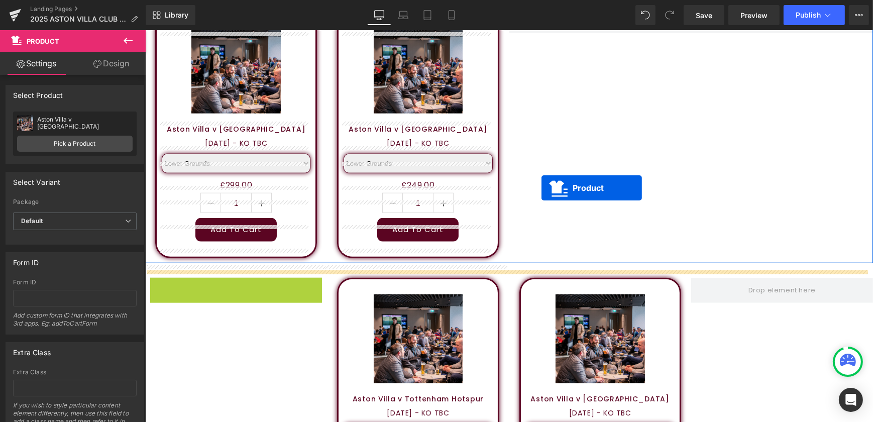
scroll to position [1274, 0]
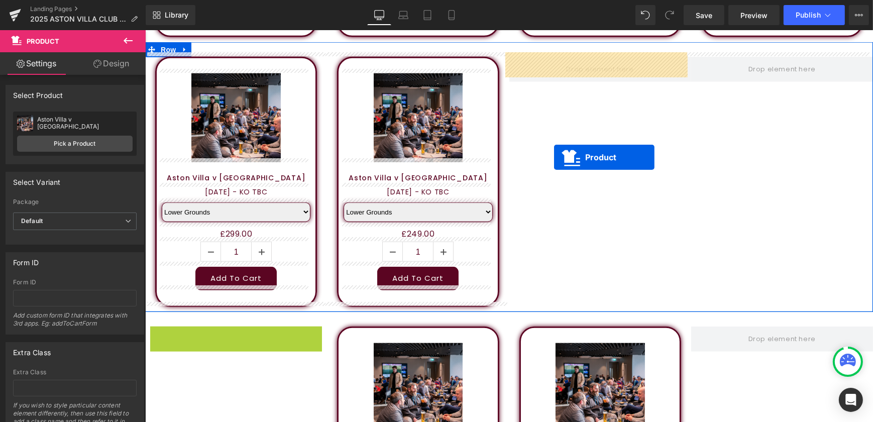
drag, startPoint x: 217, startPoint y: 243, endPoint x: 566, endPoint y: 144, distance: 362.7
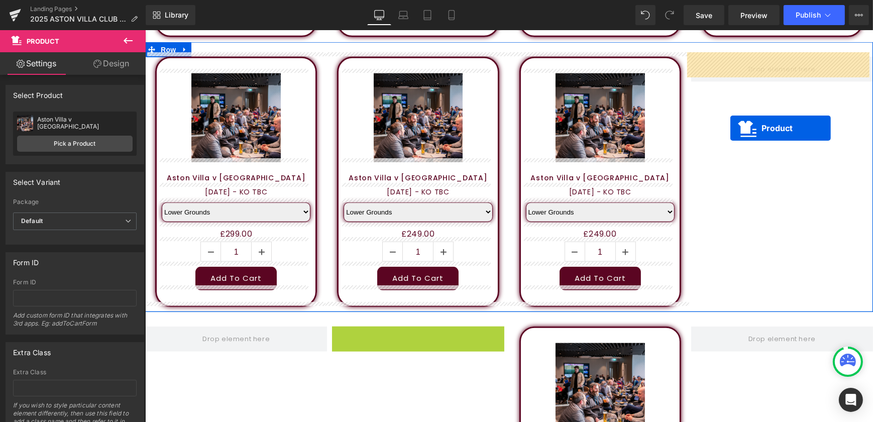
drag, startPoint x: 395, startPoint y: 337, endPoint x: 730, endPoint y: 128, distance: 394.8
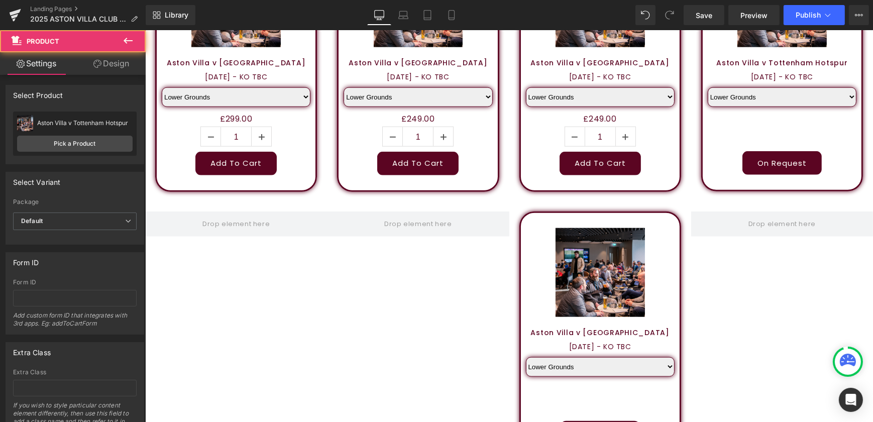
scroll to position [1457, 0]
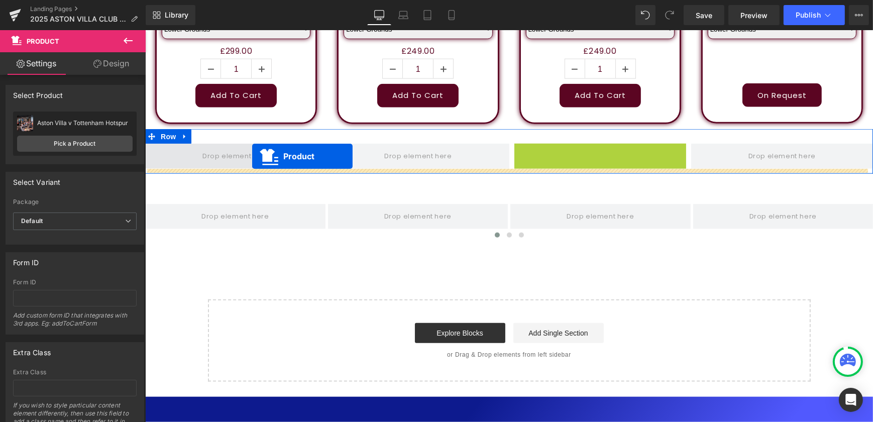
drag, startPoint x: 579, startPoint y: 154, endPoint x: 252, endPoint y: 156, distance: 327.2
click at [252, 156] on span at bounding box center [236, 156] width 74 height 17
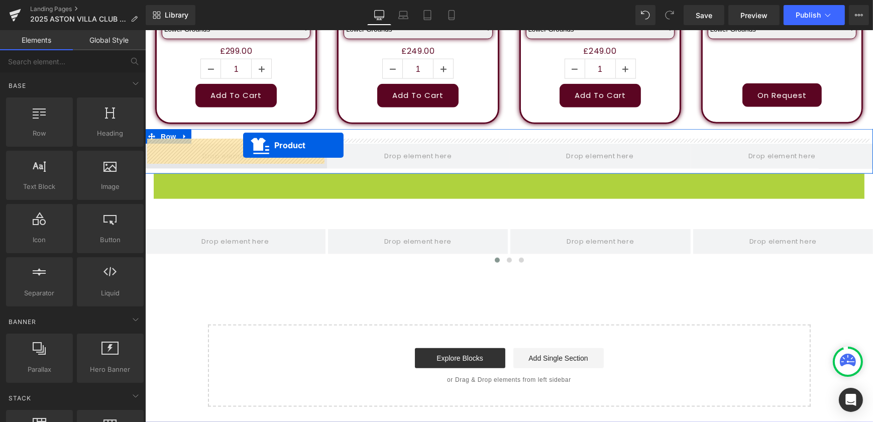
drag, startPoint x: 491, startPoint y: 180, endPoint x: 243, endPoint y: 145, distance: 250.7
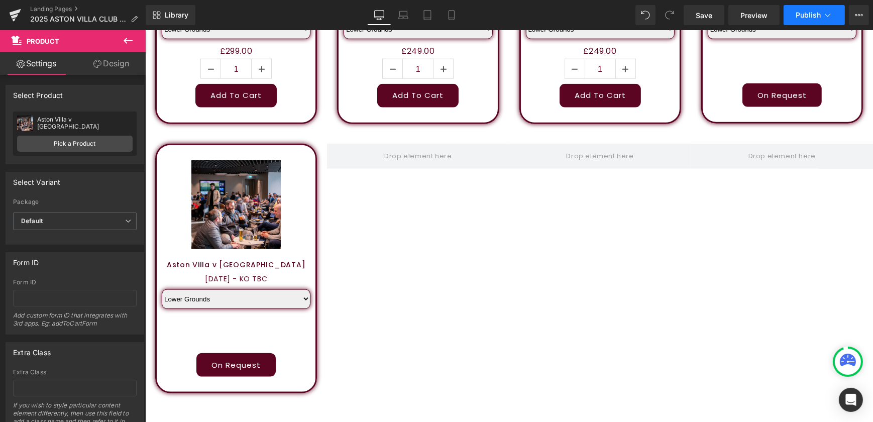
click at [818, 13] on span "Publish" at bounding box center [808, 15] width 25 height 8
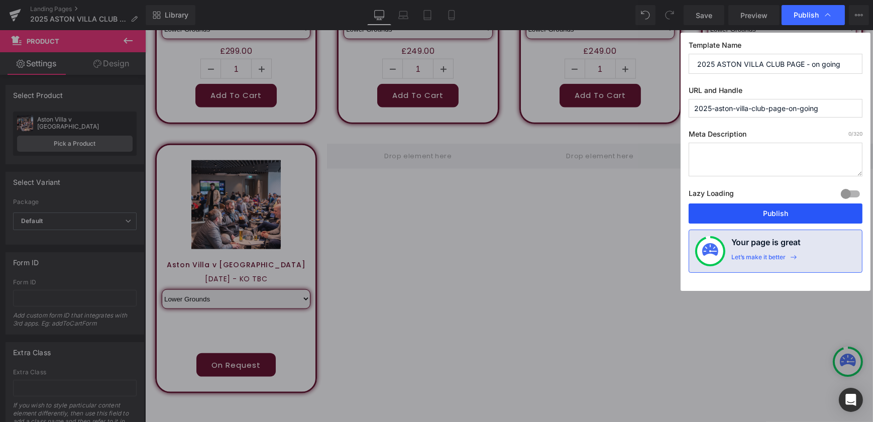
click at [803, 214] on button "Publish" at bounding box center [776, 214] width 174 height 20
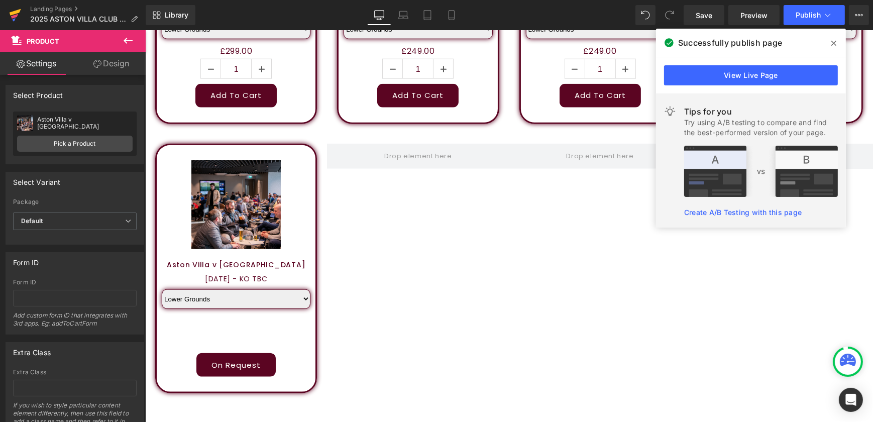
click at [15, 19] on icon at bounding box center [15, 15] width 12 height 25
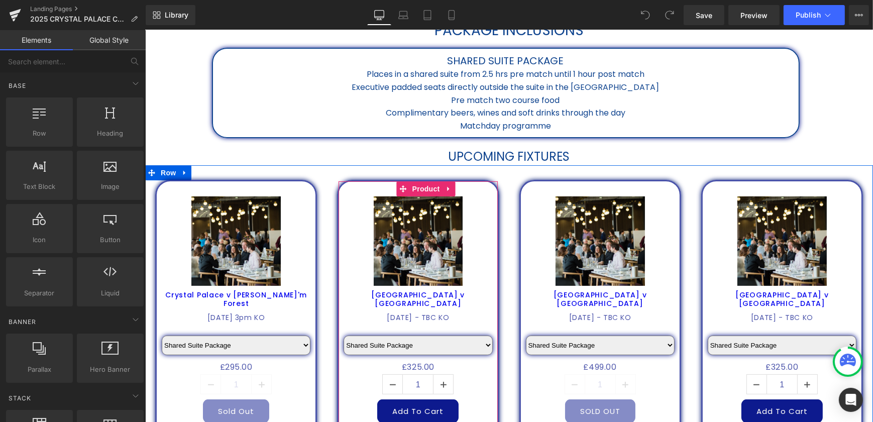
scroll to position [457, 0]
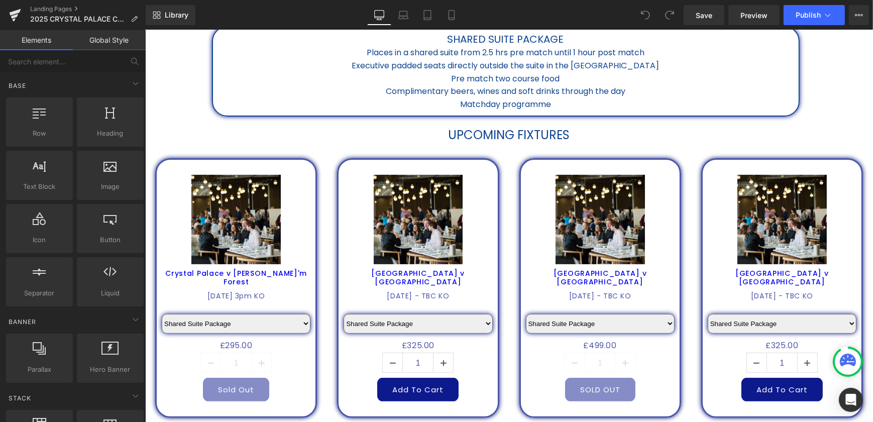
scroll to position [457, 0]
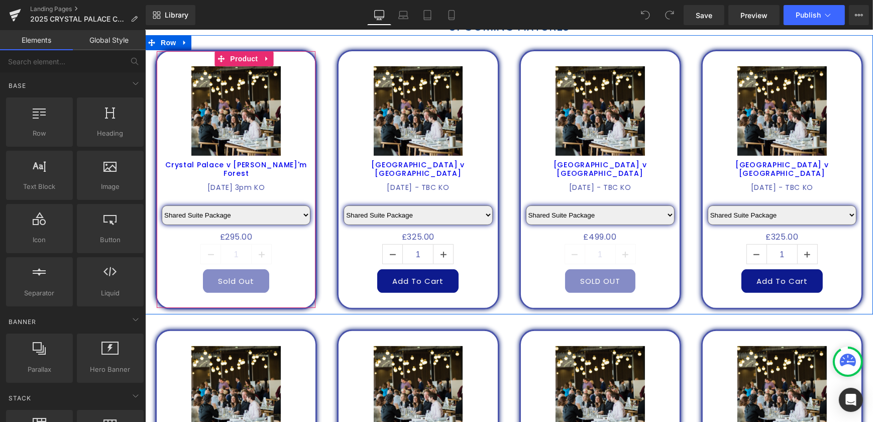
drag, startPoint x: 259, startPoint y: 58, endPoint x: 272, endPoint y: 60, distance: 13.2
click at [260, 58] on link at bounding box center [266, 58] width 13 height 15
click at [272, 60] on icon at bounding box center [272, 58] width 7 height 7
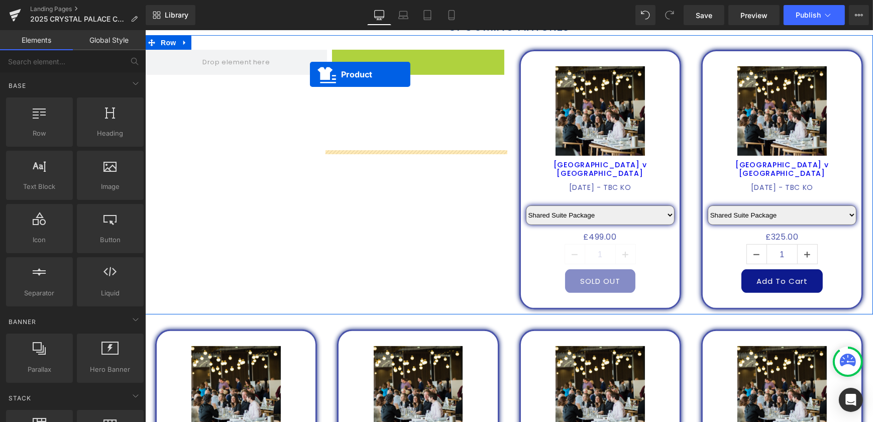
scroll to position [346, 0]
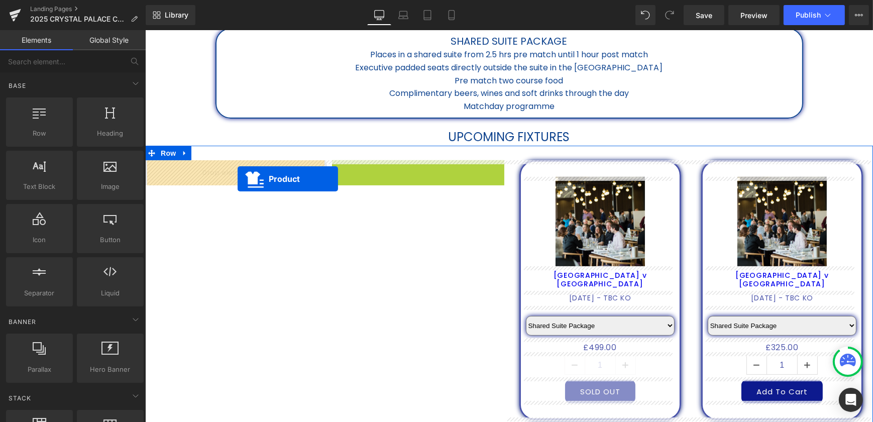
drag, startPoint x: 400, startPoint y: 60, endPoint x: 237, endPoint y: 179, distance: 201.3
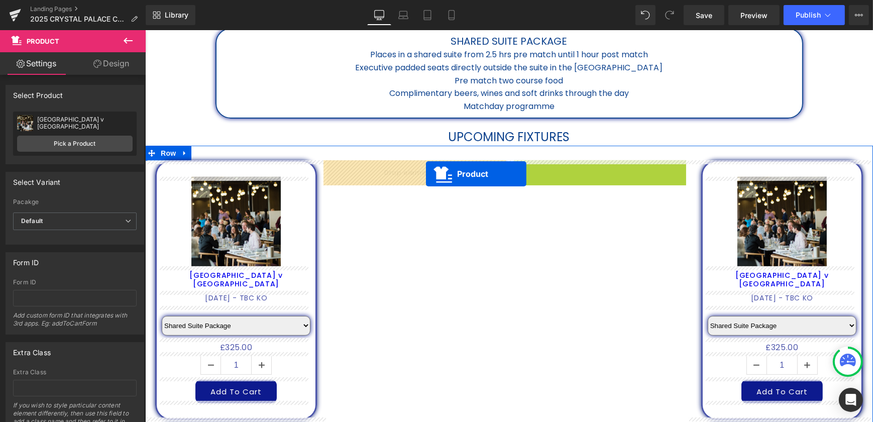
drag, startPoint x: 579, startPoint y: 170, endPoint x: 426, endPoint y: 174, distance: 153.8
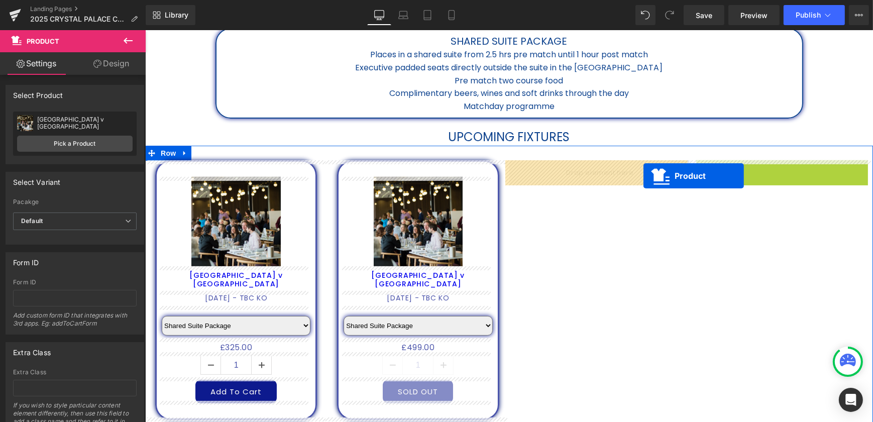
drag, startPoint x: 761, startPoint y: 170, endPoint x: 633, endPoint y: 175, distance: 128.8
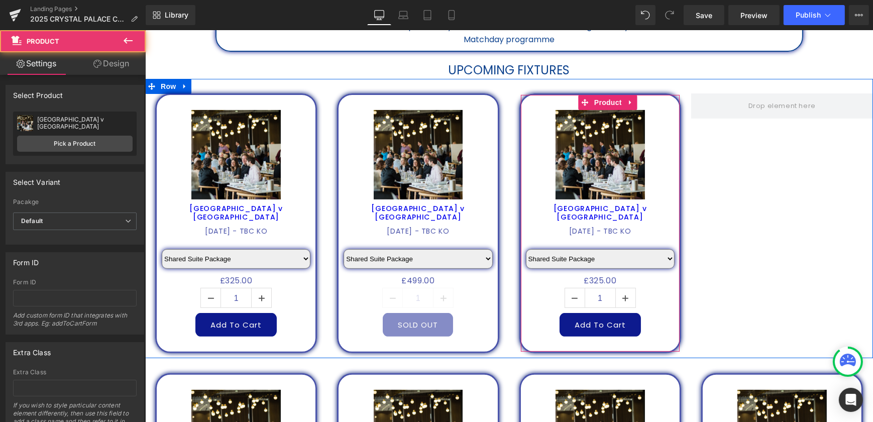
scroll to position [529, 0]
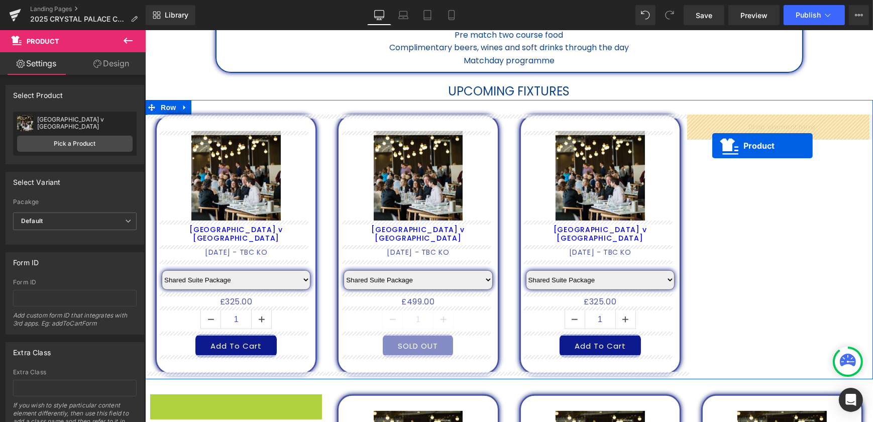
drag, startPoint x: 215, startPoint y: 261, endPoint x: 712, endPoint y: 146, distance: 510.8
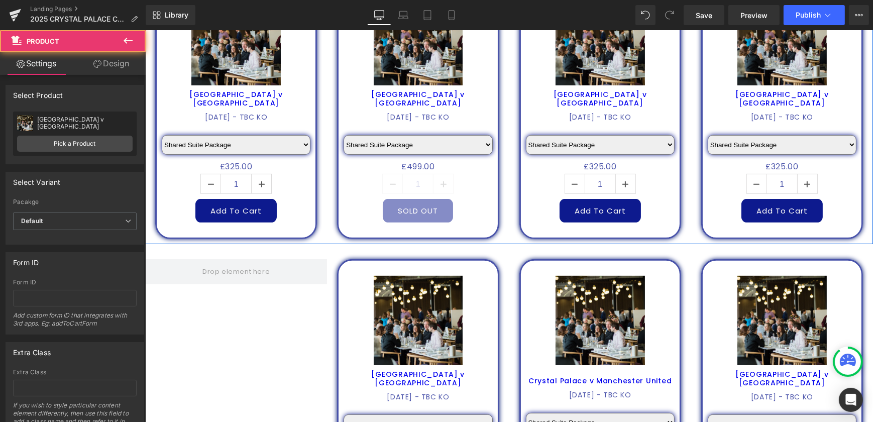
scroll to position [620, 0]
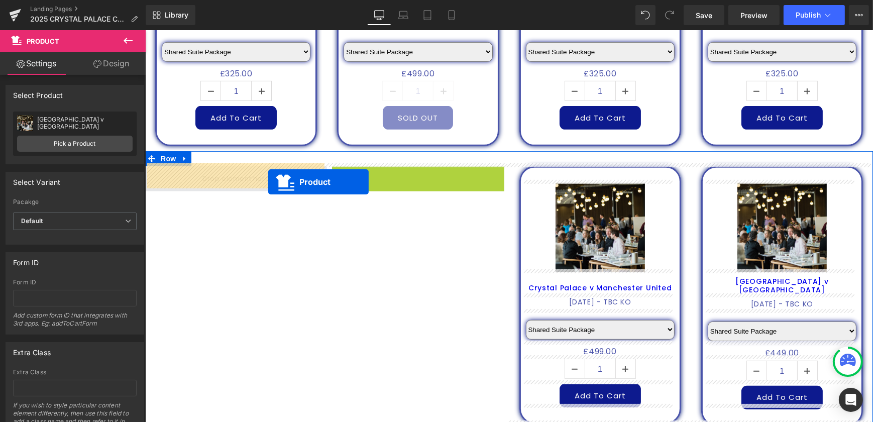
drag, startPoint x: 397, startPoint y: 172, endPoint x: 252, endPoint y: 182, distance: 144.5
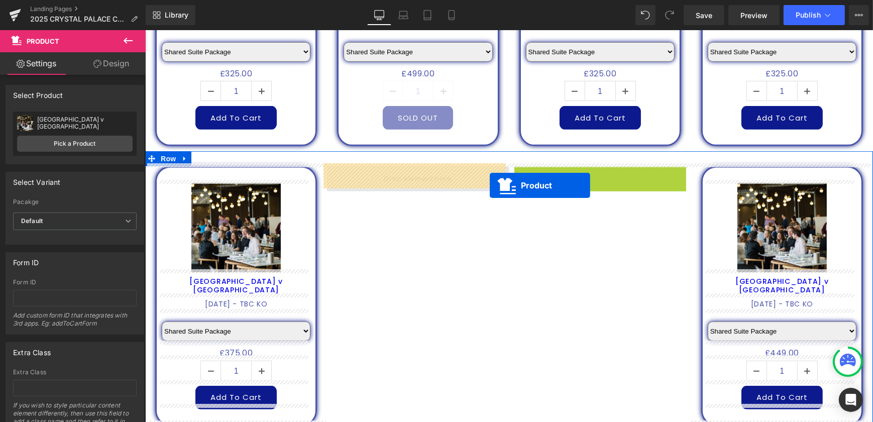
drag, startPoint x: 582, startPoint y: 172, endPoint x: 449, endPoint y: 186, distance: 134.4
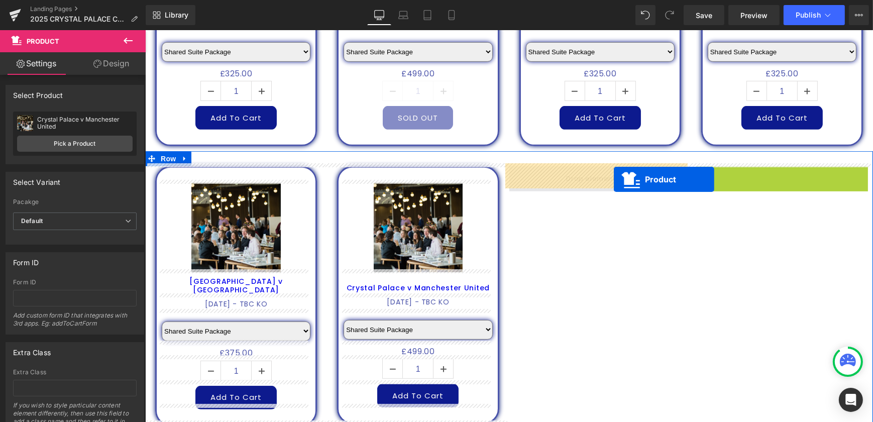
drag, startPoint x: 765, startPoint y: 173, endPoint x: 614, endPoint y: 180, distance: 151.4
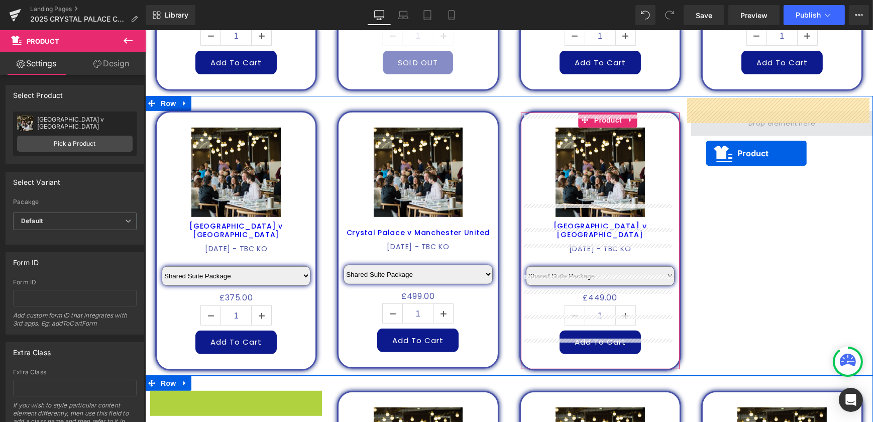
scroll to position [666, 0]
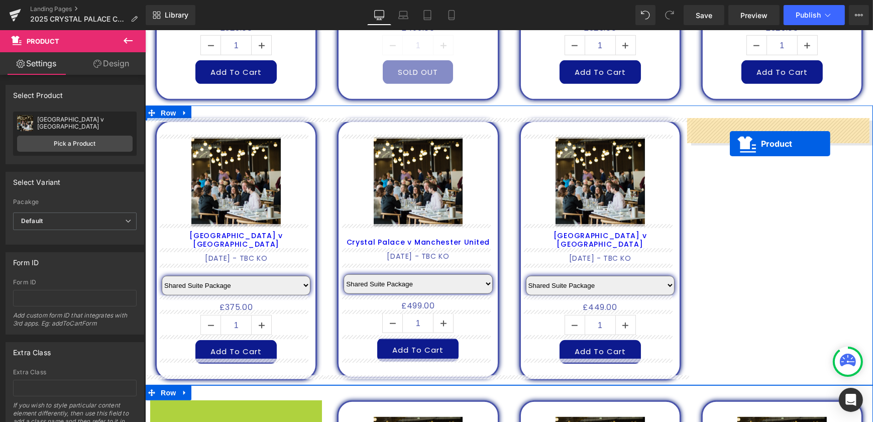
drag, startPoint x: 217, startPoint y: 268, endPoint x: 728, endPoint y: 139, distance: 527.0
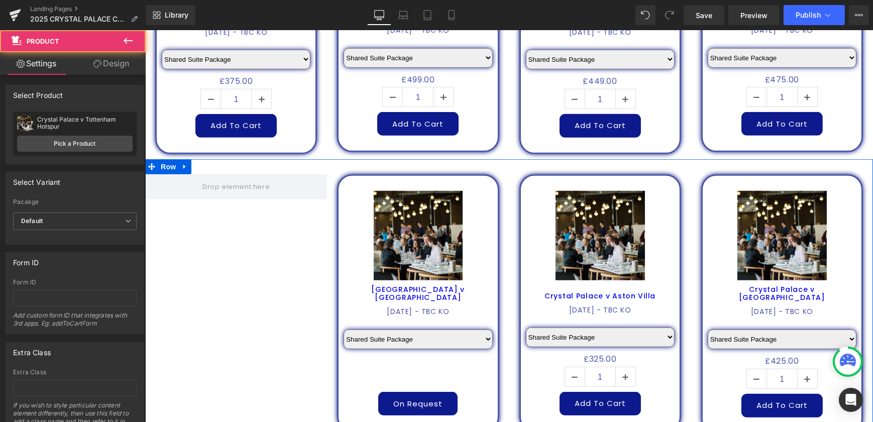
scroll to position [895, 0]
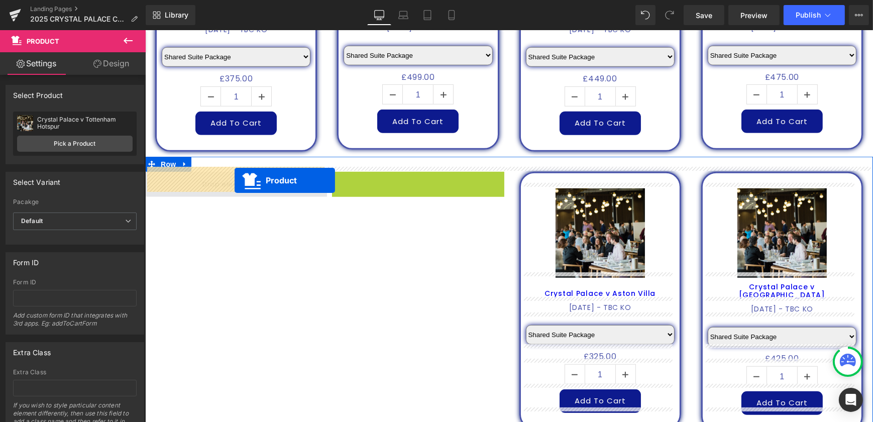
drag, startPoint x: 398, startPoint y: 176, endPoint x: 233, endPoint y: 180, distance: 165.4
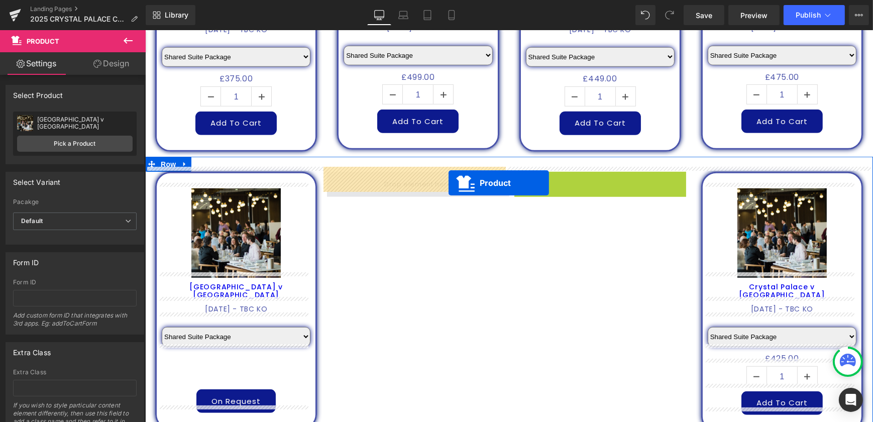
drag, startPoint x: 580, startPoint y: 176, endPoint x: 434, endPoint y: 183, distance: 146.9
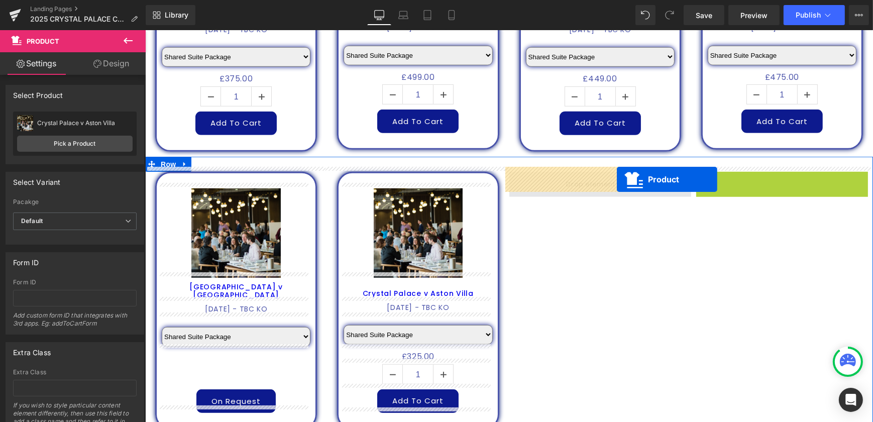
drag, startPoint x: 761, startPoint y: 176, endPoint x: 596, endPoint y: 179, distance: 165.4
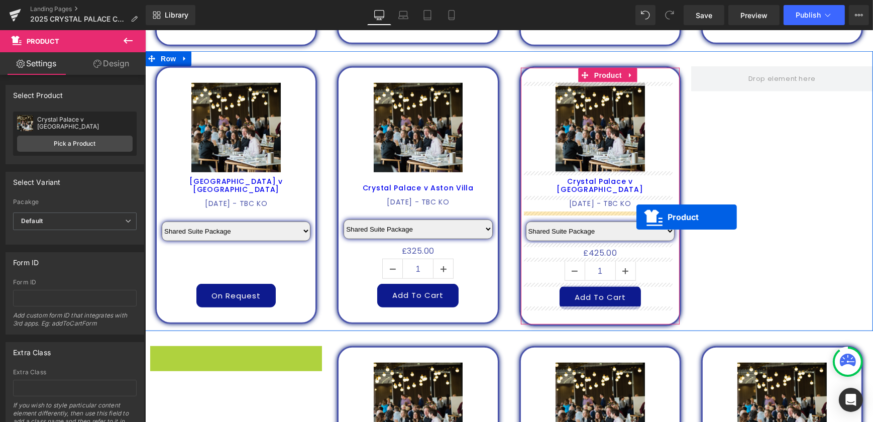
scroll to position [985, 0]
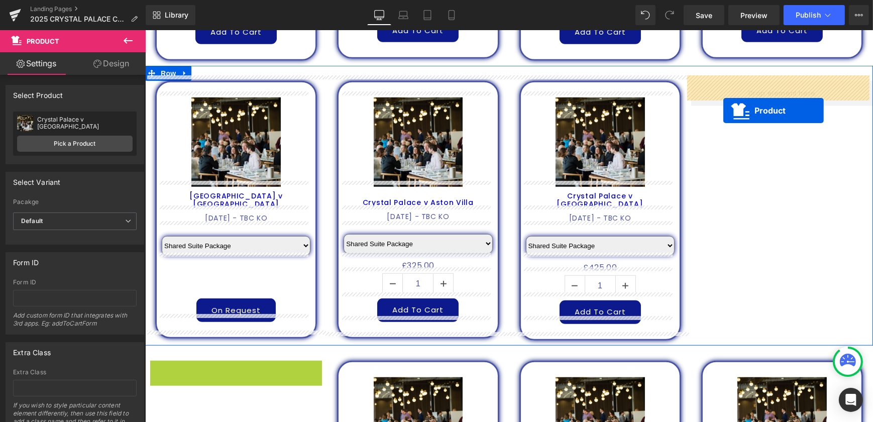
drag, startPoint x: 219, startPoint y: 317, endPoint x: 724, endPoint y: 109, distance: 545.6
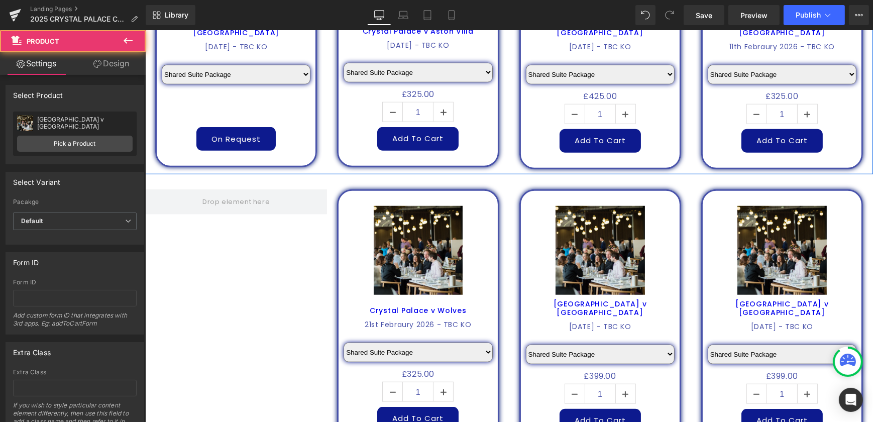
scroll to position [1168, 0]
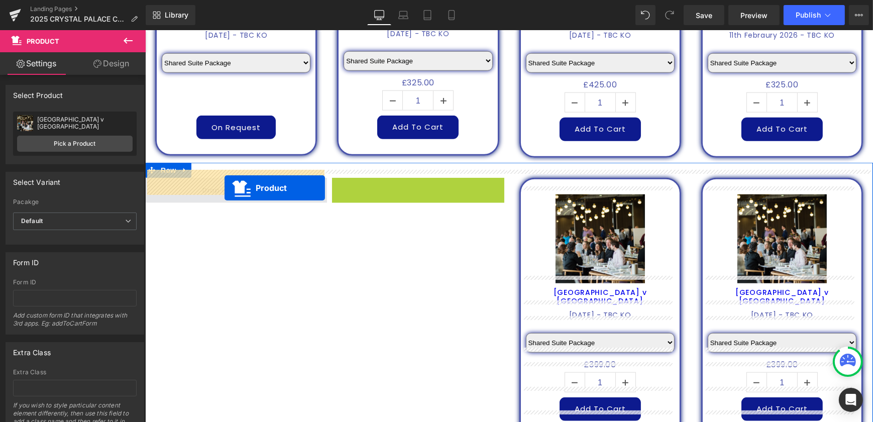
drag, startPoint x: 401, startPoint y: 181, endPoint x: 217, endPoint y: 187, distance: 184.0
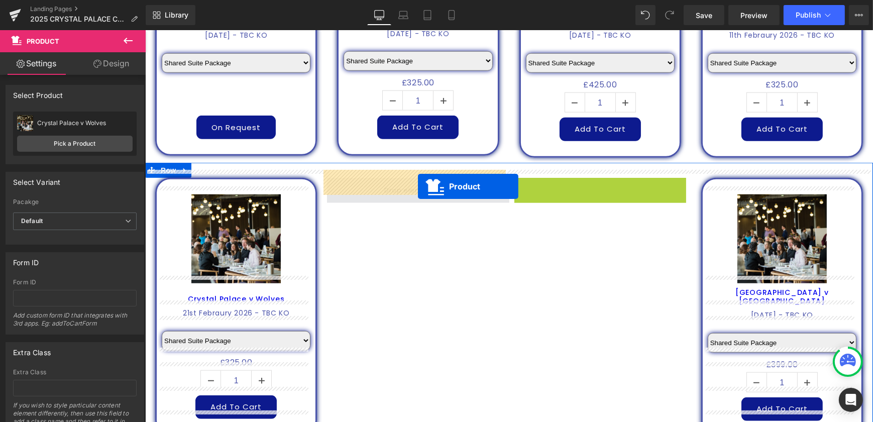
drag, startPoint x: 580, startPoint y: 178, endPoint x: 418, endPoint y: 186, distance: 162.5
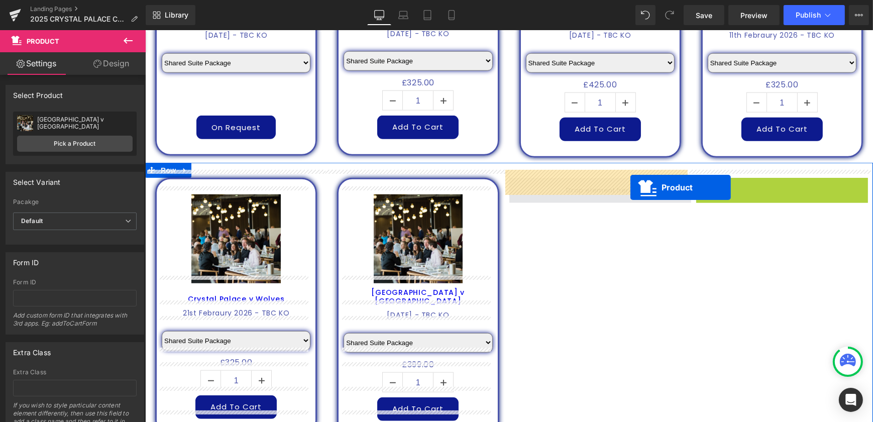
drag, startPoint x: 764, startPoint y: 179, endPoint x: 609, endPoint y: 185, distance: 155.4
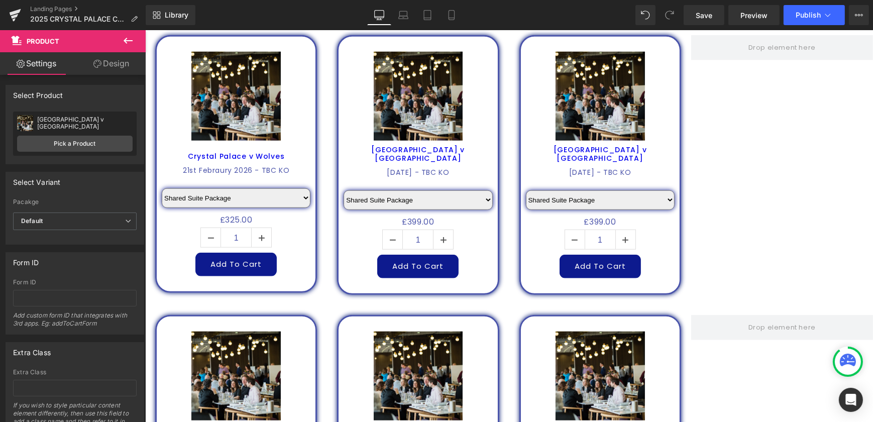
scroll to position [1306, 0]
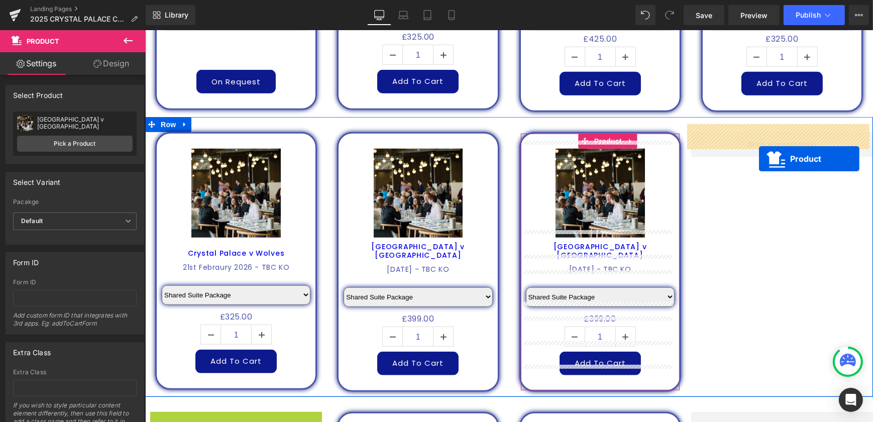
drag, startPoint x: 214, startPoint y: 323, endPoint x: 758, endPoint y: 159, distance: 568.9
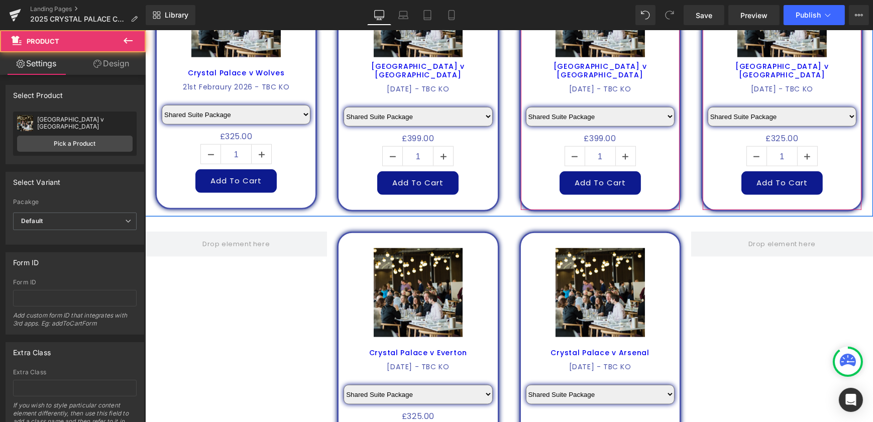
scroll to position [1488, 0]
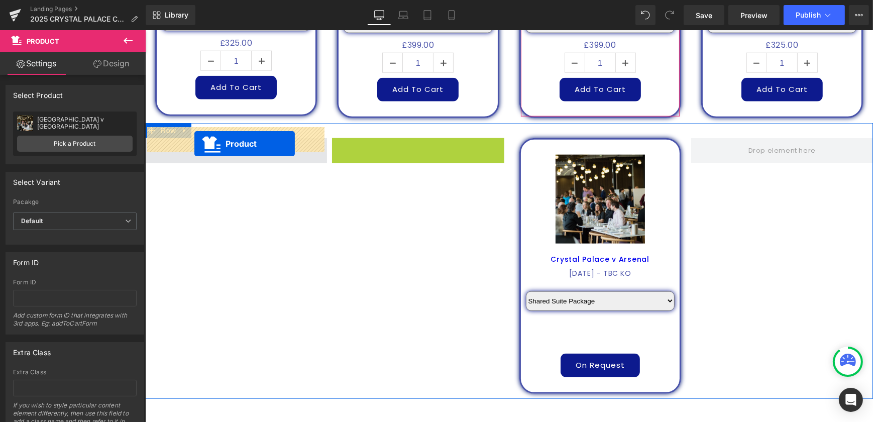
drag, startPoint x: 398, startPoint y: 138, endPoint x: 194, endPoint y: 144, distance: 203.6
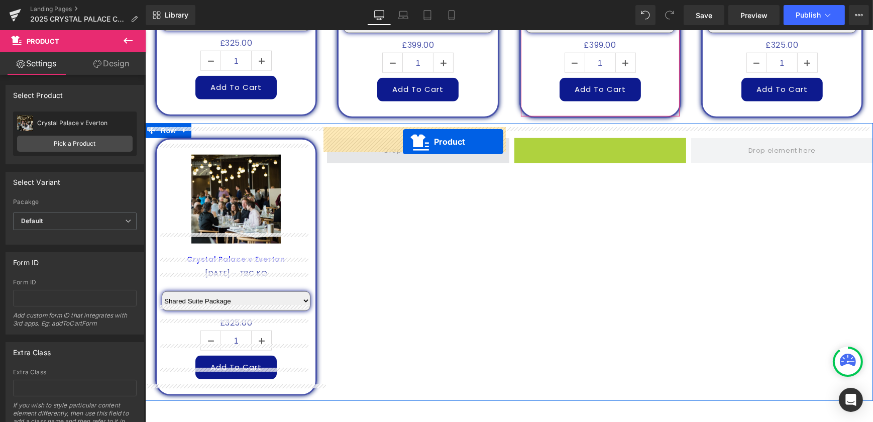
drag, startPoint x: 579, startPoint y: 136, endPoint x: 403, endPoint y: 142, distance: 176.5
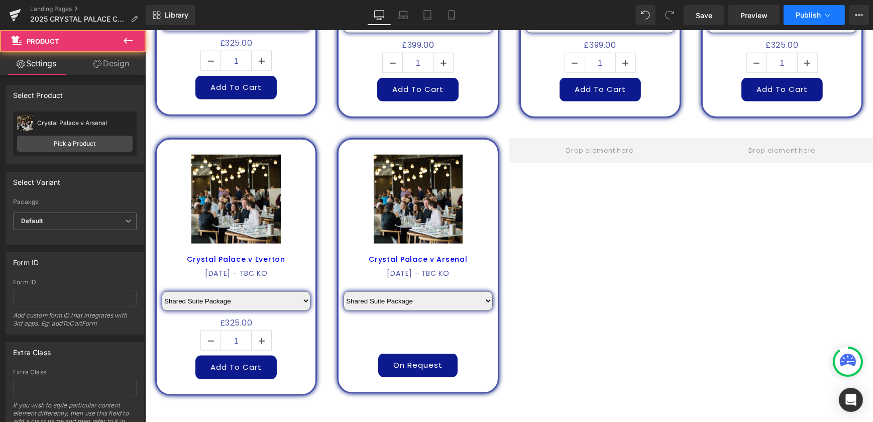
click at [805, 16] on span "Publish" at bounding box center [808, 15] width 25 height 8
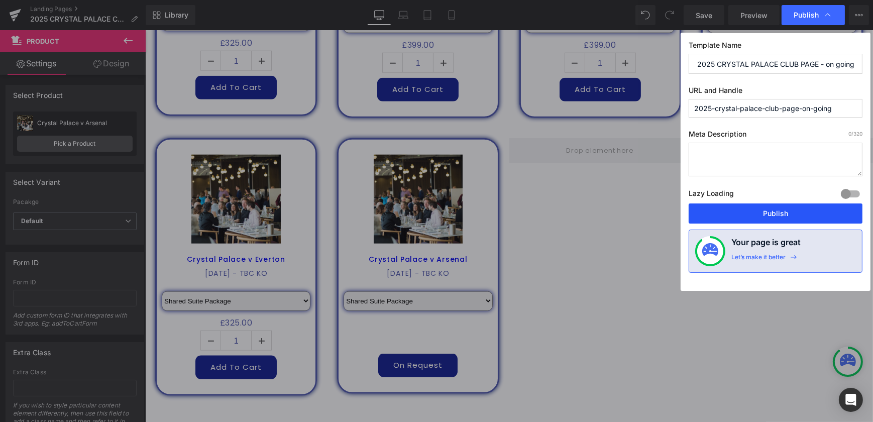
click at [771, 215] on button "Publish" at bounding box center [776, 214] width 174 height 20
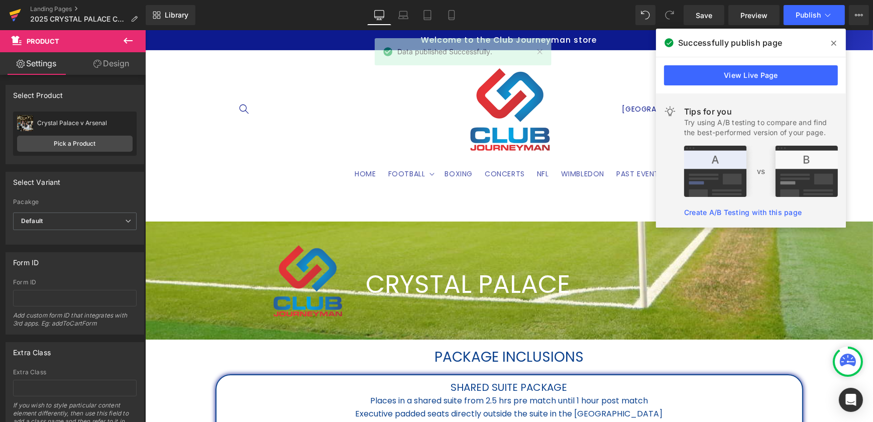
click at [16, 13] on icon at bounding box center [16, 12] width 12 height 7
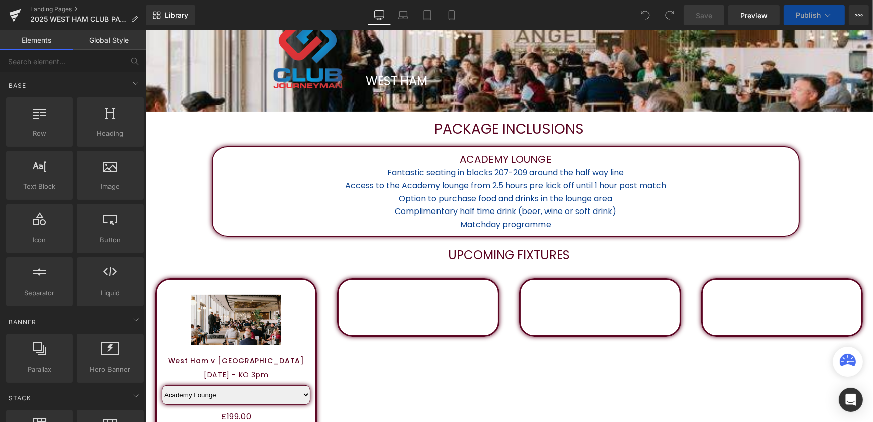
scroll to position [457, 0]
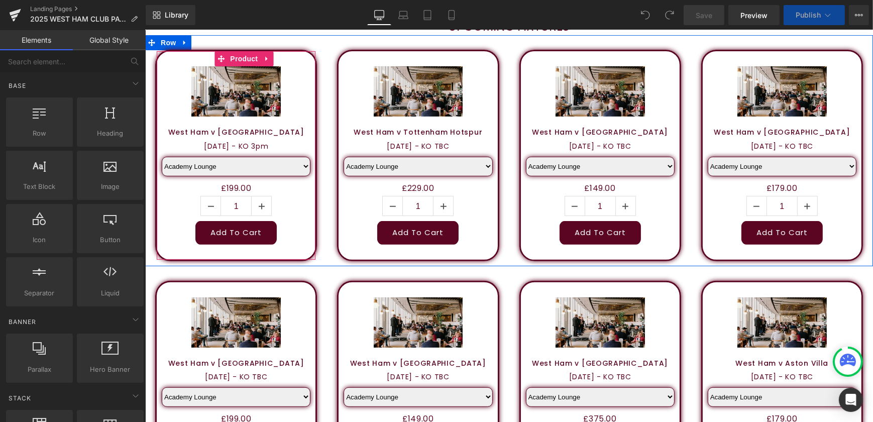
drag, startPoint x: 263, startPoint y: 56, endPoint x: 263, endPoint y: 63, distance: 7.0
click at [263, 56] on icon at bounding box center [266, 59] width 7 height 8
click at [269, 61] on icon at bounding box center [272, 58] width 7 height 7
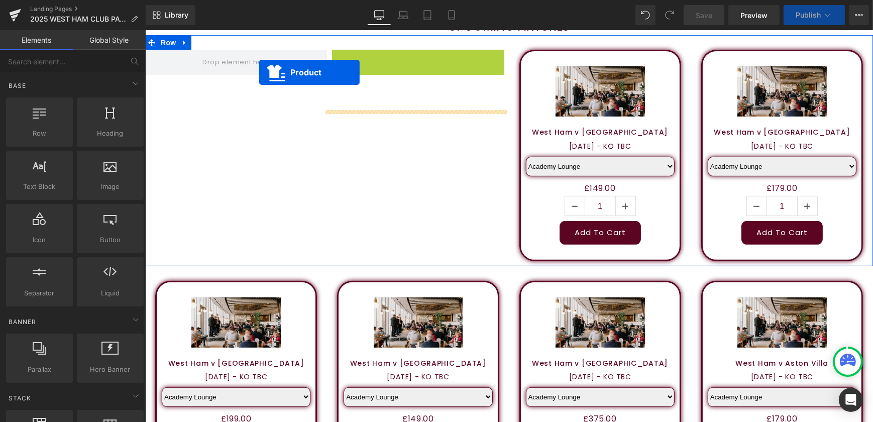
scroll to position [397, 0]
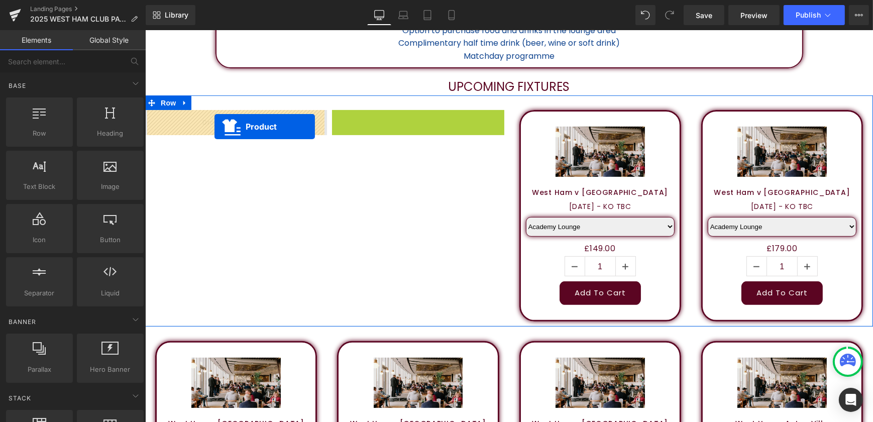
drag, startPoint x: 396, startPoint y: 60, endPoint x: 214, endPoint y: 126, distance: 193.2
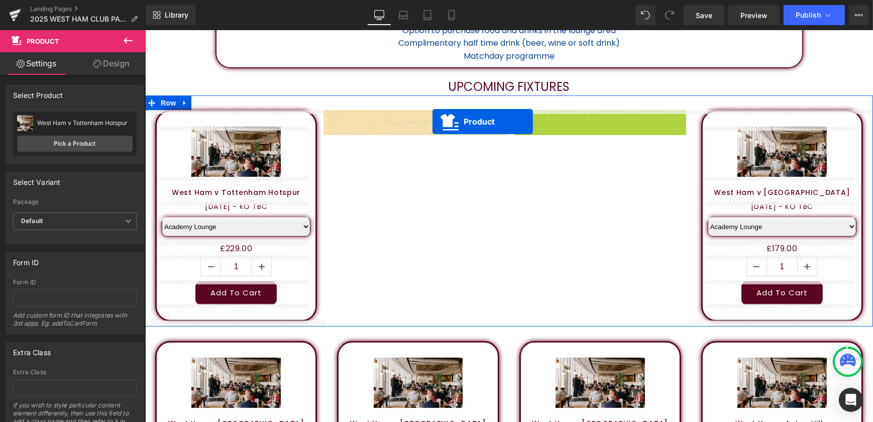
drag, startPoint x: 579, startPoint y: 121, endPoint x: 423, endPoint y: 122, distance: 156.3
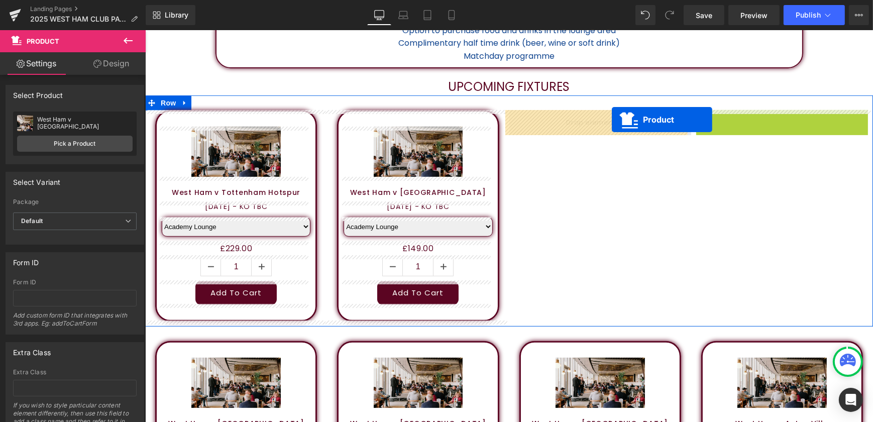
drag, startPoint x: 762, startPoint y: 120, endPoint x: 611, endPoint y: 120, distance: 150.8
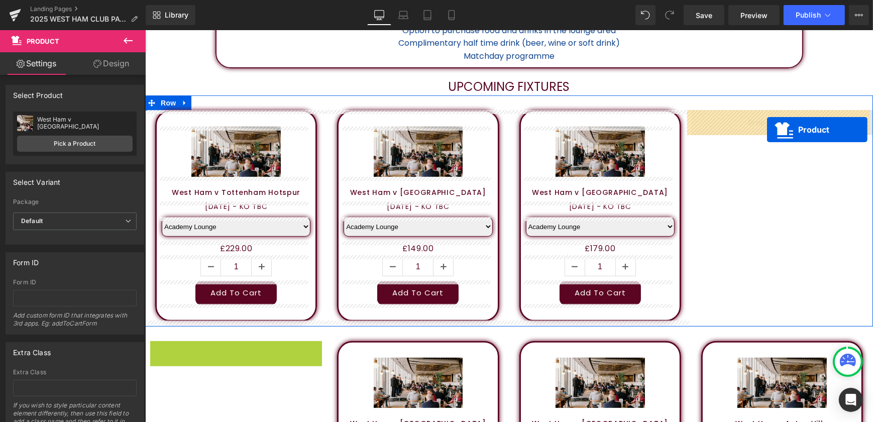
drag, startPoint x: 217, startPoint y: 350, endPoint x: 766, endPoint y: 126, distance: 593.7
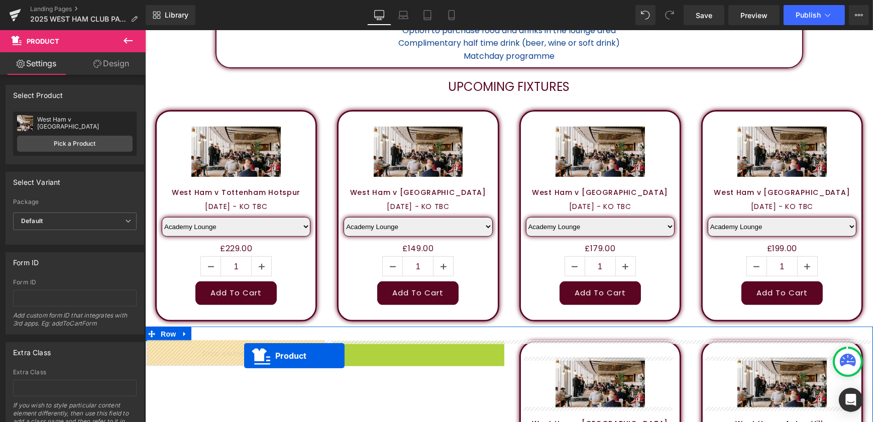
drag, startPoint x: 398, startPoint y: 351, endPoint x: 244, endPoint y: 356, distance: 154.3
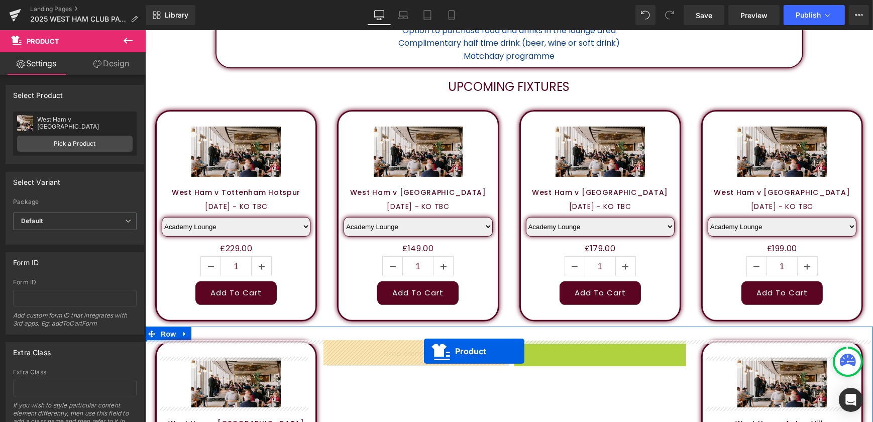
drag, startPoint x: 582, startPoint y: 349, endPoint x: 396, endPoint y: 352, distance: 186.5
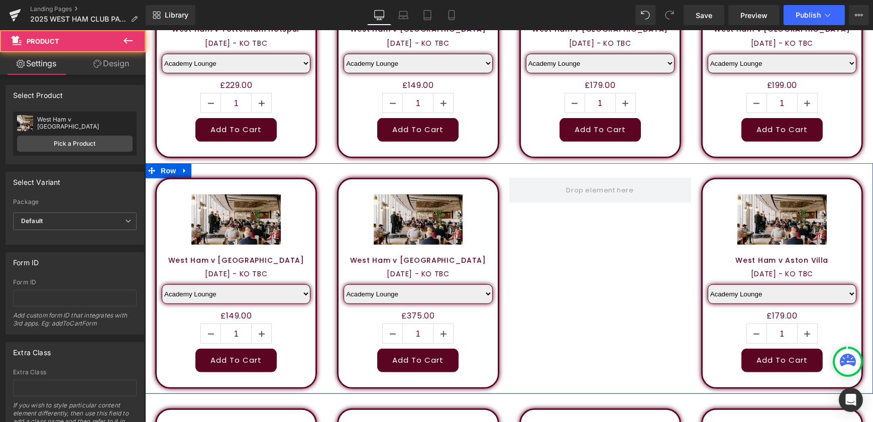
scroll to position [579, 0]
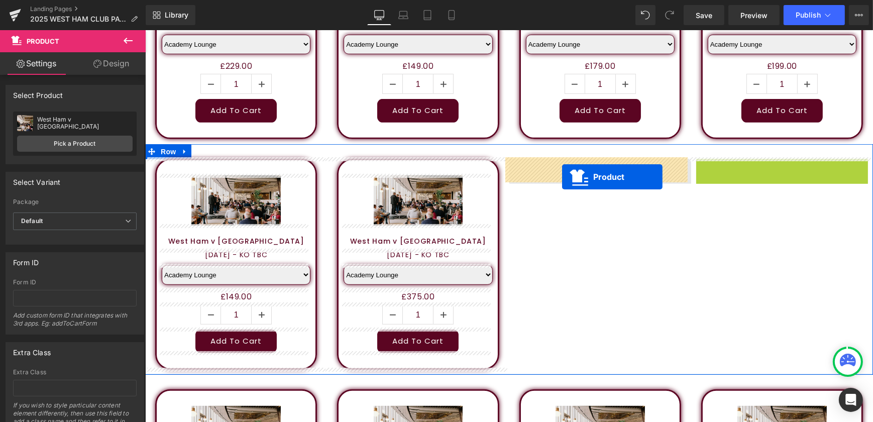
drag, startPoint x: 764, startPoint y: 167, endPoint x: 561, endPoint y: 177, distance: 202.8
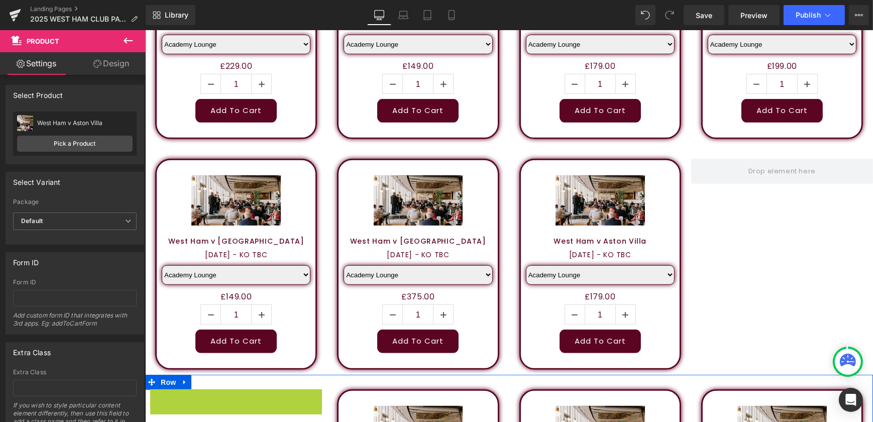
scroll to position [619, 0]
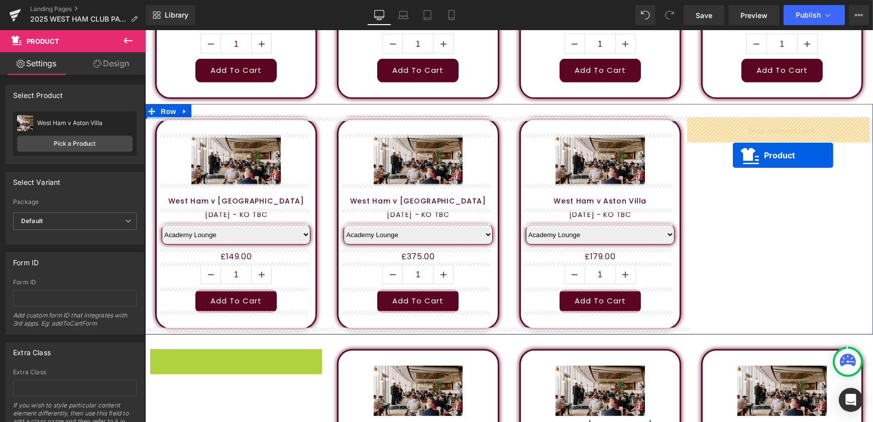
drag, startPoint x: 217, startPoint y: 396, endPoint x: 733, endPoint y: 155, distance: 569.3
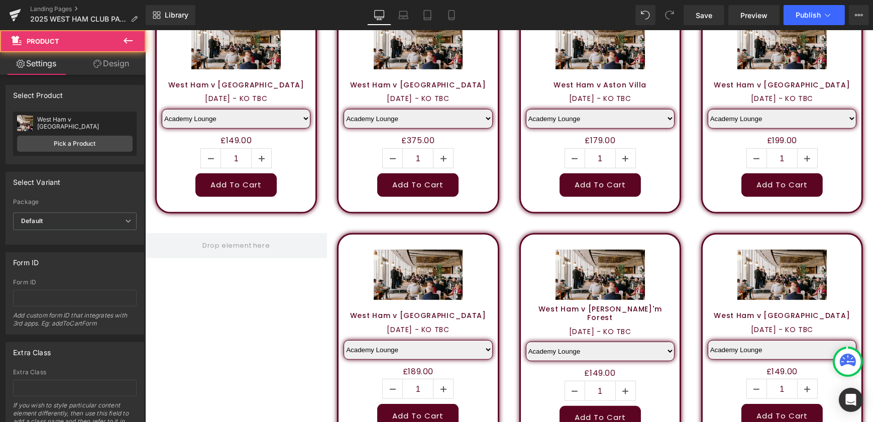
scroll to position [756, 0]
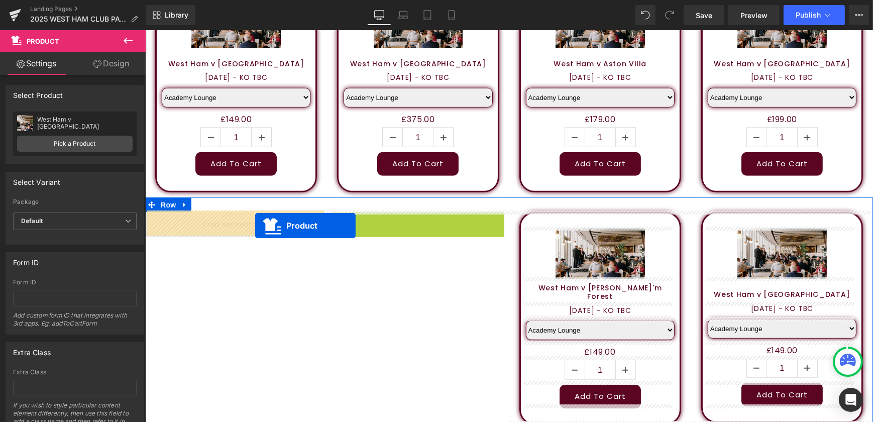
drag, startPoint x: 402, startPoint y: 216, endPoint x: 245, endPoint y: 226, distance: 157.1
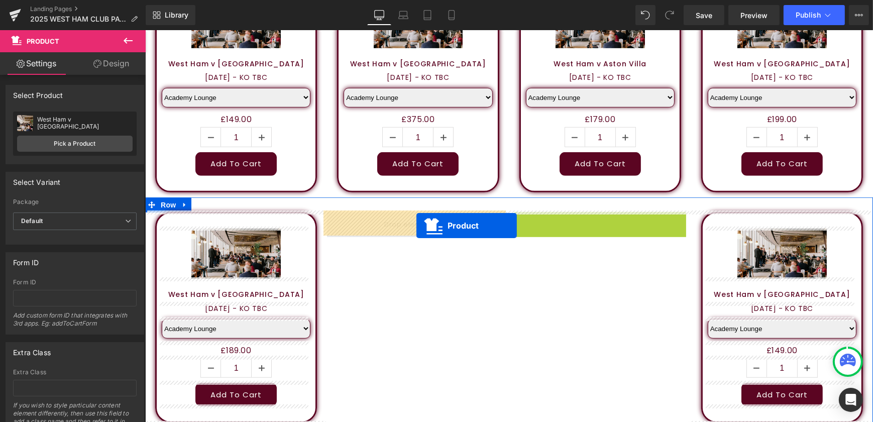
drag, startPoint x: 581, startPoint y: 220, endPoint x: 402, endPoint y: 226, distance: 179.5
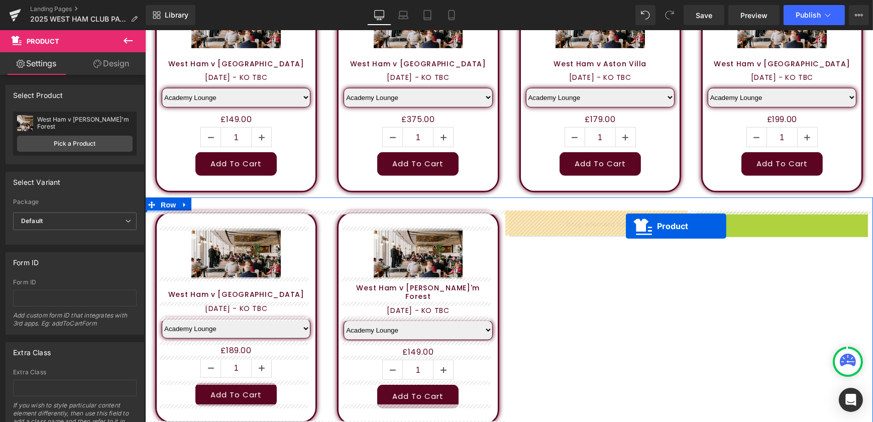
drag, startPoint x: 765, startPoint y: 219, endPoint x: 602, endPoint y: 226, distance: 163.0
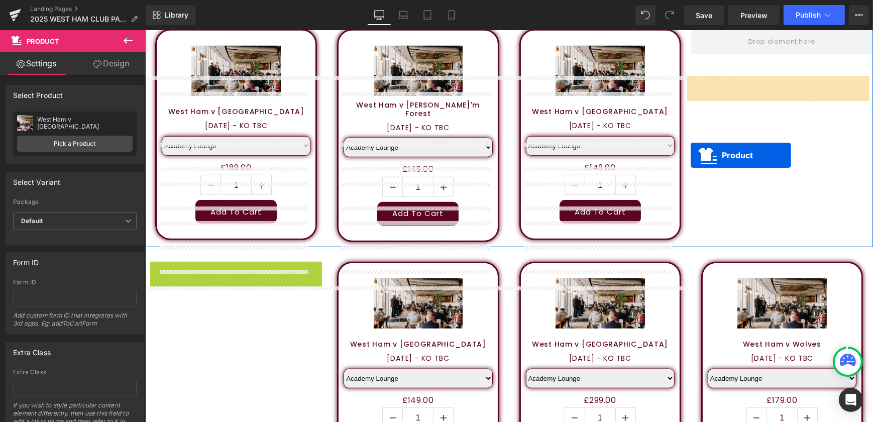
scroll to position [848, 0]
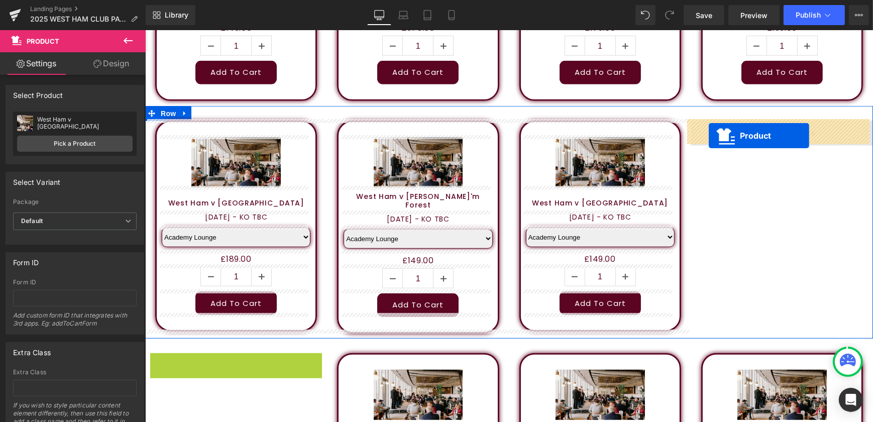
drag, startPoint x: 216, startPoint y: 266, endPoint x: 709, endPoint y: 136, distance: 509.5
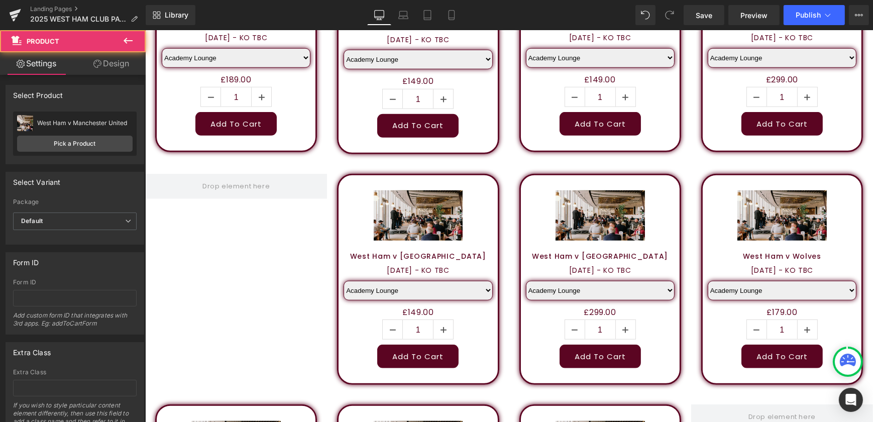
scroll to position [1030, 0]
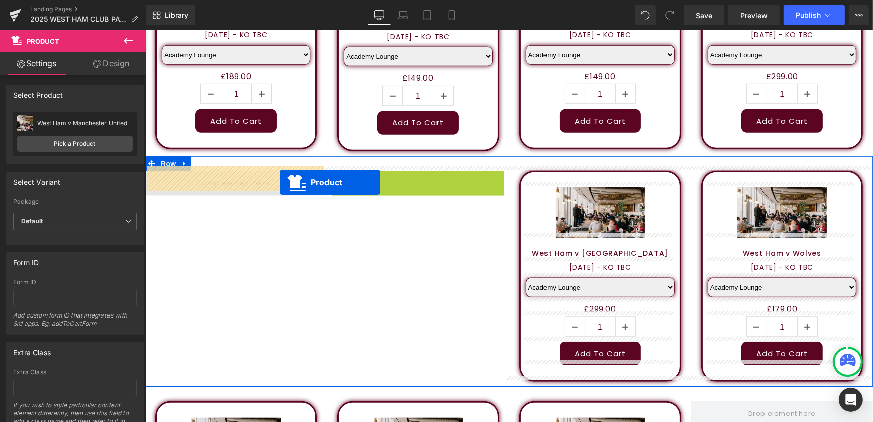
drag, startPoint x: 398, startPoint y: 177, endPoint x: 262, endPoint y: 182, distance: 136.3
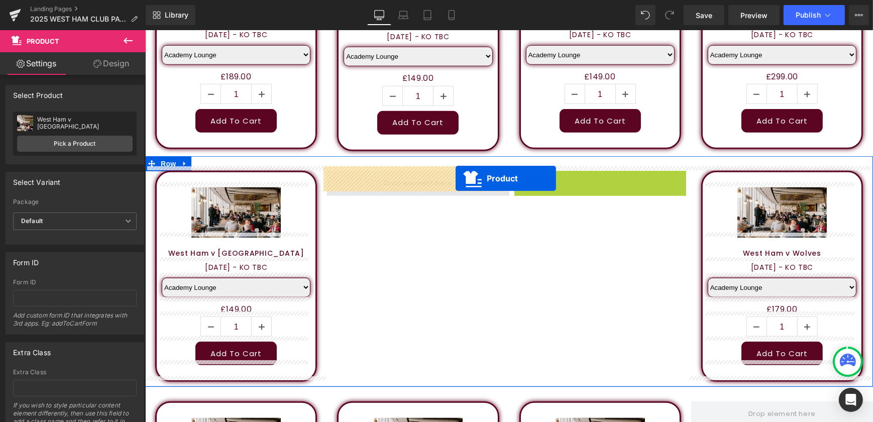
drag, startPoint x: 583, startPoint y: 175, endPoint x: 431, endPoint y: 177, distance: 152.8
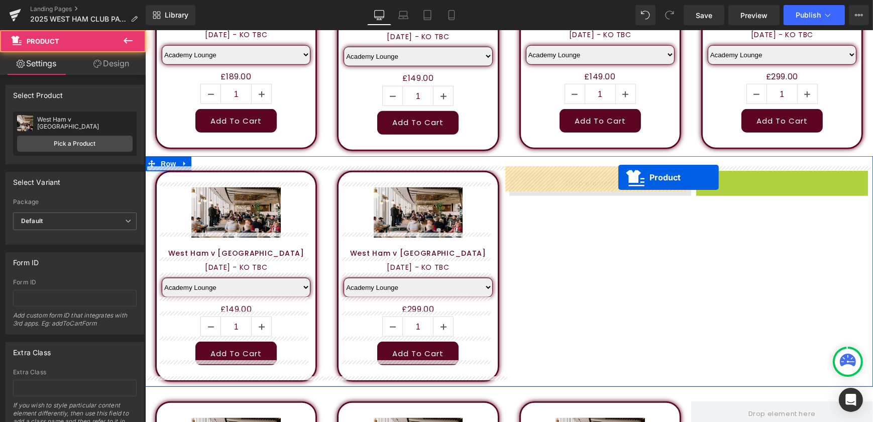
drag, startPoint x: 766, startPoint y: 176, endPoint x: 599, endPoint y: 177, distance: 167.4
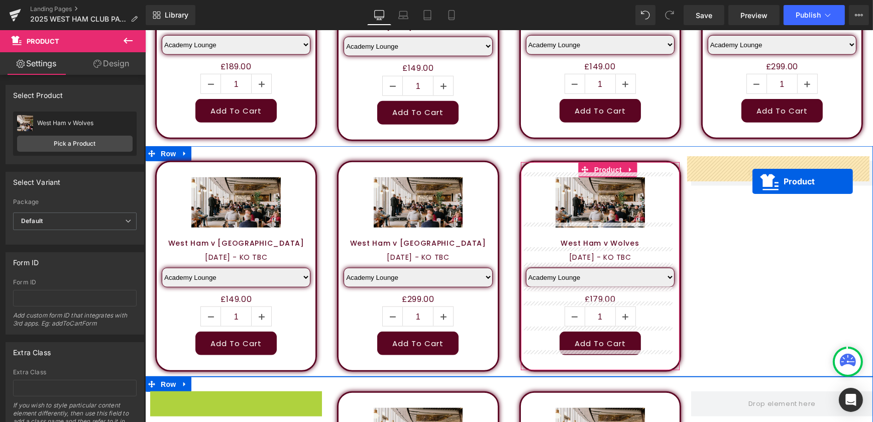
drag, startPoint x: 218, startPoint y: 407, endPoint x: 752, endPoint y: 181, distance: 580.4
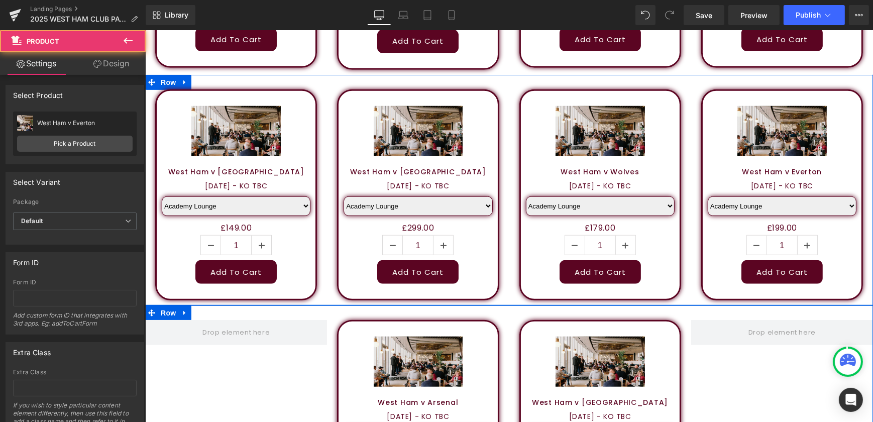
scroll to position [1177, 0]
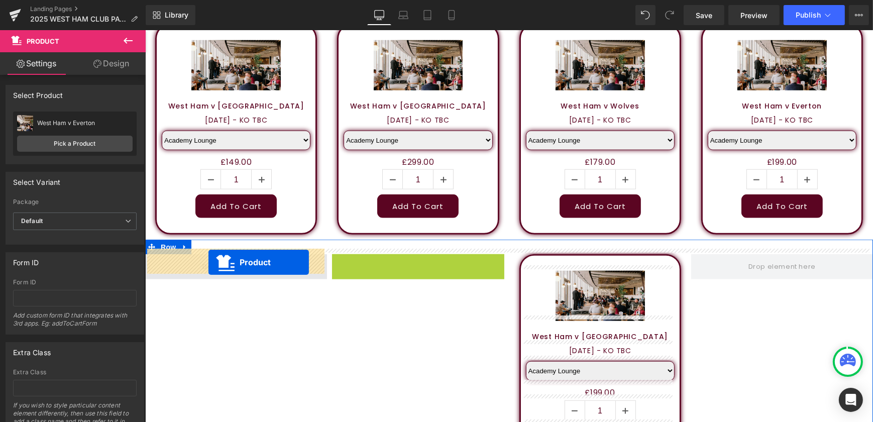
drag, startPoint x: 399, startPoint y: 258, endPoint x: 208, endPoint y: 262, distance: 191.0
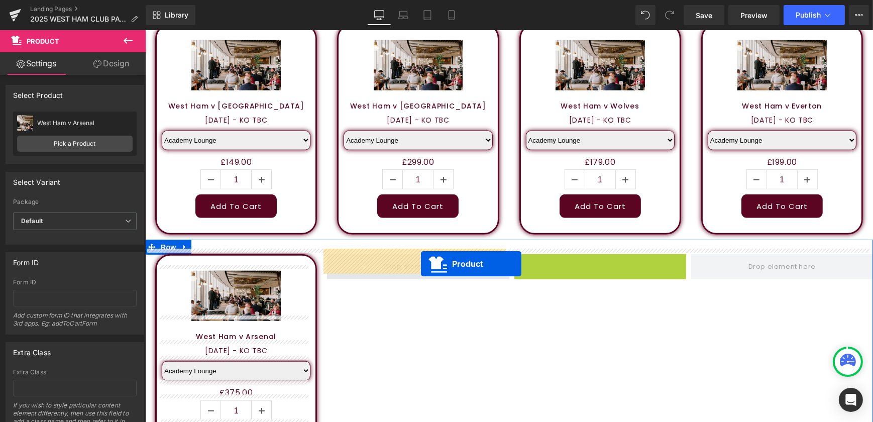
drag, startPoint x: 584, startPoint y: 261, endPoint x: 400, endPoint y: 266, distance: 184.0
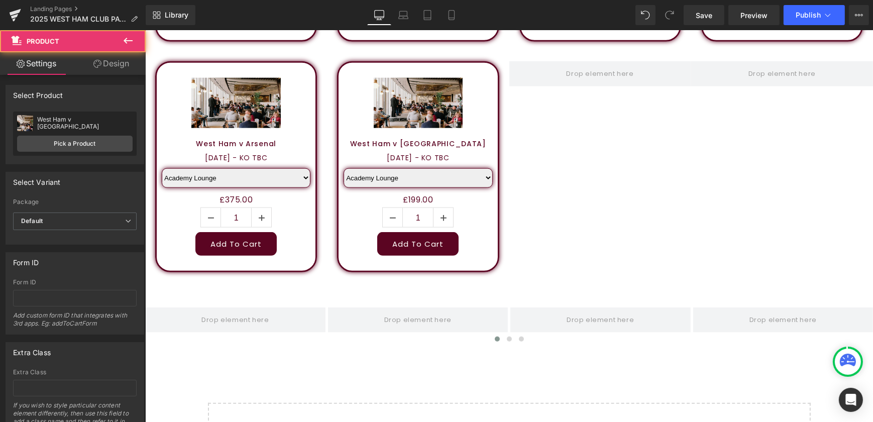
scroll to position [1269, 0]
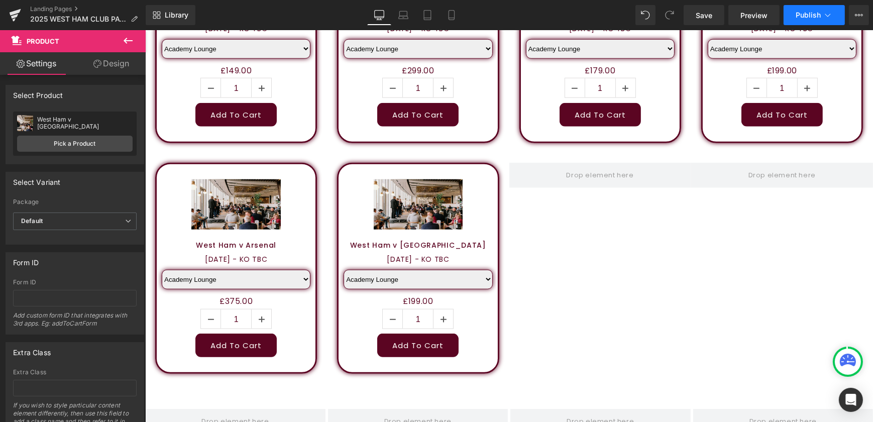
click at [814, 8] on button "Publish" at bounding box center [814, 15] width 61 height 20
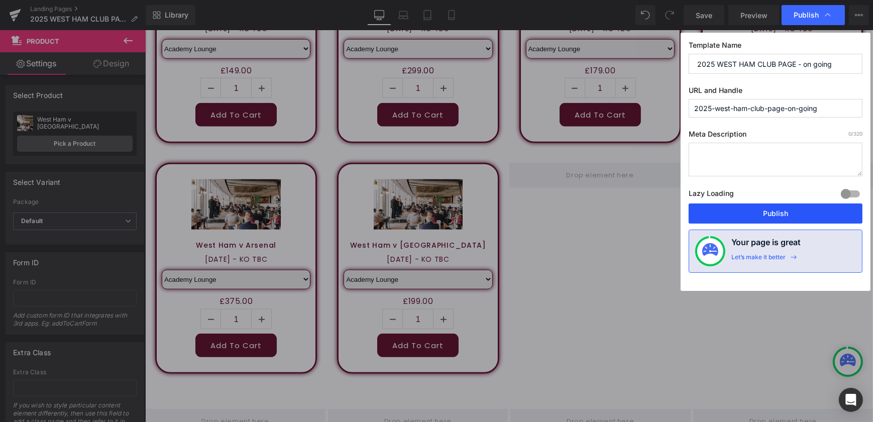
click at [769, 209] on button "Publish" at bounding box center [776, 214] width 174 height 20
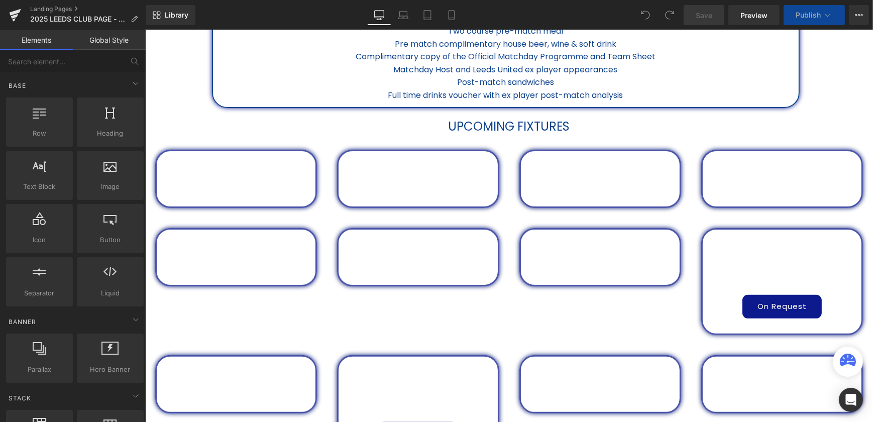
scroll to position [457, 0]
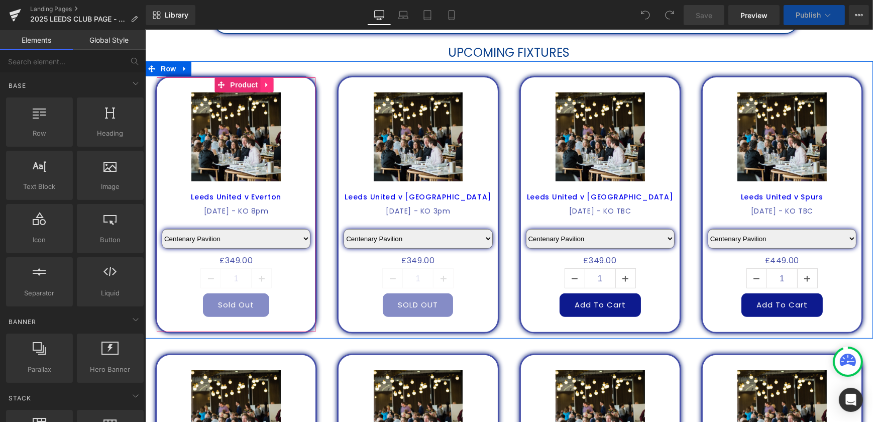
click at [265, 81] on icon at bounding box center [266, 85] width 7 height 8
click at [269, 85] on icon at bounding box center [272, 84] width 7 height 7
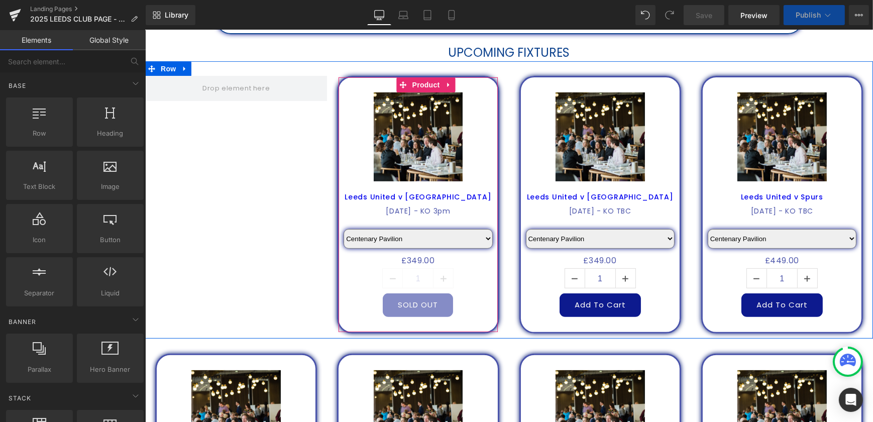
click at [447, 85] on icon at bounding box center [448, 84] width 2 height 5
click at [452, 86] on icon at bounding box center [455, 84] width 7 height 7
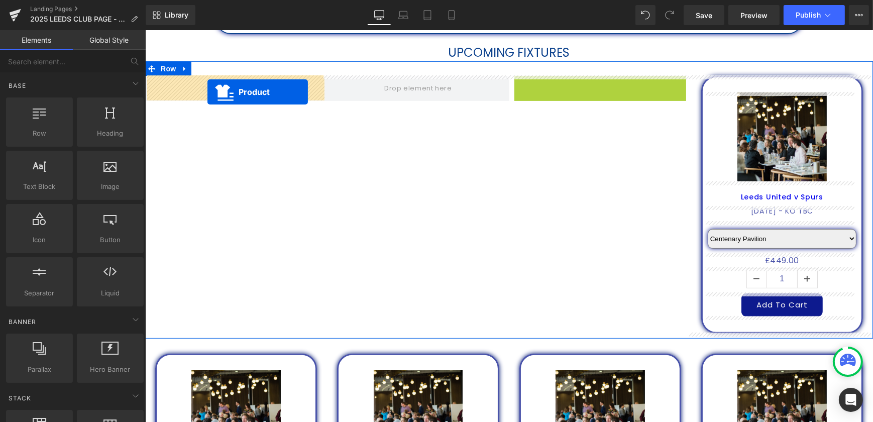
drag, startPoint x: 579, startPoint y: 84, endPoint x: 691, endPoint y: 64, distance: 113.8
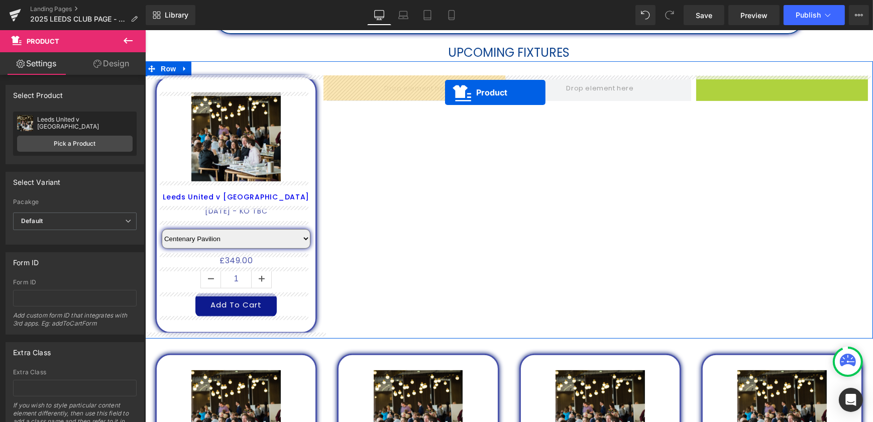
drag, startPoint x: 762, startPoint y: 85, endPoint x: 422, endPoint y: 91, distance: 340.3
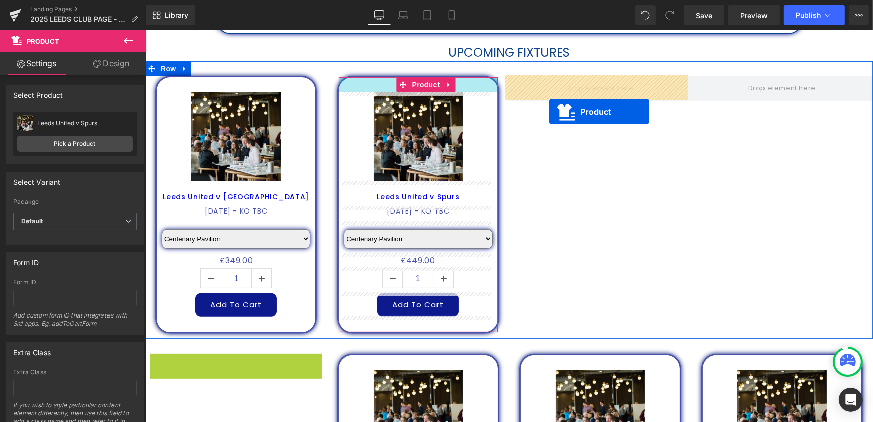
drag, startPoint x: 219, startPoint y: 362, endPoint x: 550, endPoint y: 111, distance: 415.7
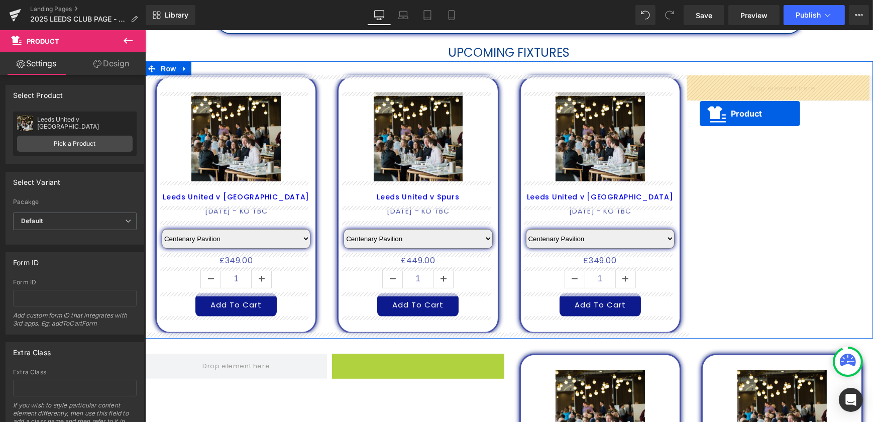
drag, startPoint x: 399, startPoint y: 362, endPoint x: 708, endPoint y: 107, distance: 400.5
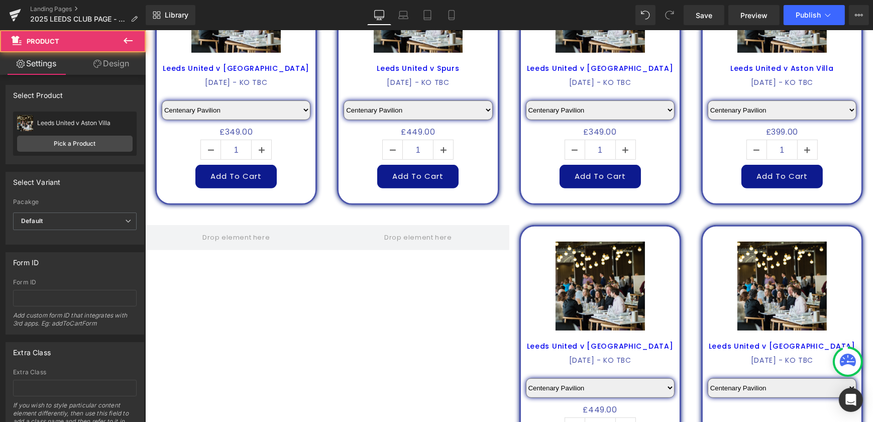
scroll to position [594, 0]
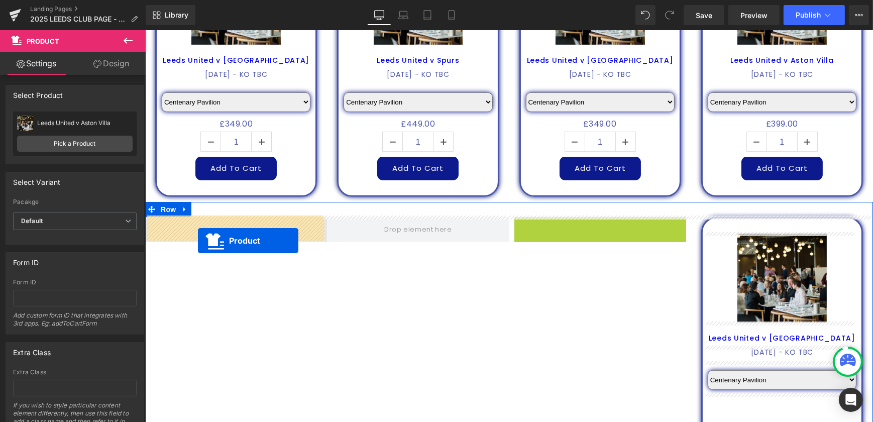
drag, startPoint x: 583, startPoint y: 229, endPoint x: 196, endPoint y: 238, distance: 387.1
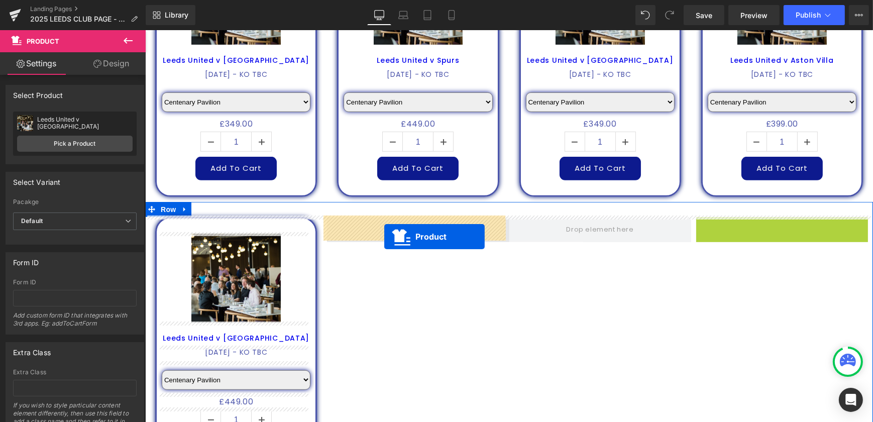
drag, startPoint x: 761, startPoint y: 227, endPoint x: 384, endPoint y: 237, distance: 377.0
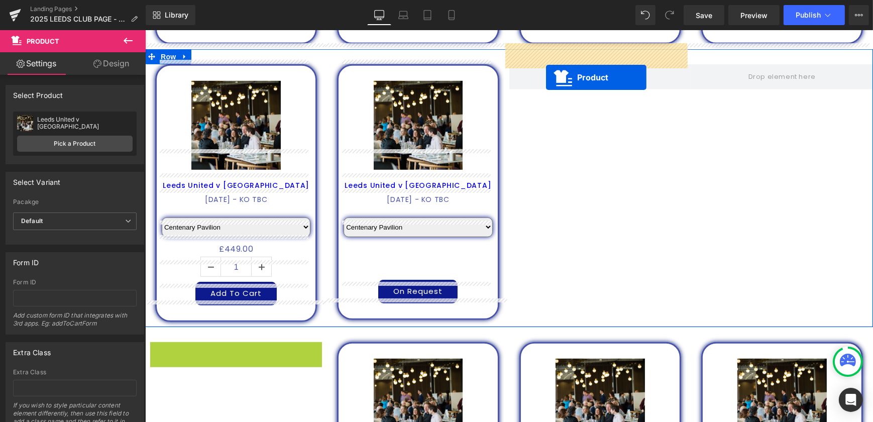
scroll to position [696, 0]
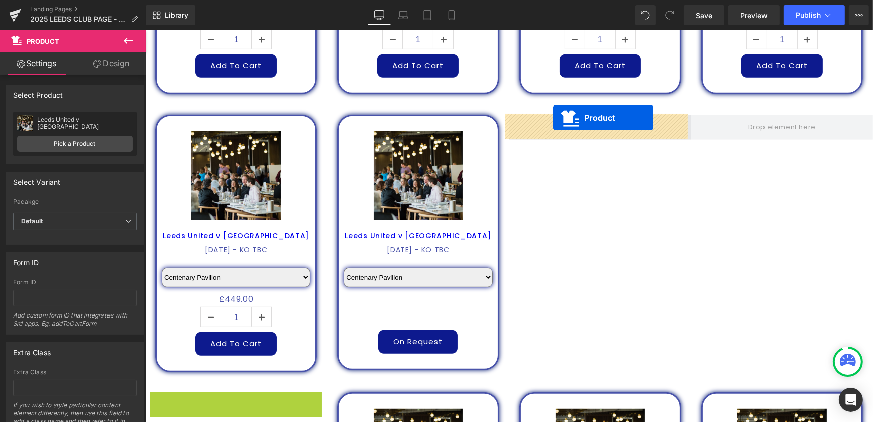
drag, startPoint x: 217, startPoint y: 319, endPoint x: 553, endPoint y: 124, distance: 388.9
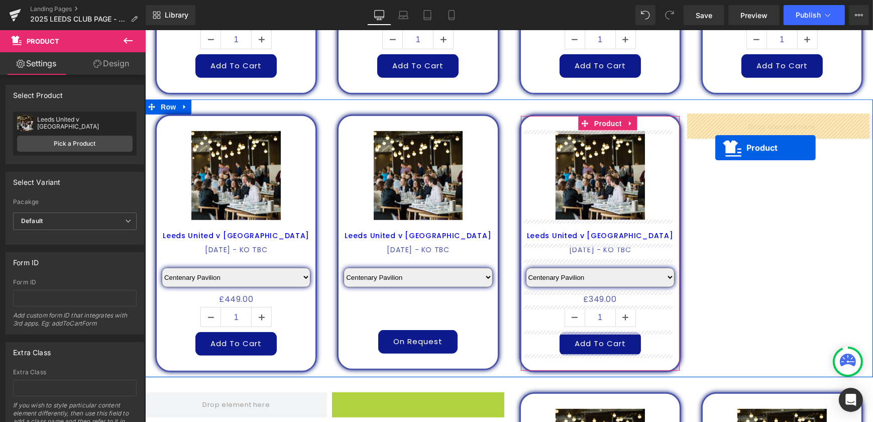
drag, startPoint x: 416, startPoint y: 385, endPoint x: 716, endPoint y: 148, distance: 382.4
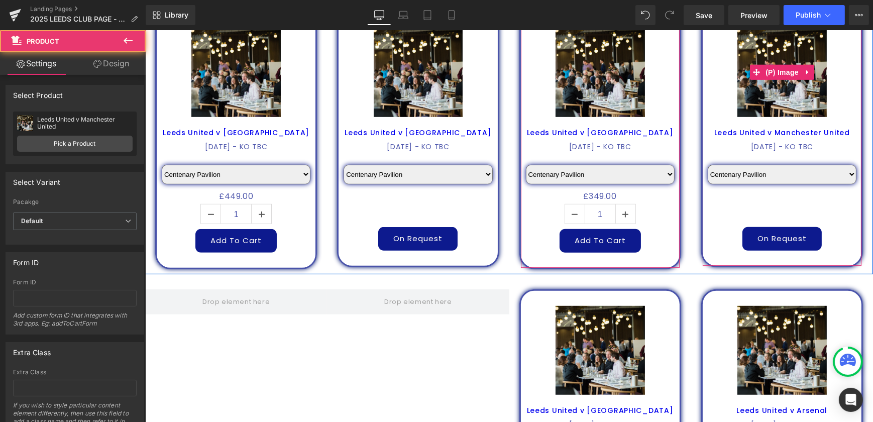
scroll to position [879, 0]
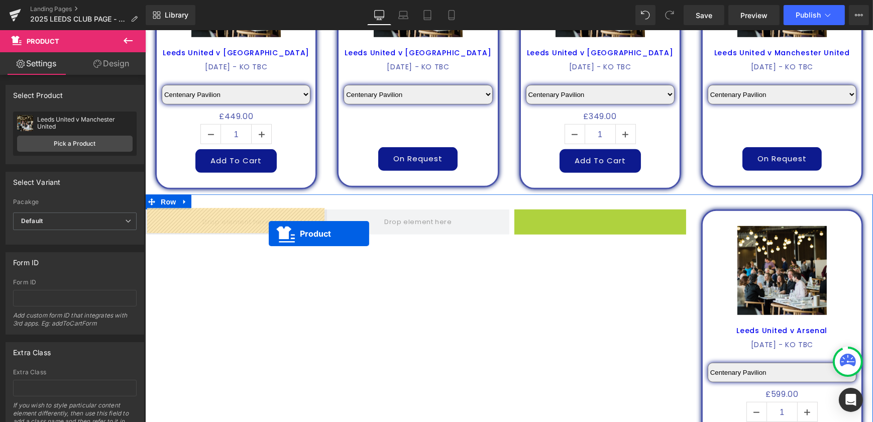
drag, startPoint x: 581, startPoint y: 216, endPoint x: 261, endPoint y: 230, distance: 319.9
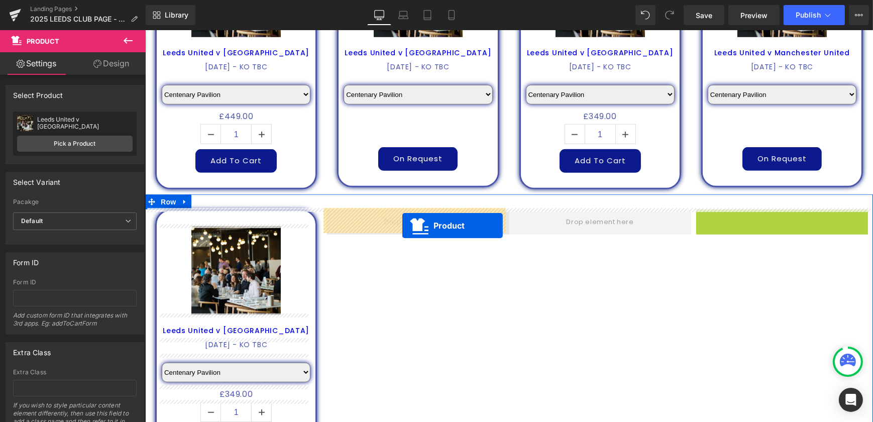
drag, startPoint x: 762, startPoint y: 218, endPoint x: 400, endPoint y: 224, distance: 361.9
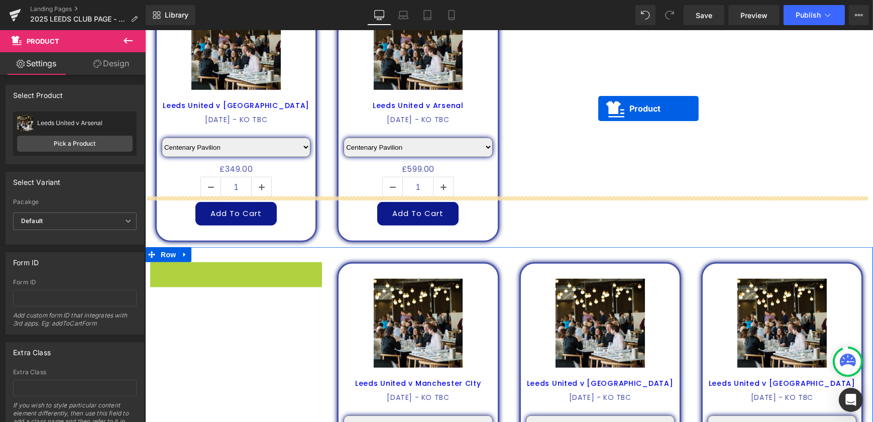
scroll to position [1061, 0]
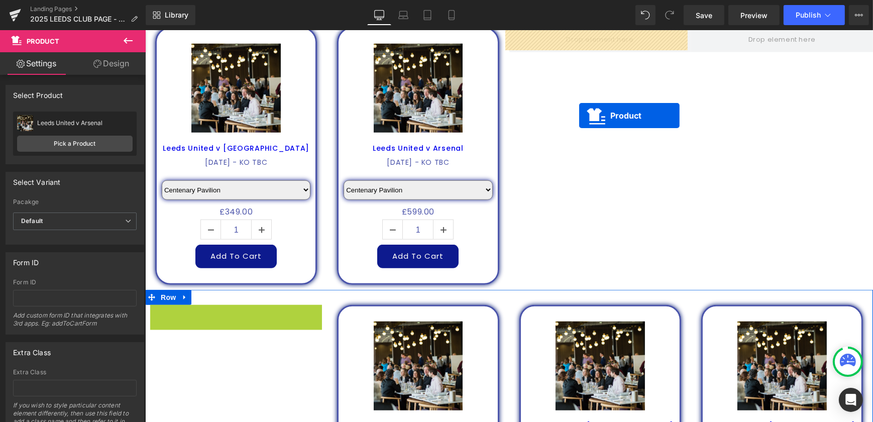
drag, startPoint x: 215, startPoint y: 223, endPoint x: 575, endPoint y: 84, distance: 385.6
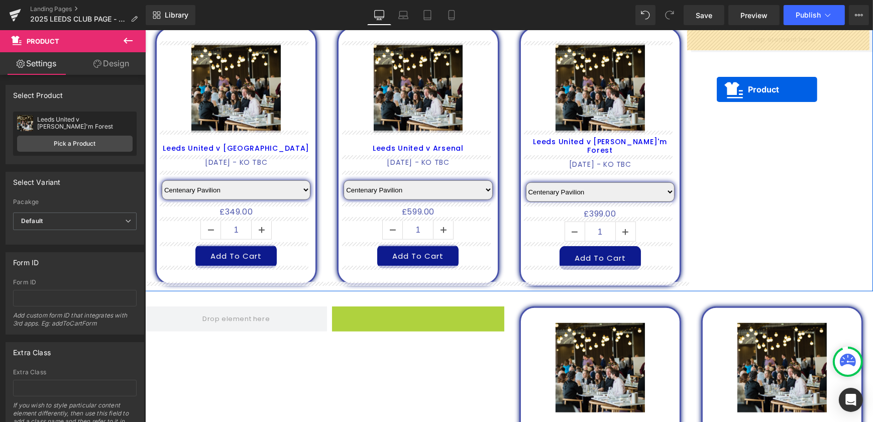
drag, startPoint x: 398, startPoint y: 312, endPoint x: 717, endPoint y: 90, distance: 388.8
